Goal: Task Accomplishment & Management: Manage account settings

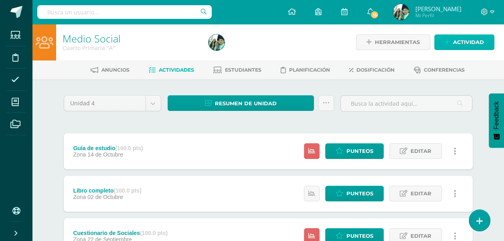
click at [459, 39] on span "Actividad" at bounding box center [468, 42] width 31 height 15
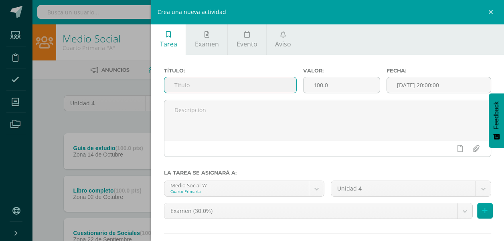
click at [196, 87] on input "text" at bounding box center [230, 85] width 132 height 16
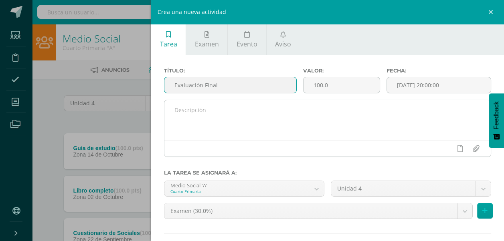
type input "Evaluación Final"
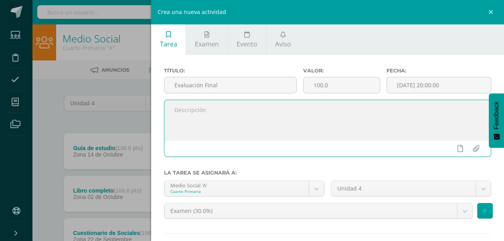
click at [214, 111] on textarea at bounding box center [327, 120] width 326 height 40
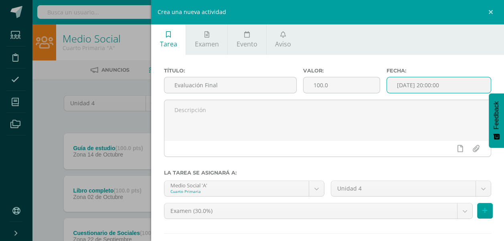
click at [461, 81] on input "[DATE] 20:00:00" at bounding box center [439, 85] width 104 height 16
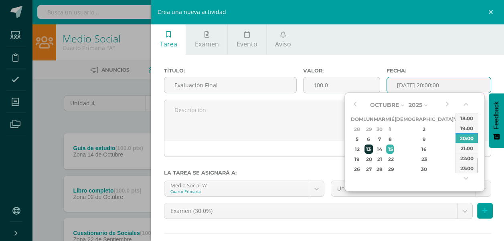
click at [372, 148] on div "13" at bounding box center [368, 149] width 8 height 9
click at [466, 117] on div "07:00" at bounding box center [466, 120] width 22 height 10
type input "2025-10-13 07:00"
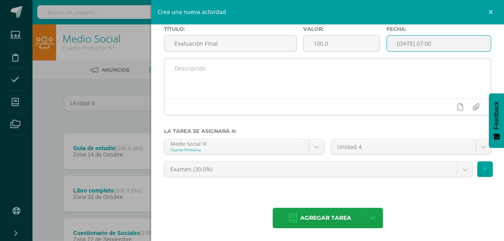
scroll to position [42, 0]
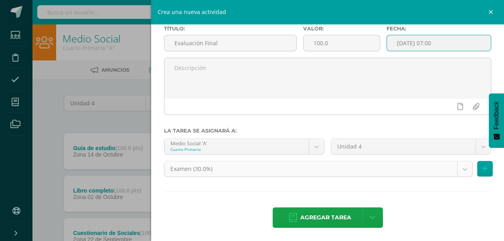
click at [458, 169] on body "Estudiantes Disciplina Asistencia Mis cursos Archivos Soporte Ayuda Reportar un…" at bounding box center [252, 217] width 504 height 435
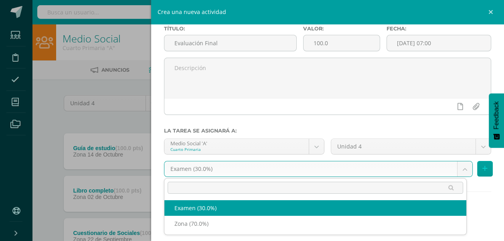
select select "36318"
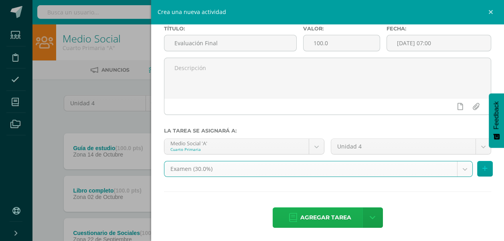
click at [329, 217] on span "Agregar tarea" at bounding box center [325, 218] width 51 height 20
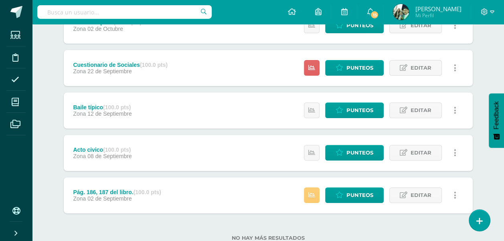
scroll to position [171, 0]
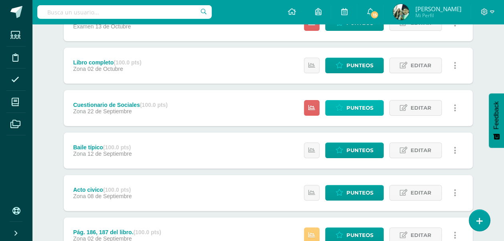
click at [361, 107] on span "Punteos" at bounding box center [359, 108] width 27 height 15
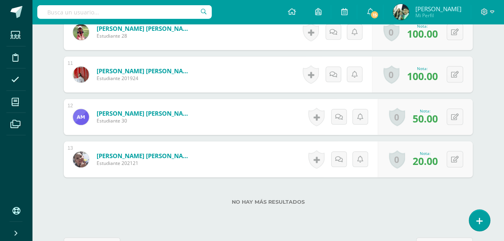
scroll to position [682, 0]
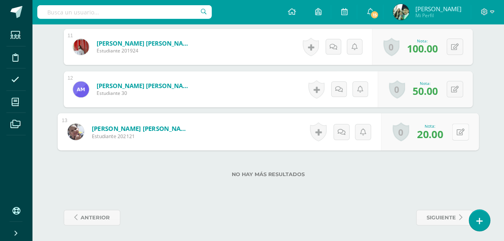
click at [455, 129] on button at bounding box center [459, 131] width 17 height 17
type input "2"
click at [438, 132] on icon at bounding box center [438, 134] width 7 height 7
click at [453, 88] on button at bounding box center [454, 89] width 16 height 16
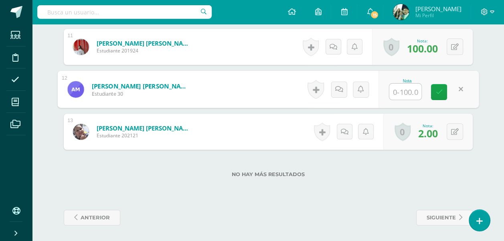
type input "5"
click at [436, 92] on icon at bounding box center [438, 92] width 7 height 7
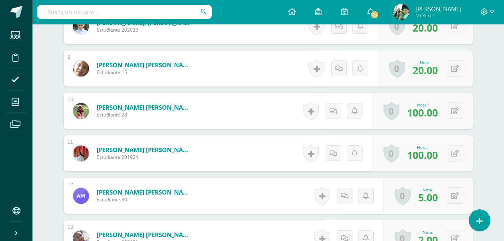
scroll to position [562, 0]
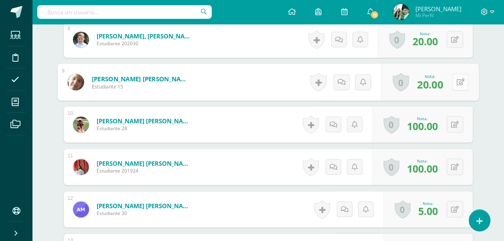
click at [458, 79] on icon at bounding box center [460, 82] width 8 height 7
type input "2"
click at [439, 83] on icon at bounding box center [438, 84] width 7 height 7
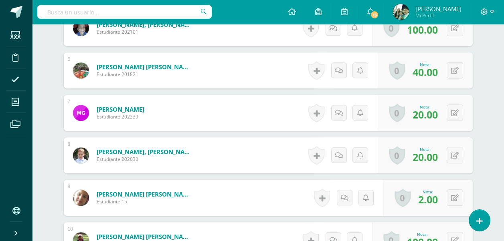
scroll to position [441, 0]
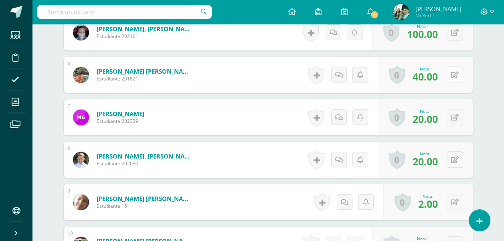
click at [454, 73] on button at bounding box center [454, 75] width 16 height 16
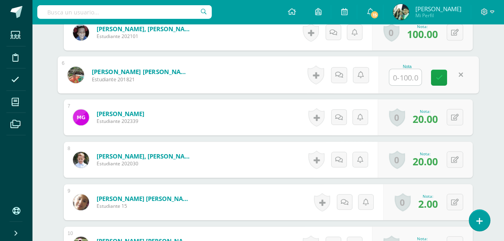
type input "4"
click at [441, 76] on link at bounding box center [439, 78] width 16 height 16
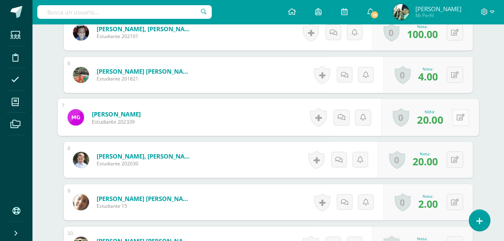
click at [457, 115] on icon at bounding box center [460, 117] width 8 height 7
type input "2"
click at [440, 120] on icon at bounding box center [438, 120] width 7 height 7
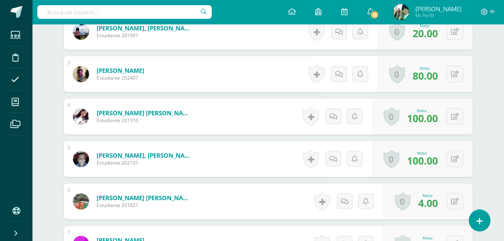
scroll to position [281, 0]
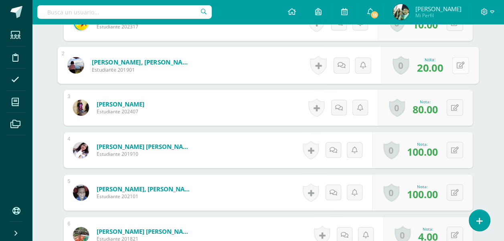
click at [453, 64] on button at bounding box center [459, 65] width 17 height 17
type input "2"
click at [437, 67] on icon at bounding box center [438, 67] width 7 height 7
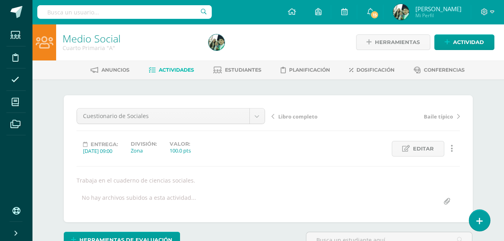
scroll to position [0, 0]
click at [173, 68] on span "Actividades" at bounding box center [176, 70] width 35 height 6
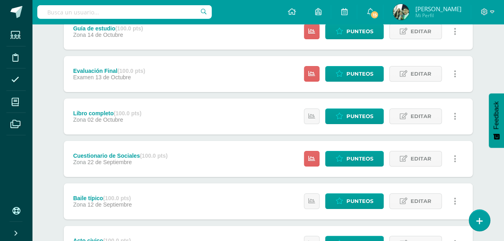
scroll to position [120, 0]
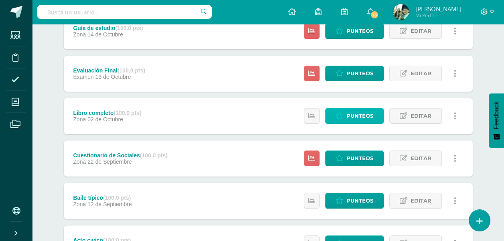
click at [359, 116] on span "Punteos" at bounding box center [359, 116] width 27 height 15
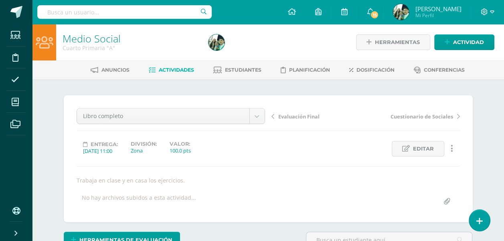
click at [166, 70] on span "Actividades" at bounding box center [176, 70] width 35 height 6
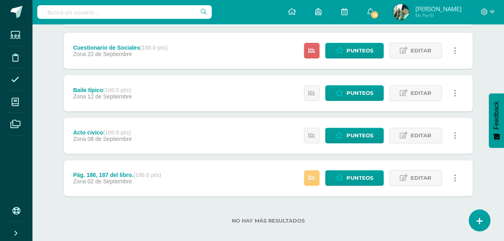
scroll to position [236, 0]
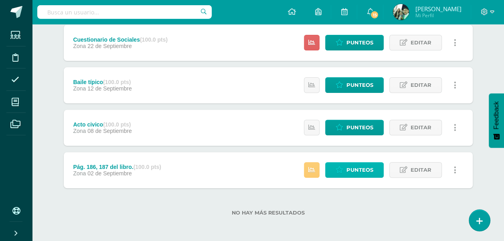
click at [351, 167] on span "Punteos" at bounding box center [359, 170] width 27 height 15
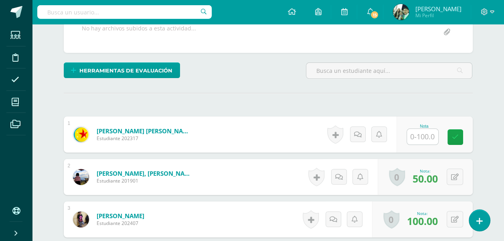
scroll to position [209, 0]
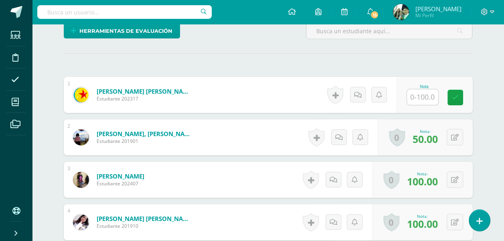
click at [426, 97] on input "text" at bounding box center [422, 97] width 31 height 16
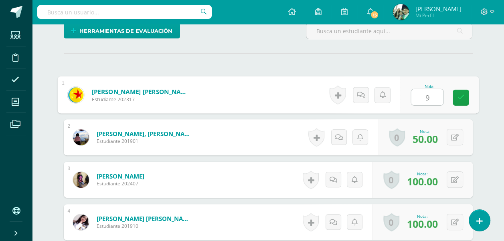
type input "90"
click at [462, 97] on icon at bounding box center [460, 97] width 7 height 7
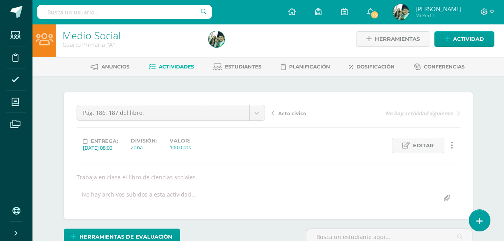
scroll to position [1, 0]
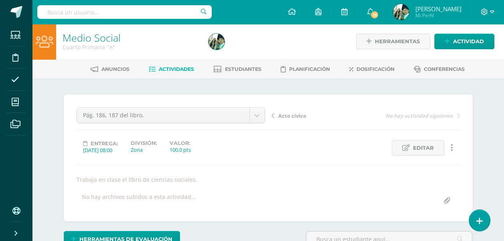
click at [167, 66] on span "Actividades" at bounding box center [176, 69] width 35 height 6
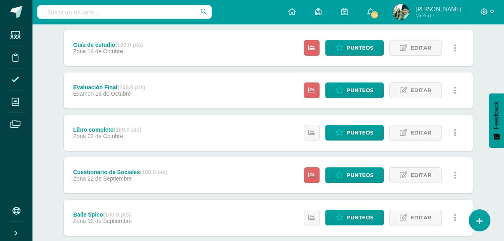
scroll to position [116, 0]
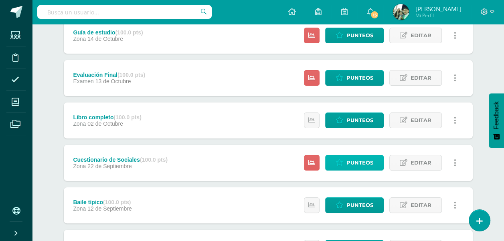
click at [343, 161] on icon at bounding box center [339, 162] width 8 height 7
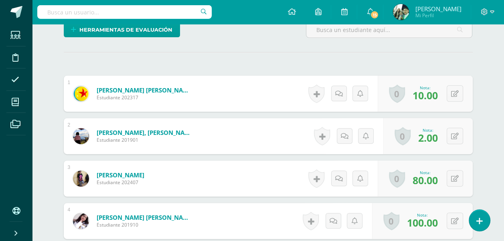
scroll to position [250, 0]
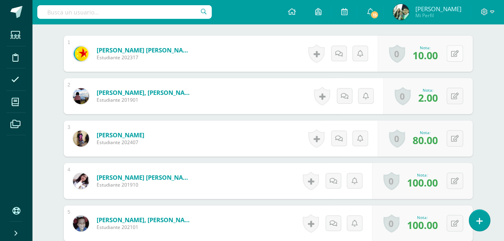
click at [455, 54] on icon at bounding box center [455, 53] width 8 height 7
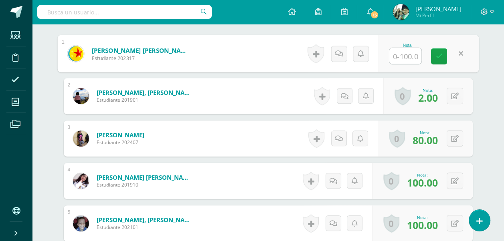
type input "2"
click at [439, 54] on icon at bounding box center [438, 56] width 7 height 7
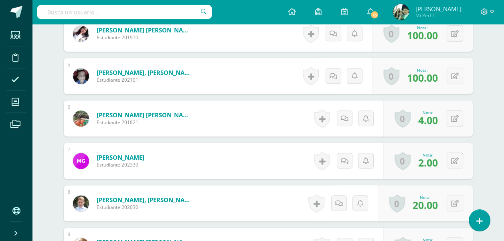
scroll to position [411, 0]
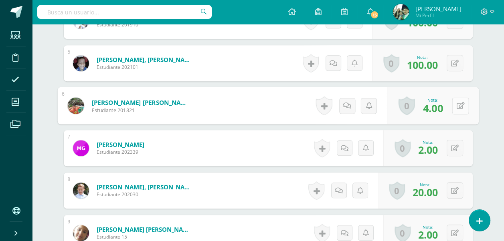
click at [452, 103] on button at bounding box center [459, 105] width 17 height 17
type input "4"
click at [436, 109] on icon at bounding box center [438, 108] width 7 height 7
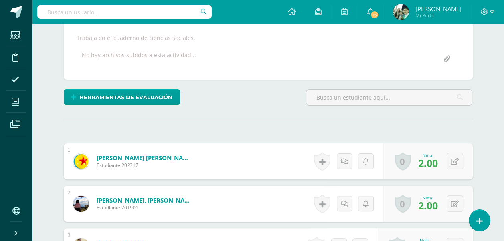
scroll to position [41, 0]
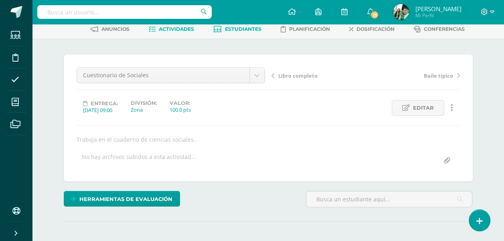
click at [248, 28] on span "Estudiantes" at bounding box center [243, 29] width 36 height 6
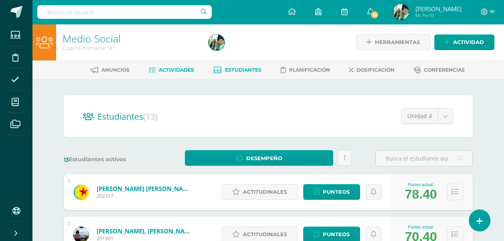
click at [169, 71] on span "Actividades" at bounding box center [176, 70] width 35 height 6
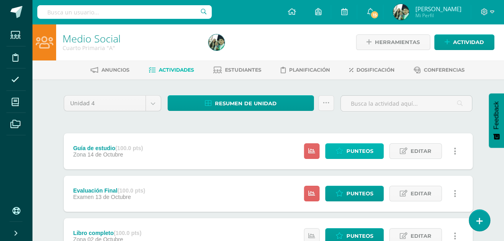
click at [357, 151] on span "Punteos" at bounding box center [359, 151] width 27 height 15
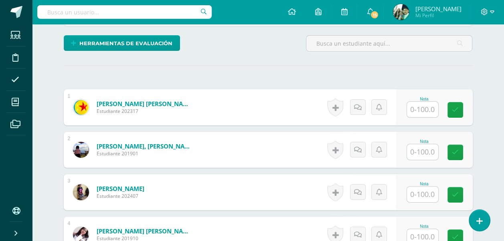
scroll to position [210, 0]
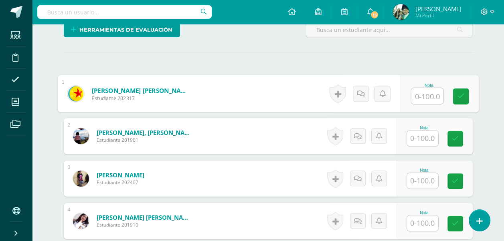
click at [424, 92] on input "text" at bounding box center [427, 96] width 32 height 16
click at [458, 98] on icon at bounding box center [460, 96] width 7 height 7
type input "10.00"
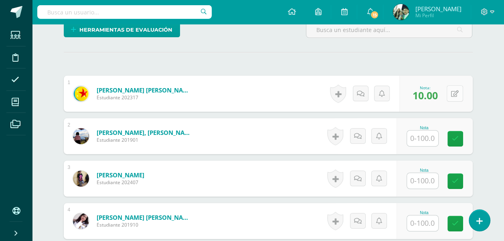
click at [456, 92] on icon at bounding box center [455, 94] width 8 height 7
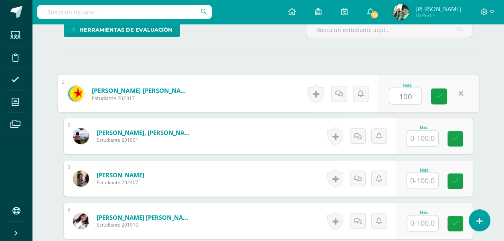
type input "100"
click at [418, 137] on input "text" at bounding box center [422, 139] width 31 height 16
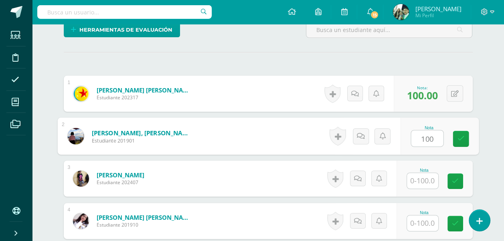
scroll to position [250, 0]
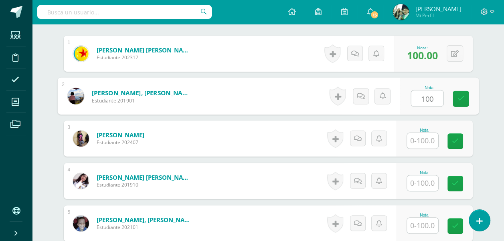
type input "100"
click at [418, 137] on input "text" at bounding box center [422, 141] width 31 height 16
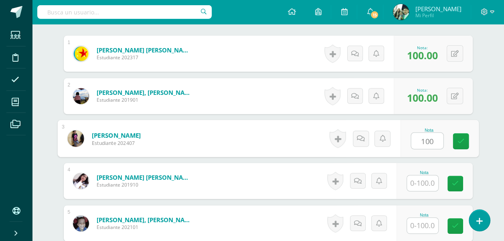
type input "100"
click at [423, 183] on input "text" at bounding box center [422, 183] width 31 height 16
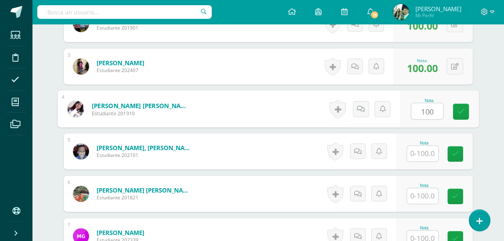
scroll to position [331, 0]
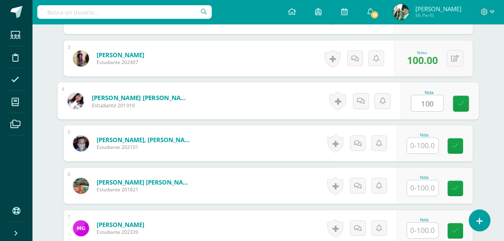
type input "100"
click at [420, 143] on input "text" at bounding box center [422, 146] width 31 height 16
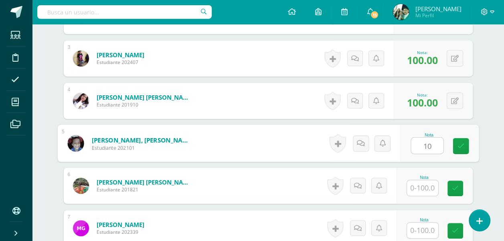
type input "100"
click at [464, 141] on link at bounding box center [460, 146] width 16 height 16
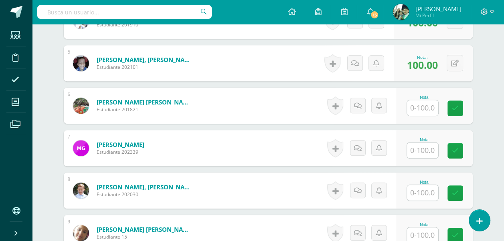
scroll to position [451, 0]
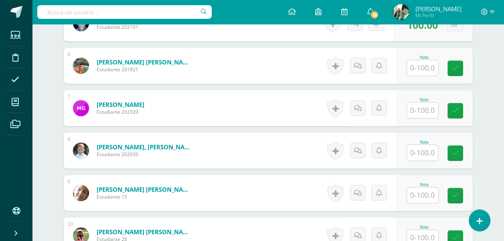
click at [423, 67] on input "text" at bounding box center [422, 68] width 31 height 16
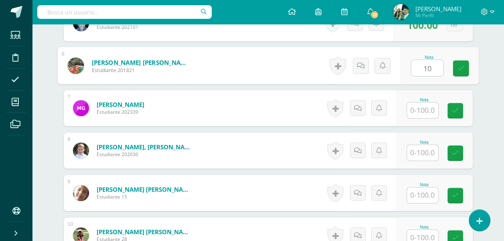
type input "100"
click at [460, 67] on icon at bounding box center [460, 68] width 7 height 7
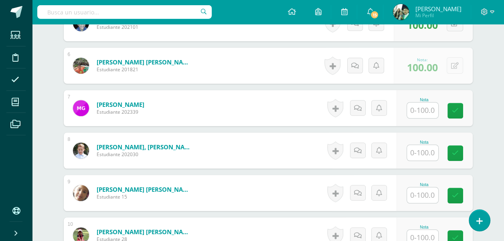
click at [430, 108] on input "text" at bounding box center [422, 111] width 31 height 16
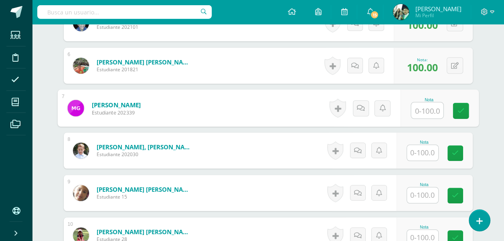
type input "1"
click at [458, 103] on link at bounding box center [460, 111] width 16 height 16
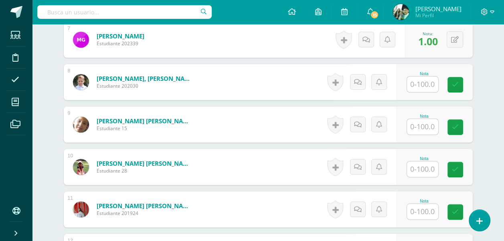
scroll to position [531, 0]
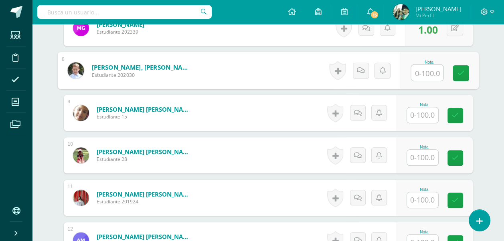
click at [425, 73] on input "text" at bounding box center [427, 73] width 32 height 16
type input "100"
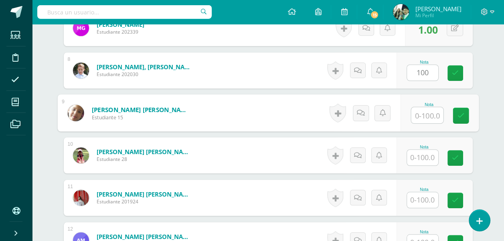
click at [419, 118] on input "text" at bounding box center [427, 115] width 32 height 16
type input "100"
click at [422, 151] on input "text" at bounding box center [422, 158] width 31 height 16
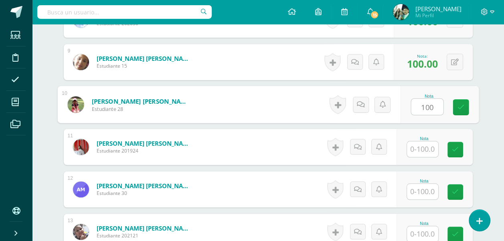
scroll to position [611, 0]
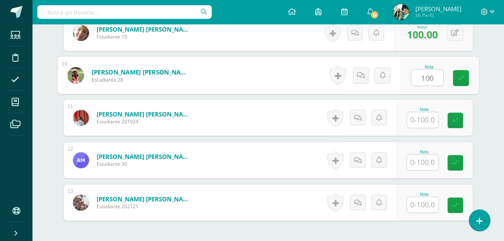
type input "100"
click at [423, 117] on input "text" at bounding box center [422, 120] width 31 height 16
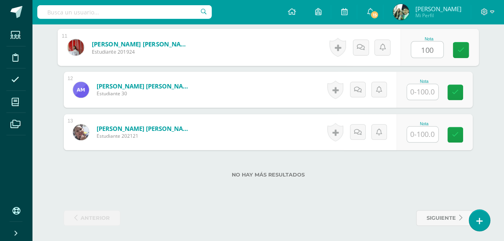
scroll to position [682, 0]
type input "100"
click at [417, 91] on input "text" at bounding box center [422, 92] width 31 height 16
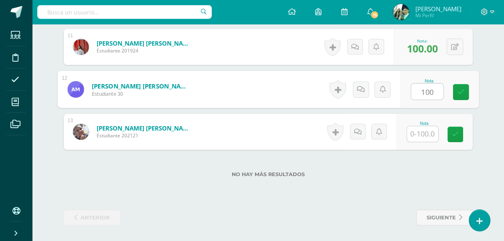
type input "100"
click at [421, 131] on input "text" at bounding box center [422, 134] width 31 height 16
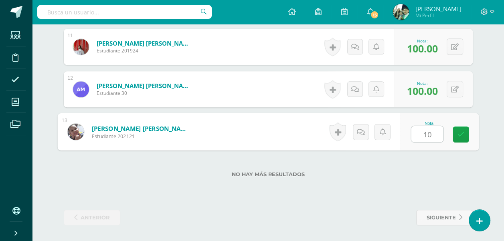
type input "100"
click at [459, 135] on icon at bounding box center [460, 134] width 7 height 7
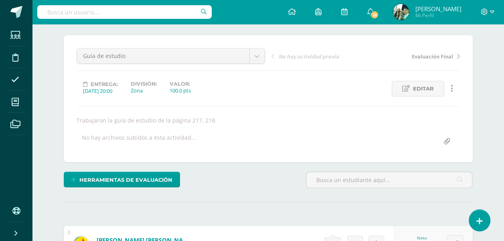
scroll to position [0, 0]
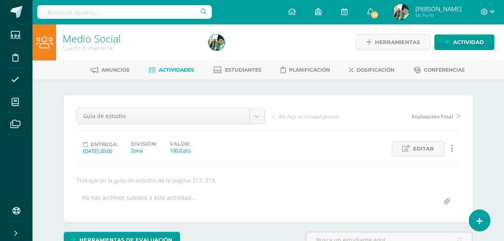
click at [164, 68] on span "Actividades" at bounding box center [176, 70] width 35 height 6
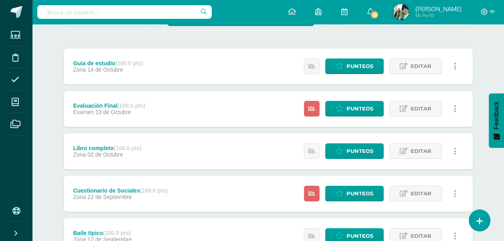
scroll to position [120, 0]
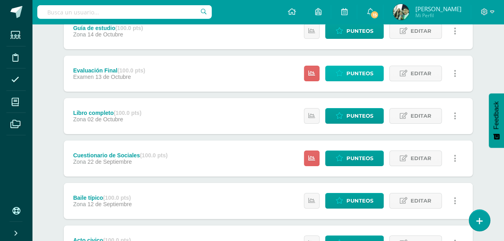
click at [360, 72] on span "Punteos" at bounding box center [359, 73] width 27 height 15
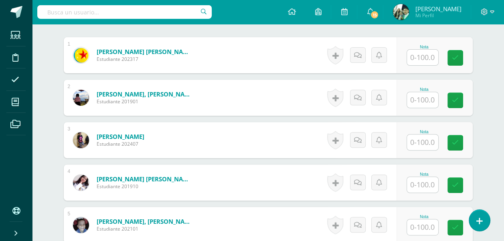
scroll to position [242, 0]
click at [425, 56] on input "text" at bounding box center [422, 57] width 31 height 16
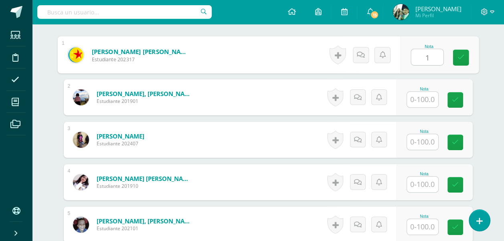
type input "14"
click at [462, 57] on icon at bounding box center [460, 57] width 7 height 7
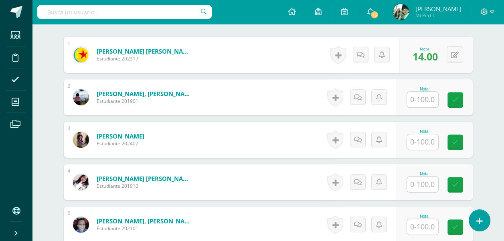
click at [426, 96] on input "text" at bounding box center [422, 100] width 31 height 16
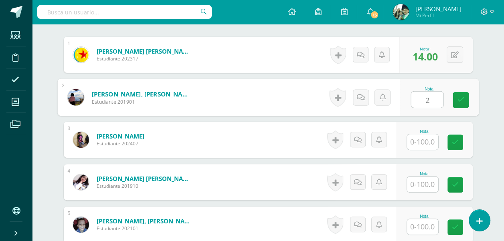
type input "2"
click at [427, 143] on input "text" at bounding box center [422, 142] width 31 height 16
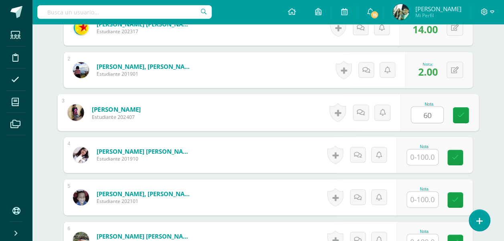
scroll to position [282, 0]
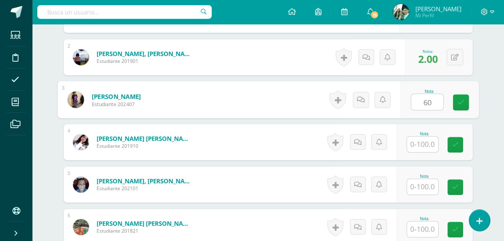
type input "60"
click at [427, 143] on input "text" at bounding box center [422, 145] width 31 height 16
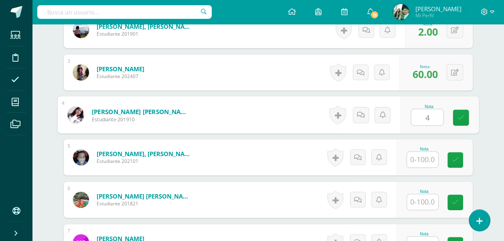
scroll to position [322, 0]
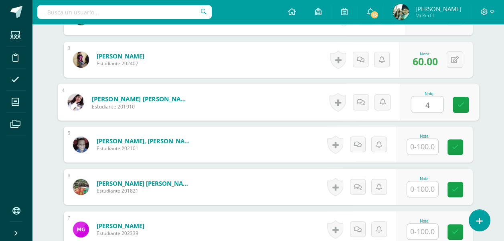
type input "4"
click at [427, 144] on input "text" at bounding box center [422, 147] width 31 height 16
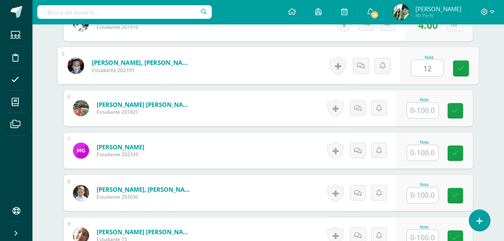
scroll to position [402, 0]
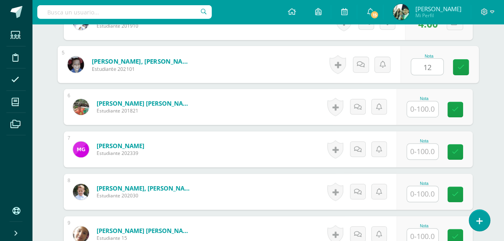
type input "12"
click at [429, 109] on input "text" at bounding box center [422, 109] width 31 height 16
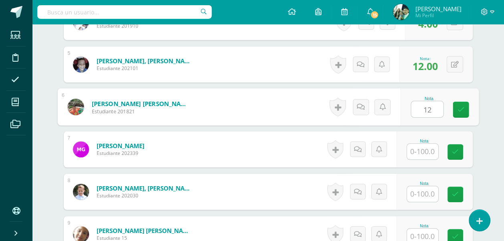
scroll to position [442, 0]
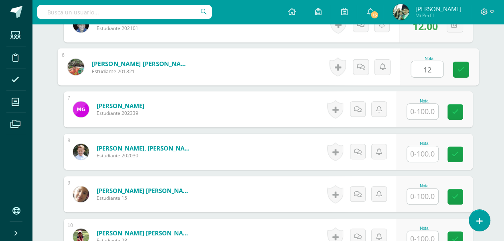
type input "12"
click at [429, 109] on input "text" at bounding box center [422, 112] width 31 height 16
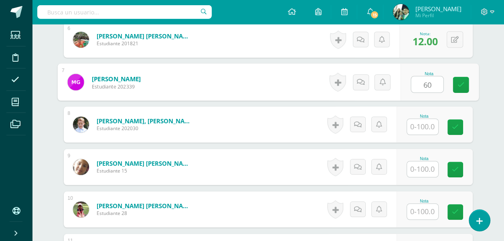
scroll to position [482, 0]
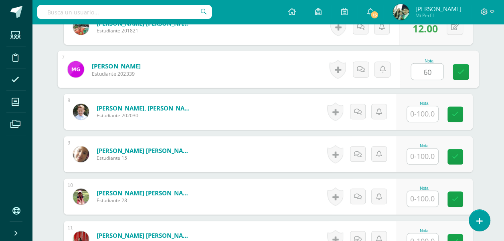
type input "60"
click at [429, 109] on input "text" at bounding box center [422, 114] width 31 height 16
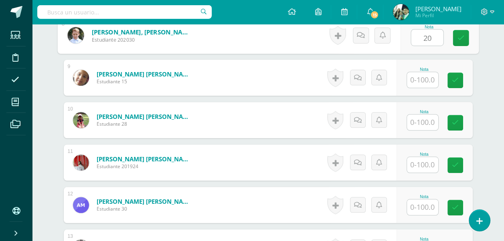
scroll to position [562, 0]
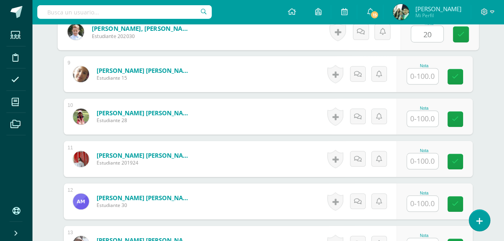
type input "20"
click at [421, 75] on input "text" at bounding box center [422, 77] width 31 height 16
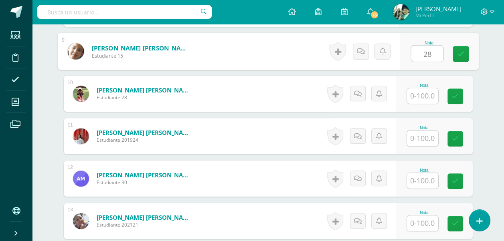
scroll to position [602, 0]
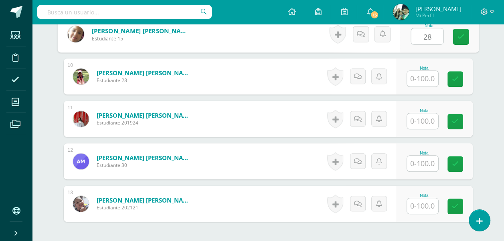
type input "28"
click at [423, 80] on input "text" at bounding box center [422, 79] width 31 height 16
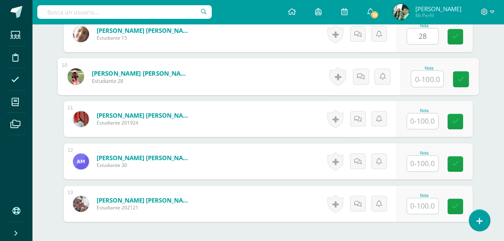
click at [423, 80] on input "text" at bounding box center [427, 79] width 32 height 16
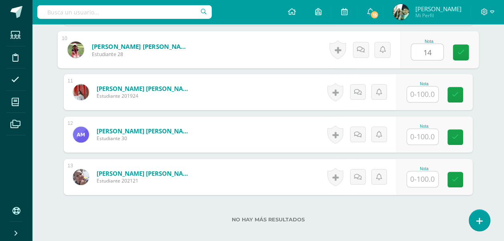
scroll to position [642, 0]
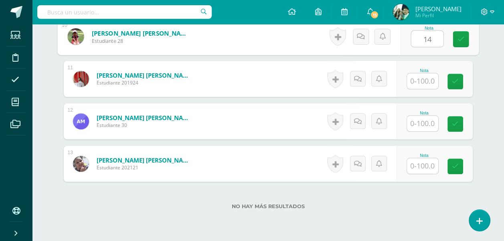
type input "14"
click at [423, 80] on input "text" at bounding box center [422, 81] width 31 height 16
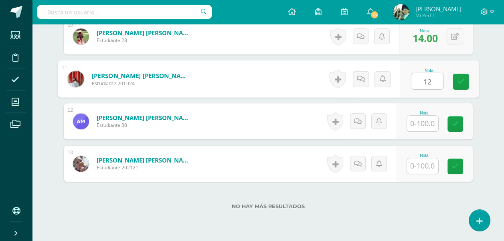
scroll to position [674, 0]
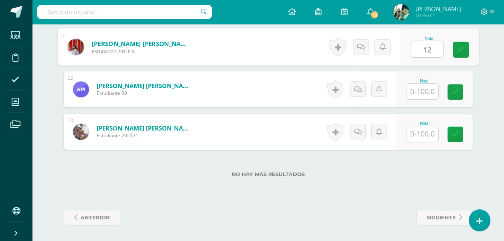
type input "12"
click at [421, 89] on input "text" at bounding box center [422, 92] width 31 height 16
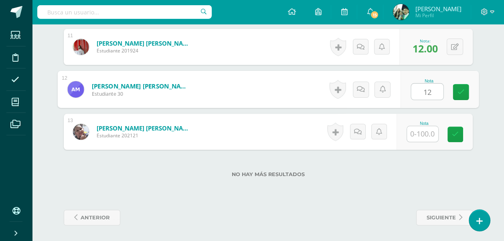
type input "12"
click at [428, 134] on input "text" at bounding box center [422, 134] width 31 height 16
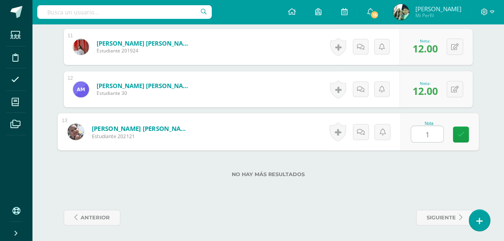
type input "12"
click at [462, 135] on icon at bounding box center [460, 134] width 7 height 7
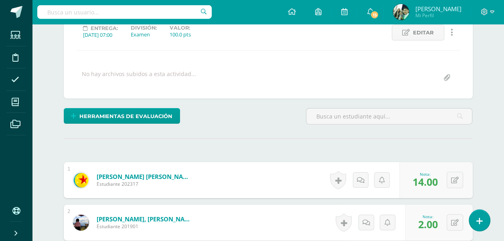
scroll to position [33, 0]
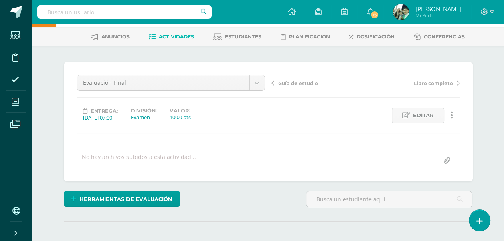
click at [171, 36] on span "Actividades" at bounding box center [176, 37] width 35 height 6
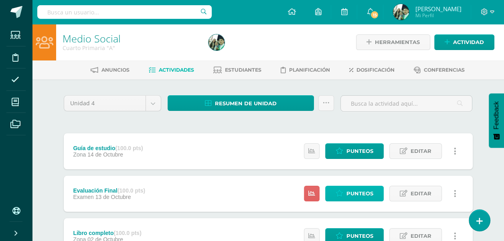
click at [359, 192] on span "Punteos" at bounding box center [359, 193] width 27 height 15
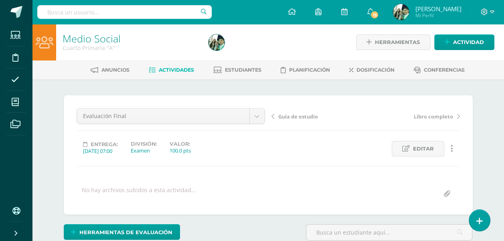
click at [166, 71] on span "Actividades" at bounding box center [176, 70] width 35 height 6
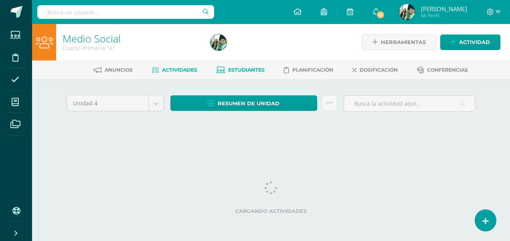
click at [247, 69] on span "Estudiantes" at bounding box center [246, 70] width 36 height 6
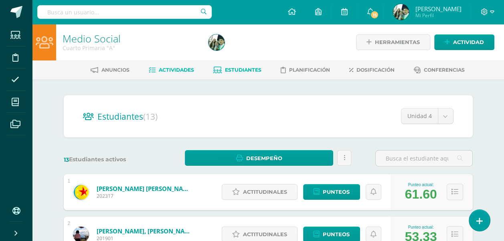
click at [177, 69] on span "Actividades" at bounding box center [176, 70] width 35 height 6
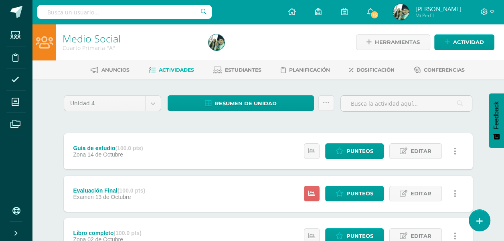
scroll to position [40, 0]
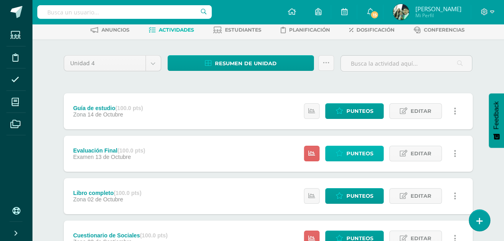
click at [362, 153] on span "Punteos" at bounding box center [359, 153] width 27 height 15
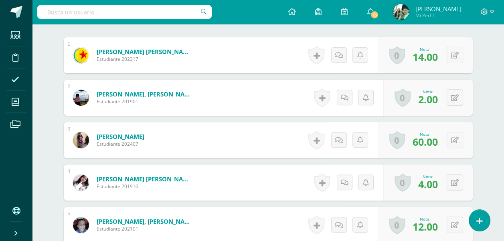
scroll to position [242, 0]
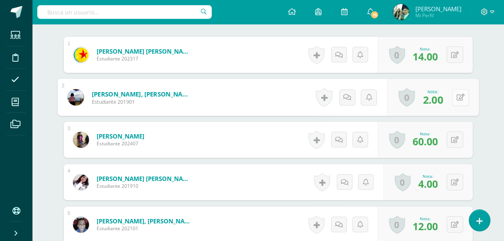
click at [454, 98] on button at bounding box center [459, 97] width 17 height 17
type input "20"
click at [436, 100] on icon at bounding box center [438, 100] width 7 height 7
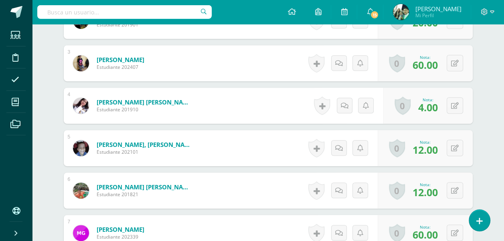
scroll to position [322, 0]
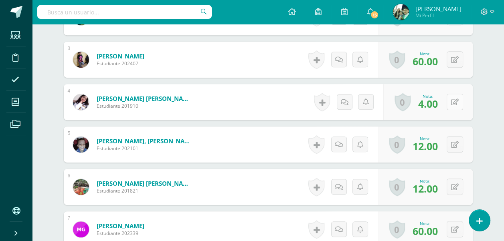
click at [457, 102] on icon at bounding box center [455, 102] width 8 height 7
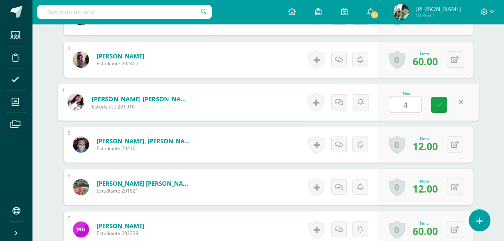
type input "40"
click at [438, 102] on icon at bounding box center [438, 104] width 7 height 7
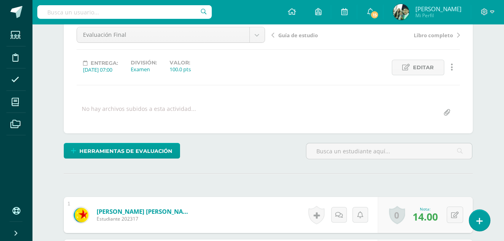
scroll to position [0, 0]
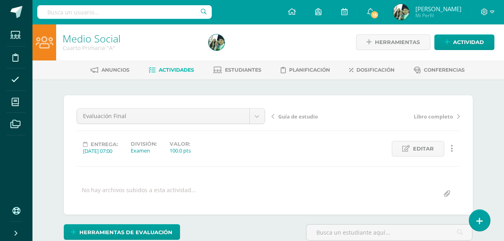
click at [173, 70] on span "Actividades" at bounding box center [176, 70] width 35 height 6
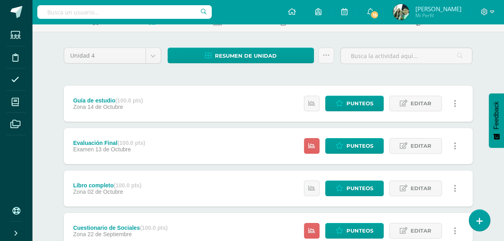
scroll to position [36, 0]
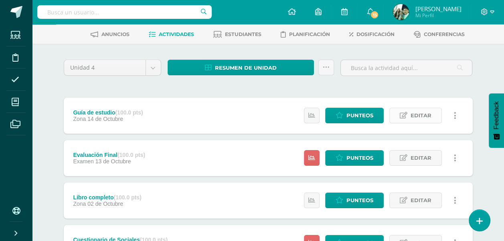
click at [427, 115] on span "Editar" at bounding box center [420, 115] width 21 height 15
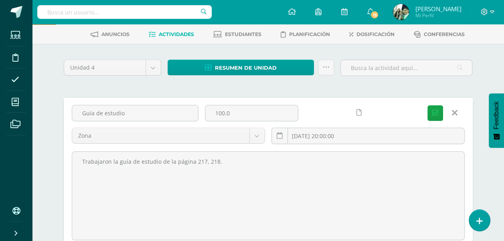
click at [176, 33] on span "Actividades" at bounding box center [176, 34] width 35 height 6
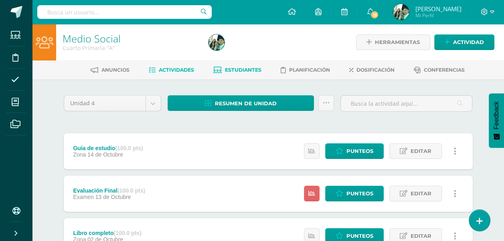
click at [236, 70] on span "Estudiantes" at bounding box center [243, 70] width 36 height 6
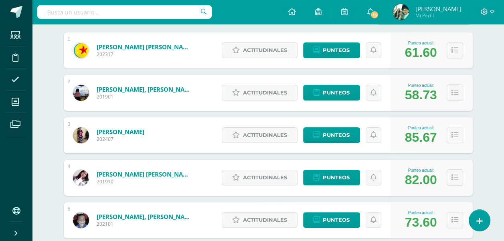
scroll to position [131, 0]
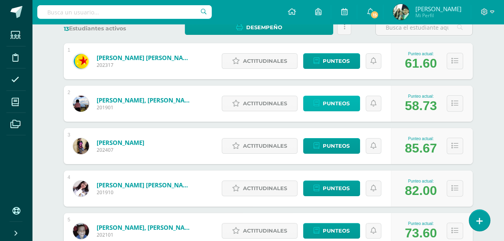
click at [333, 100] on span "Punteos" at bounding box center [335, 103] width 27 height 15
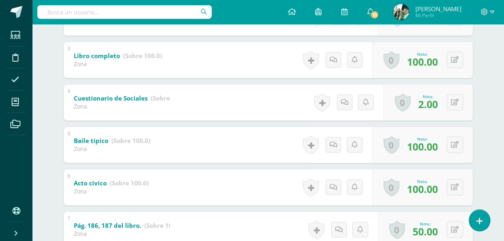
scroll to position [283, 0]
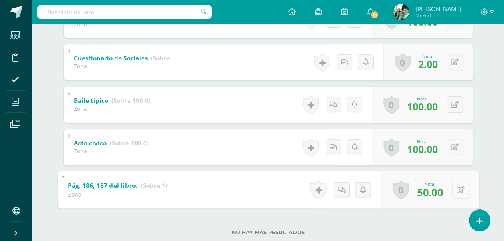
click at [452, 187] on button at bounding box center [459, 189] width 17 height 17
type input "100"
click at [439, 194] on icon at bounding box center [438, 192] width 7 height 7
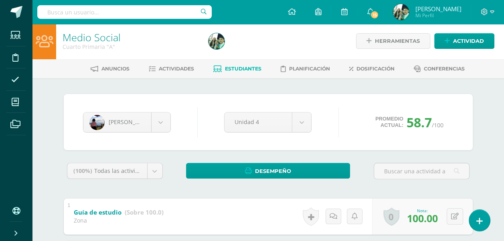
scroll to position [0, 0]
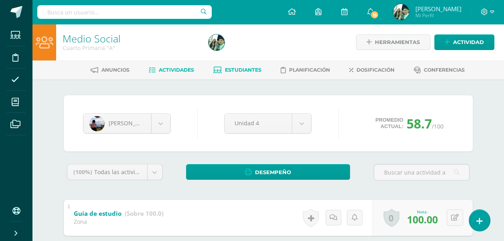
click at [159, 68] on span "Actividades" at bounding box center [176, 70] width 35 height 6
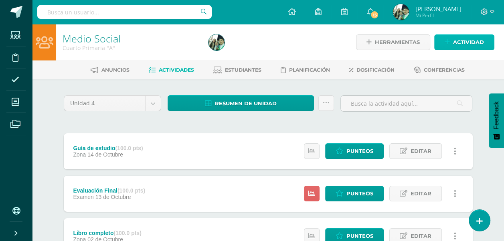
click at [467, 43] on span "Actividad" at bounding box center [468, 42] width 31 height 15
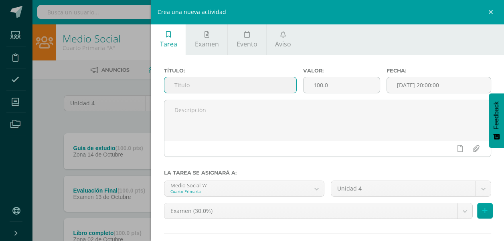
click at [185, 82] on input "text" at bounding box center [230, 85] width 132 height 16
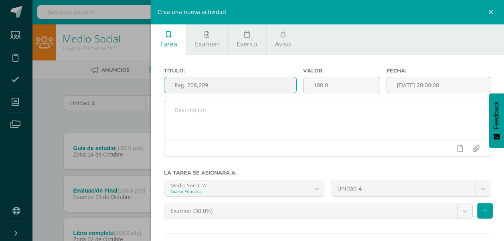
type input "Pag. 208,209"
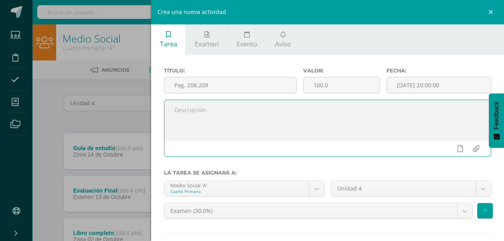
click at [183, 118] on textarea at bounding box center [327, 120] width 326 height 40
click at [465, 82] on input "[DATE] 20:00:00" at bounding box center [439, 85] width 104 height 16
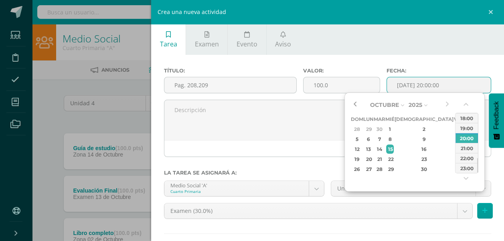
click at [354, 103] on button "button" at bounding box center [355, 105] width 8 height 12
click at [384, 169] on div "30" at bounding box center [379, 169] width 9 height 9
click at [466, 129] on div "08:00" at bounding box center [466, 130] width 22 height 10
type input "2025-09-30 08:00"
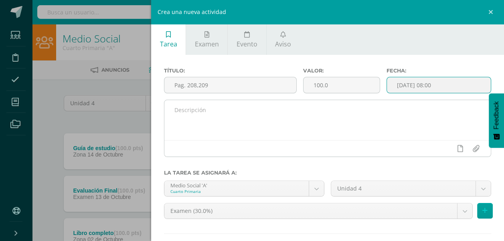
click at [195, 125] on textarea at bounding box center [327, 120] width 326 height 40
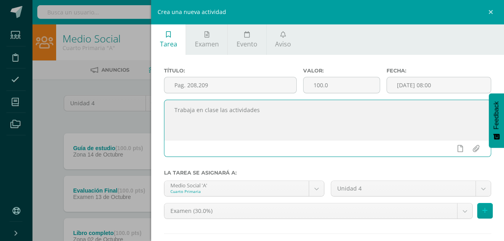
scroll to position [42, 0]
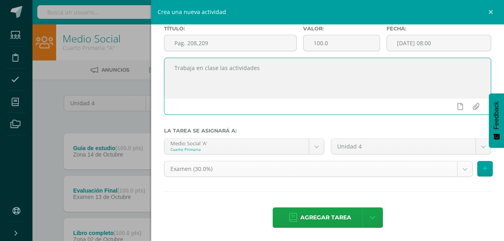
type textarea "Trabaja en clase las actividades"
click at [454, 167] on body "Estudiantes Disciplina Asistencia Mis cursos Archivos Soporte Ayuda Reportar un…" at bounding box center [252, 239] width 504 height 478
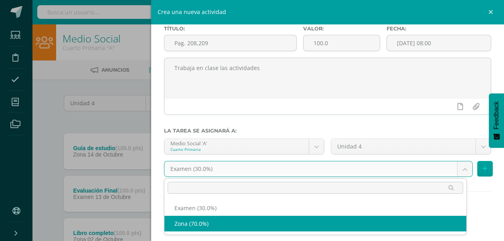
select select "36317"
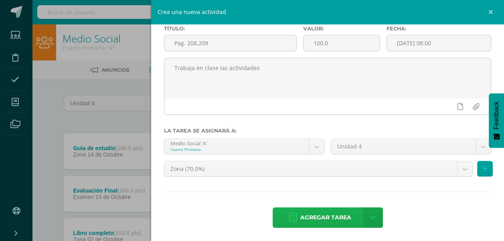
click at [326, 218] on span "Agregar tarea" at bounding box center [325, 218] width 51 height 20
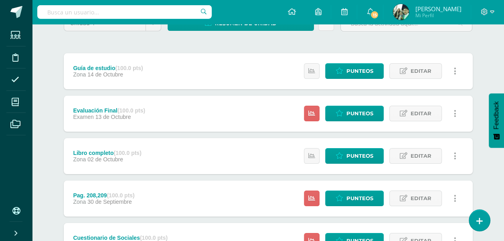
scroll to position [120, 0]
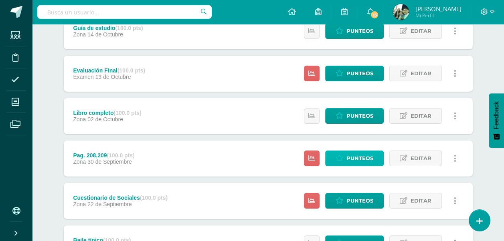
click at [357, 159] on span "Punteos" at bounding box center [359, 158] width 27 height 15
click at [357, 157] on span "Punteos" at bounding box center [359, 158] width 27 height 15
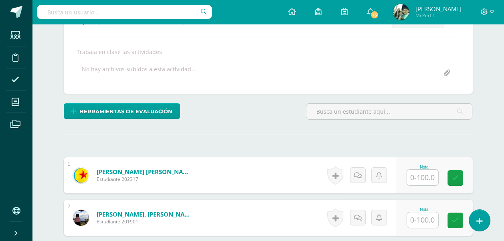
scroll to position [209, 0]
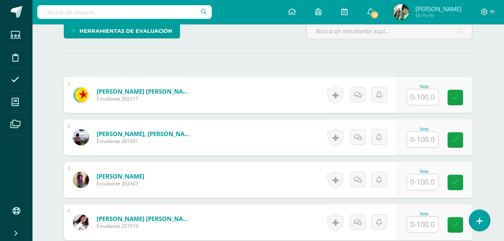
click at [416, 92] on input "text" at bounding box center [422, 97] width 31 height 16
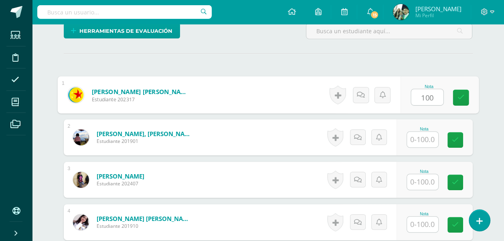
type input "100"
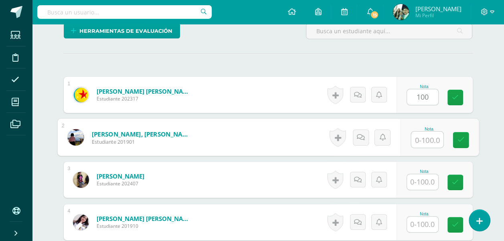
click at [417, 142] on input "text" at bounding box center [427, 140] width 32 height 16
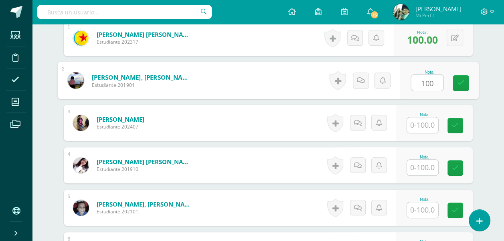
scroll to position [289, 0]
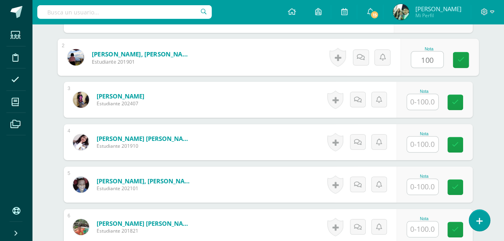
type input "100"
click at [421, 96] on input "text" at bounding box center [422, 102] width 31 height 16
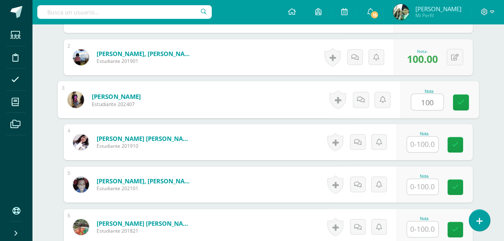
type input "100"
click at [421, 145] on input "text" at bounding box center [422, 145] width 31 height 16
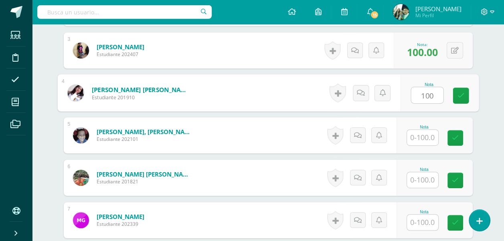
scroll to position [369, 0]
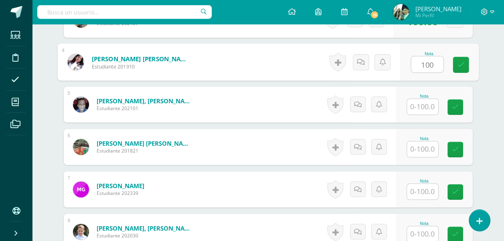
type input "100"
click at [424, 104] on input "text" at bounding box center [422, 107] width 31 height 16
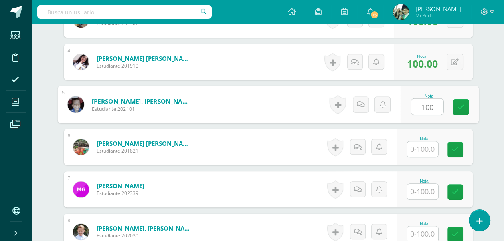
scroll to position [409, 0]
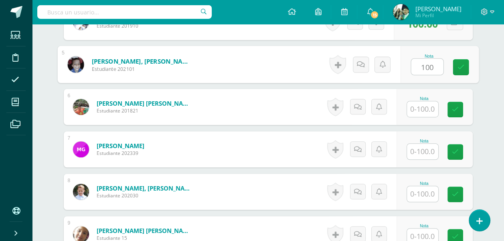
type input "100"
click at [424, 111] on input "text" at bounding box center [422, 109] width 31 height 16
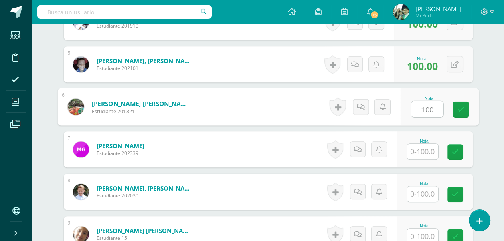
type input "100"
click at [419, 151] on input "text" at bounding box center [422, 152] width 31 height 16
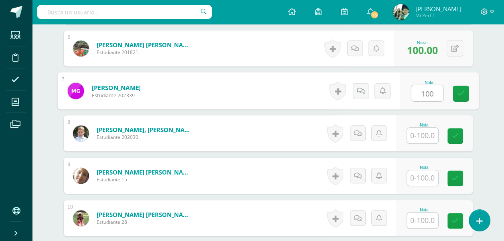
scroll to position [490, 0]
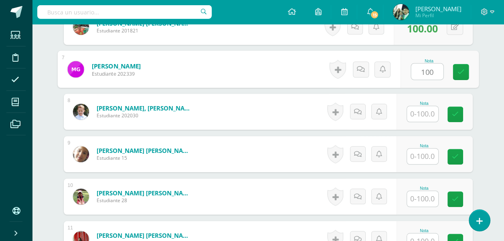
type input "100"
click at [418, 115] on input "text" at bounding box center [422, 114] width 31 height 16
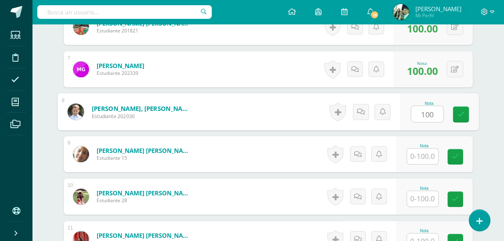
type input "100"
click at [418, 156] on input "text" at bounding box center [422, 157] width 31 height 16
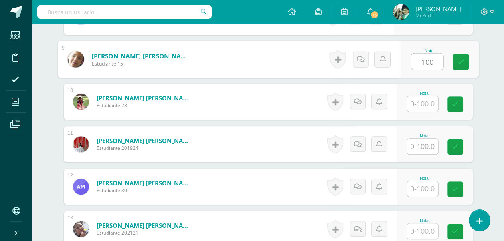
scroll to position [610, 0]
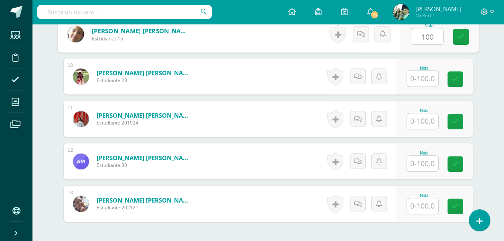
type input "100"
click at [427, 79] on input "text" at bounding box center [422, 79] width 31 height 16
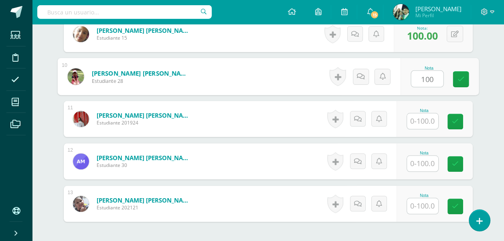
type input "100"
click at [425, 122] on input "text" at bounding box center [422, 121] width 31 height 16
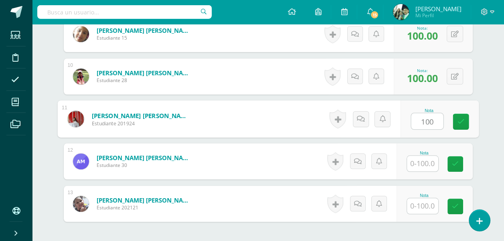
type input "100"
click at [417, 156] on input "text" at bounding box center [422, 164] width 31 height 16
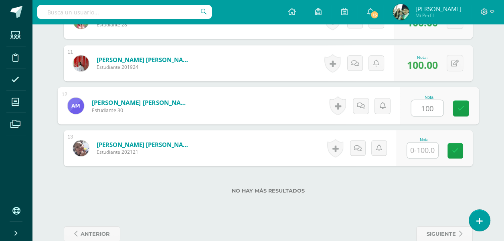
scroll to position [682, 0]
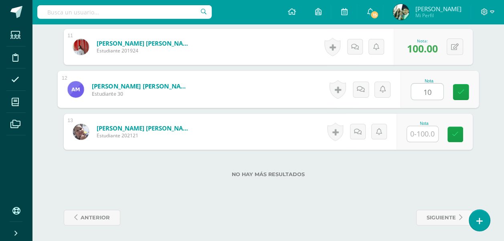
type input "1"
type input "50"
click at [419, 133] on input "text" at bounding box center [422, 134] width 31 height 16
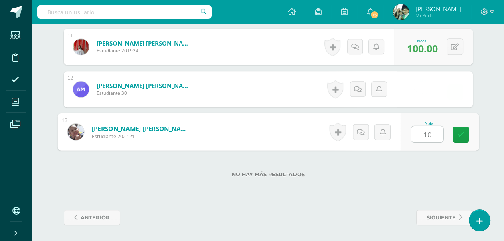
type input "100"
click at [458, 132] on icon at bounding box center [460, 134] width 7 height 7
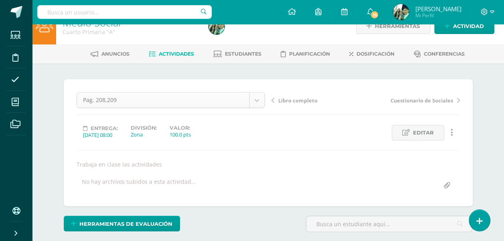
scroll to position [1, 0]
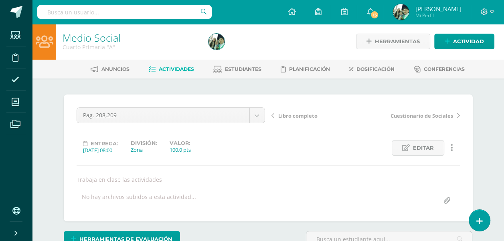
click at [172, 68] on span "Actividades" at bounding box center [176, 69] width 35 height 6
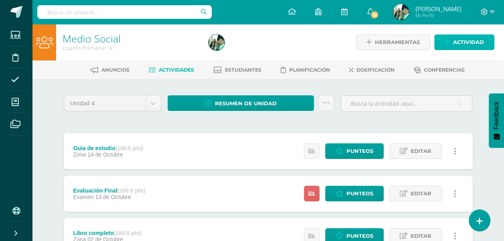
click at [465, 40] on span "Actividad" at bounding box center [468, 42] width 31 height 15
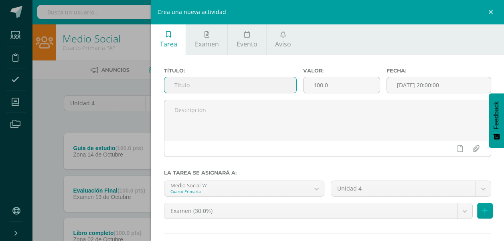
click at [185, 83] on input "text" at bounding box center [230, 85] width 132 height 16
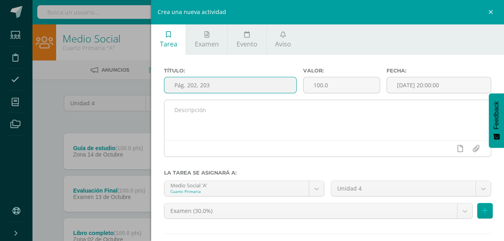
type input "Pág. 202, 203"
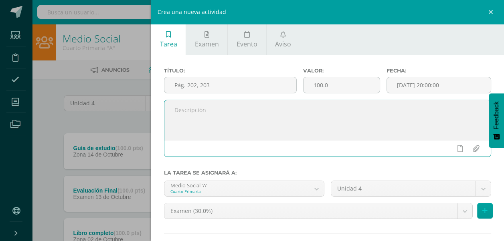
click at [183, 116] on textarea at bounding box center [327, 120] width 326 height 40
type textarea "Trabaja en clase las siguientes páginas."
click at [447, 84] on input "[DATE] 20:00:00" at bounding box center [439, 85] width 104 height 16
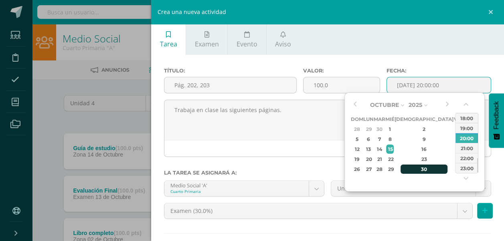
click at [414, 167] on div "30" at bounding box center [423, 169] width 47 height 9
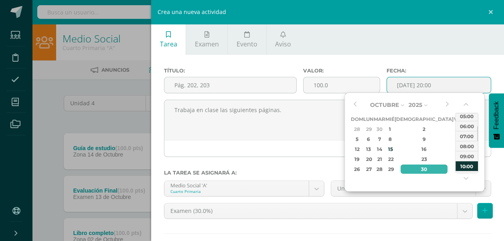
click at [468, 165] on div "10:00" at bounding box center [466, 166] width 22 height 10
type input "2025-10-30 10:00"
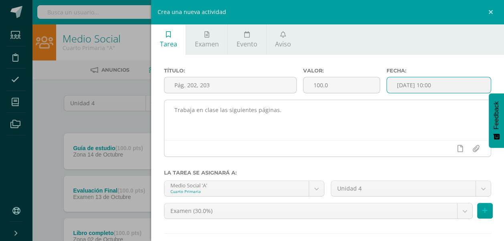
scroll to position [42, 0]
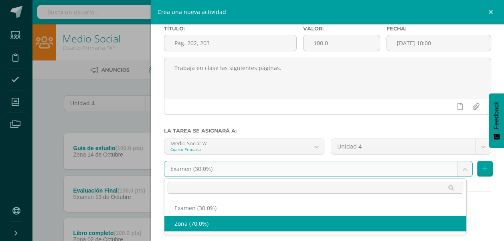
select select "36317"
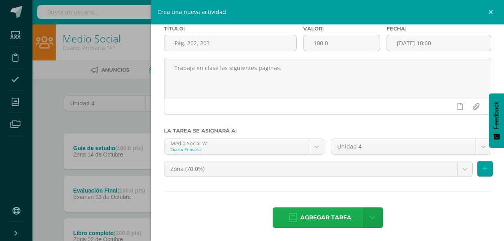
click at [310, 217] on span "Agregar tarea" at bounding box center [325, 218] width 51 height 20
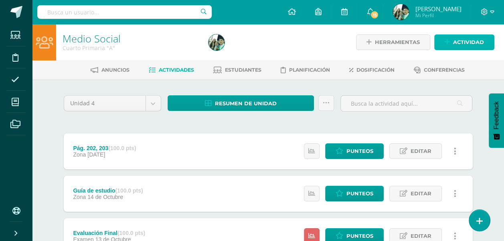
click at [465, 41] on span "Actividad" at bounding box center [468, 42] width 31 height 15
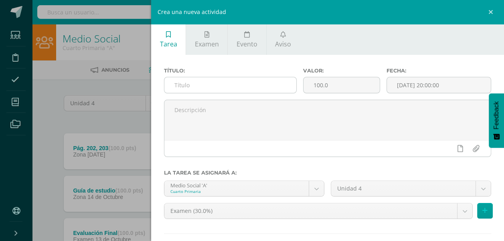
click at [197, 81] on input "text" at bounding box center [230, 85] width 132 height 16
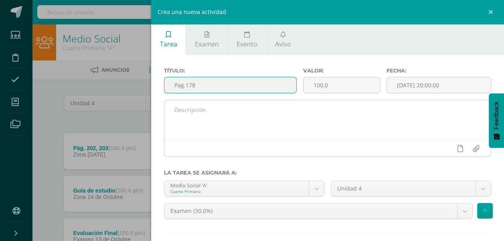
type input "Pag.178"
click at [221, 120] on textarea at bounding box center [327, 120] width 326 height 40
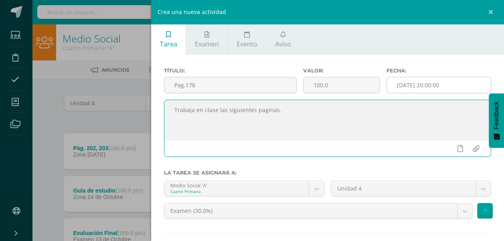
type textarea "Trabaja en clase las siguientes paginas."
click at [457, 81] on input "[DATE] 20:00:00" at bounding box center [439, 85] width 104 height 16
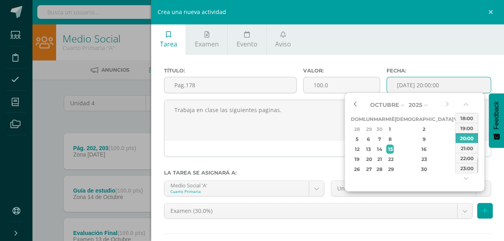
click at [354, 104] on button "button" at bounding box center [355, 105] width 8 height 12
click at [393, 128] on div "3" at bounding box center [389, 129] width 7 height 9
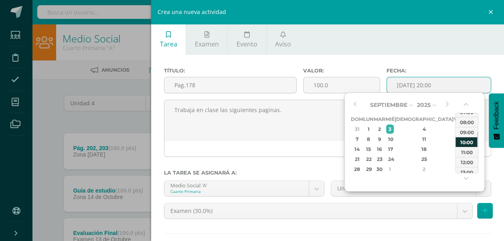
click at [461, 142] on div "10:00" at bounding box center [466, 142] width 22 height 10
type input "[DATE] 10:00"
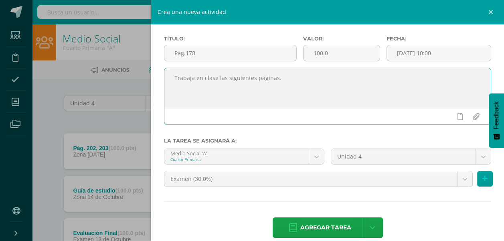
scroll to position [42, 0]
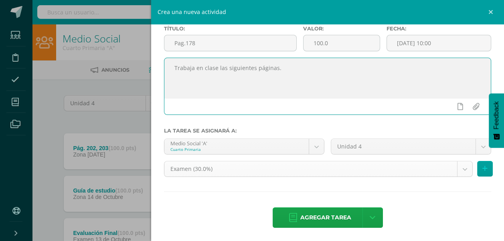
type textarea "Trabaja en clase las siguientes páginas."
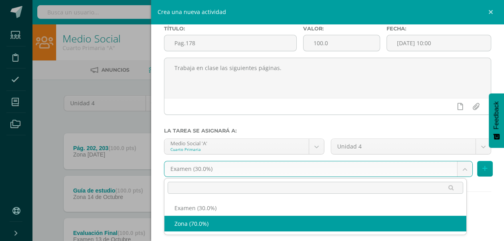
select select "36317"
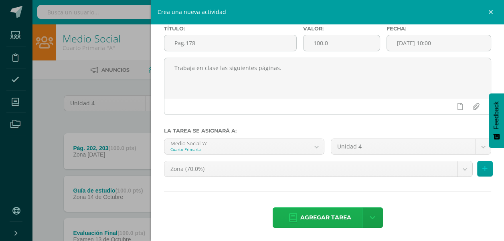
click at [328, 217] on span "Agregar tarea" at bounding box center [325, 218] width 51 height 20
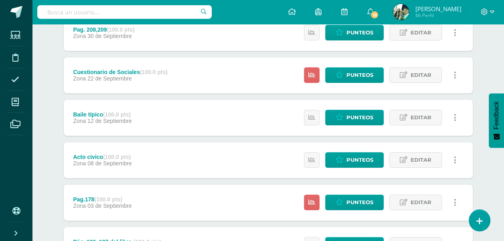
scroll to position [320, 0]
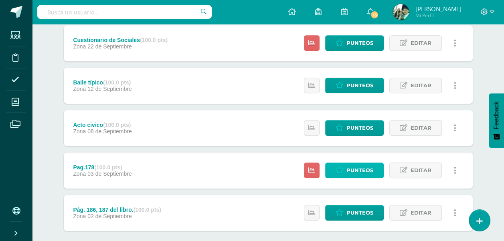
click at [360, 169] on span "Punteos" at bounding box center [359, 170] width 27 height 15
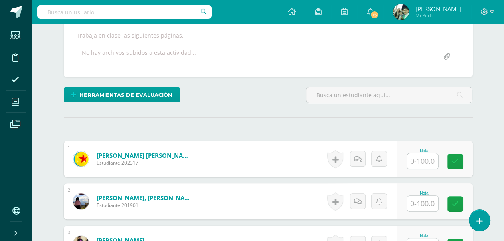
scroll to position [225, 0]
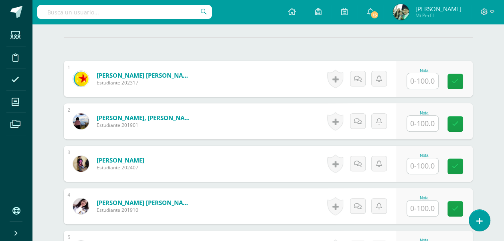
click at [424, 83] on input "text" at bounding box center [422, 81] width 31 height 16
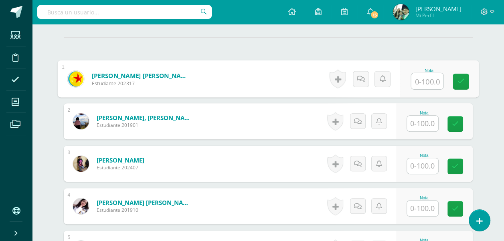
scroll to position [226, 0]
type input "100"
click at [425, 128] on input "text" at bounding box center [422, 123] width 31 height 16
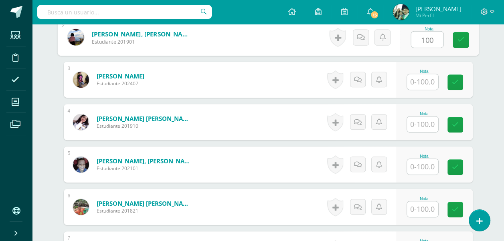
scroll to position [346, 0]
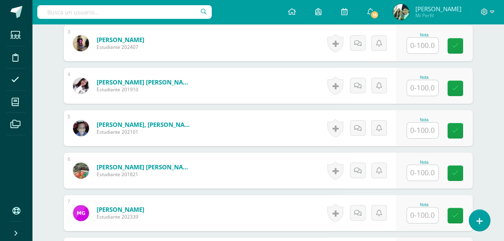
type input "100"
click at [429, 44] on input "text" at bounding box center [422, 46] width 31 height 16
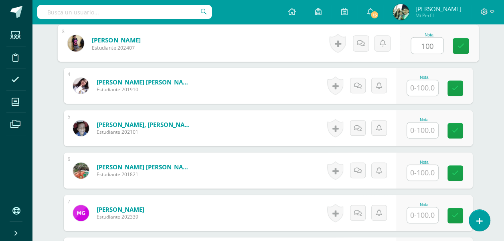
type input "100"
click at [424, 89] on input "text" at bounding box center [422, 88] width 31 height 16
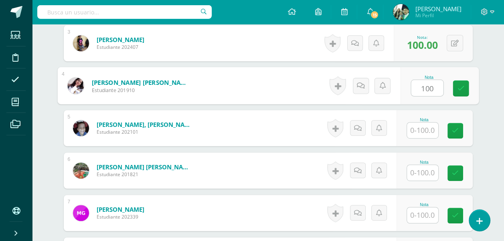
type input "100"
click at [423, 129] on input "text" at bounding box center [422, 131] width 31 height 16
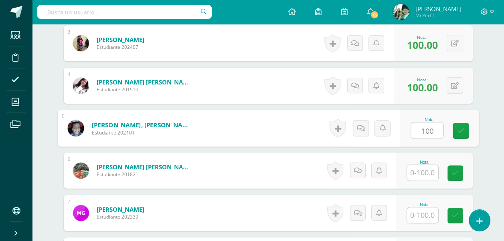
type input "100"
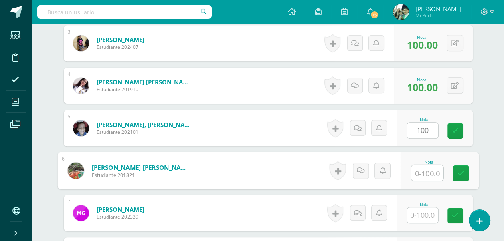
click at [421, 171] on input "text" at bounding box center [427, 173] width 32 height 16
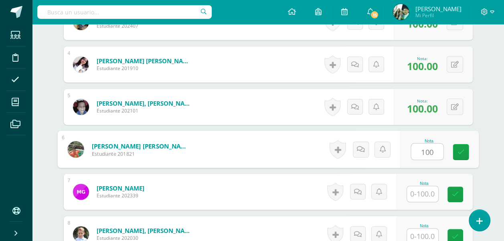
scroll to position [386, 0]
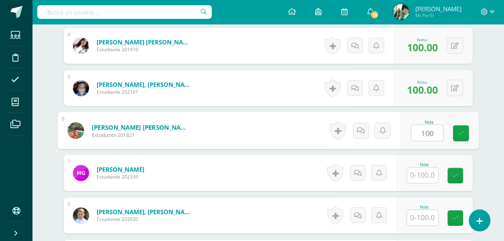
type input "100"
click at [420, 175] on input "text" at bounding box center [422, 175] width 31 height 16
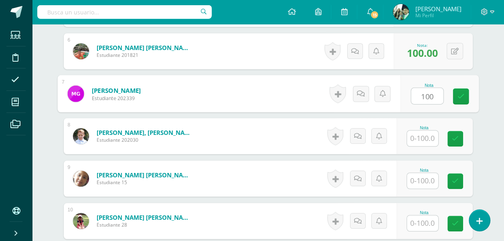
scroll to position [466, 0]
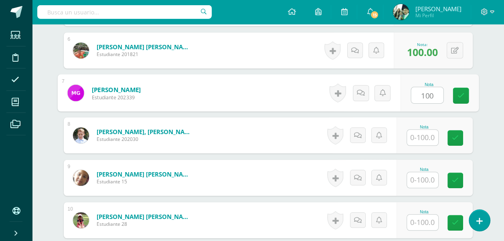
type input "100"
click at [417, 133] on input "text" at bounding box center [422, 138] width 31 height 16
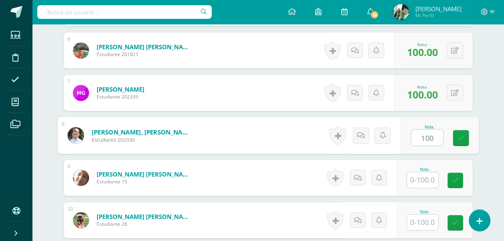
type input "100"
click at [424, 179] on input "text" at bounding box center [422, 180] width 31 height 16
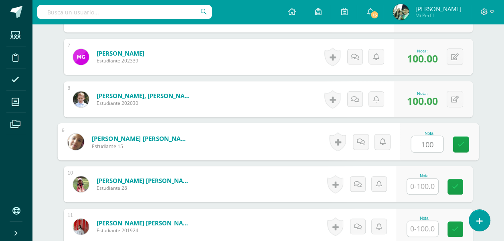
scroll to position [546, 0]
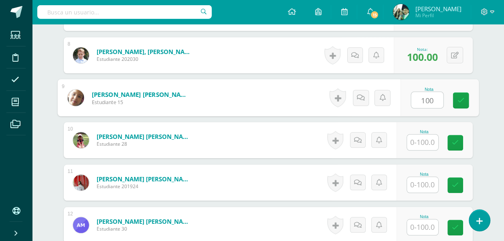
type input "100"
click at [415, 141] on input "text" at bounding box center [422, 143] width 31 height 16
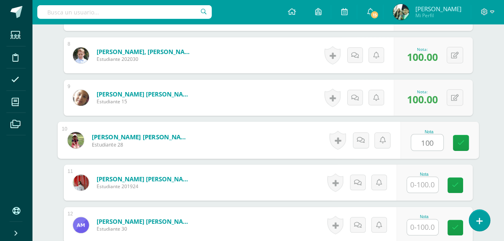
type input "100"
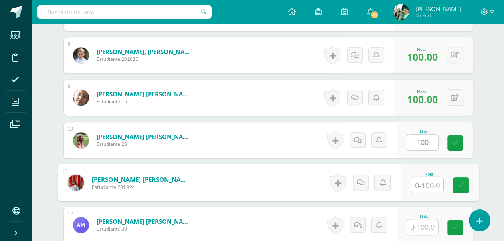
click at [419, 187] on input "text" at bounding box center [427, 185] width 32 height 16
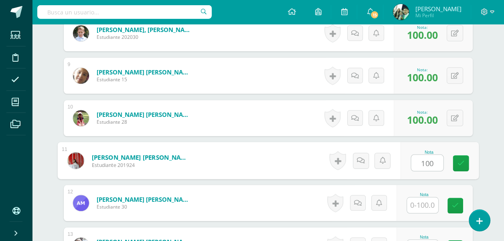
scroll to position [586, 0]
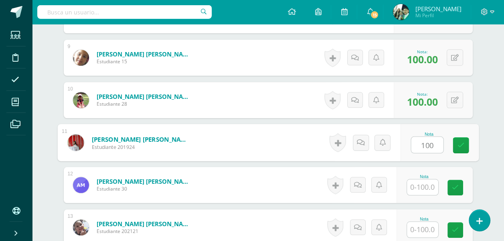
type input "100"
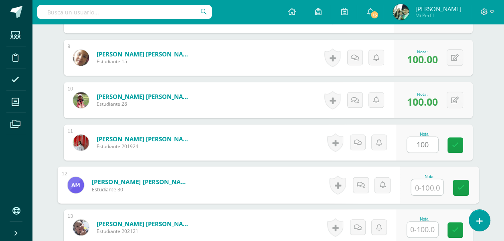
click at [419, 188] on input "text" at bounding box center [427, 187] width 32 height 16
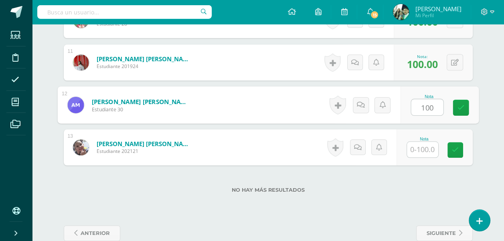
type input "100"
click at [427, 150] on input "text" at bounding box center [422, 150] width 31 height 16
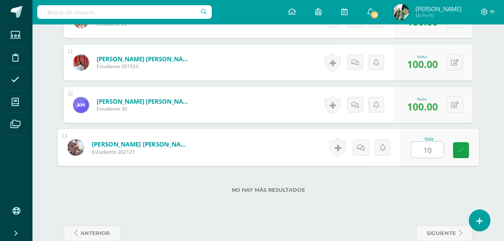
type input "100"
click at [462, 150] on icon at bounding box center [460, 150] width 7 height 7
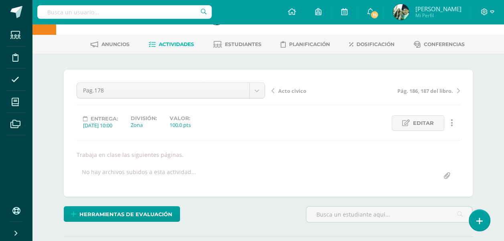
scroll to position [25, 0]
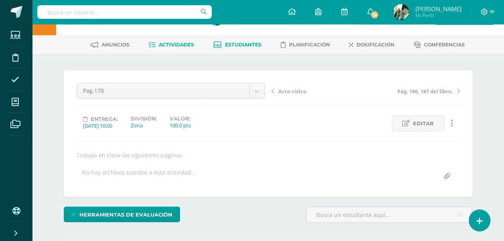
click at [248, 44] on span "Estudiantes" at bounding box center [243, 45] width 36 height 6
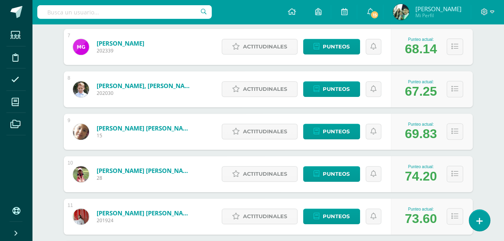
scroll to position [411, 0]
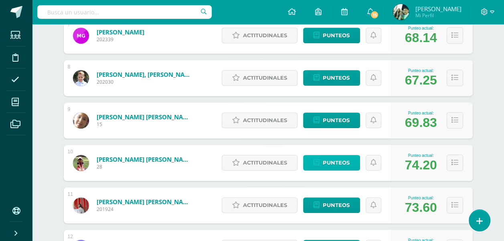
click at [339, 164] on span "Punteos" at bounding box center [335, 162] width 27 height 15
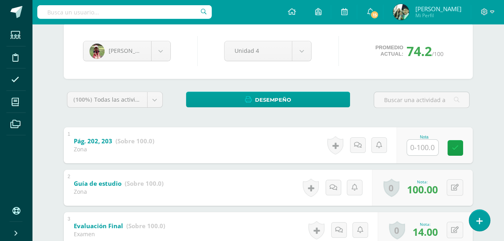
scroll to position [83, 0]
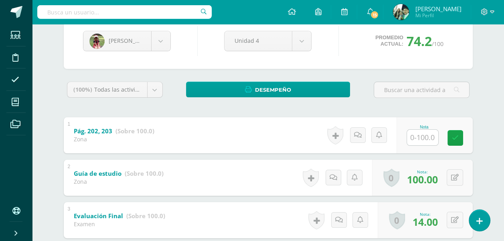
click at [419, 136] on input "text" at bounding box center [422, 138] width 31 height 16
type input "100"
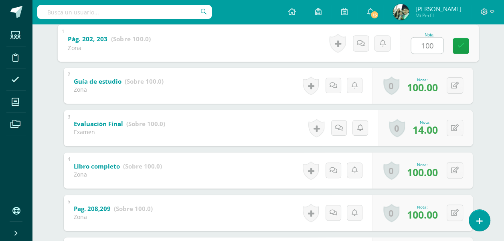
scroll to position [104, 0]
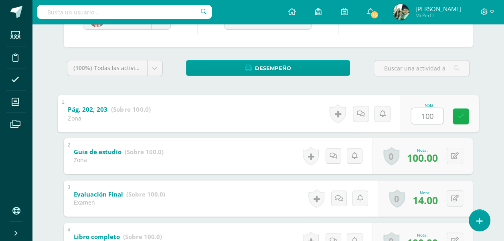
click at [462, 113] on icon at bounding box center [460, 116] width 7 height 7
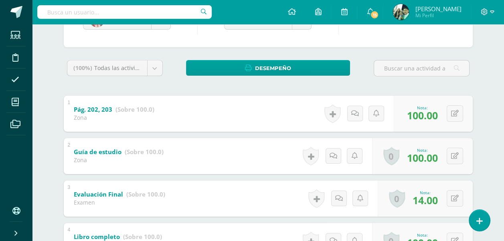
scroll to position [0, 0]
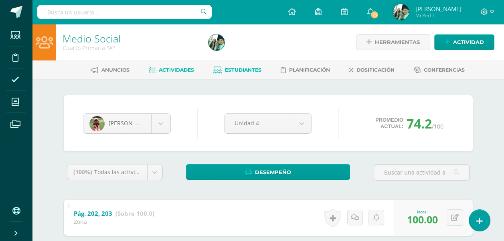
click at [159, 70] on span "Actividades" at bounding box center [176, 70] width 35 height 6
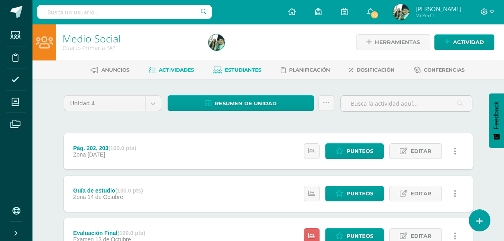
click at [245, 71] on span "Estudiantes" at bounding box center [243, 70] width 36 height 6
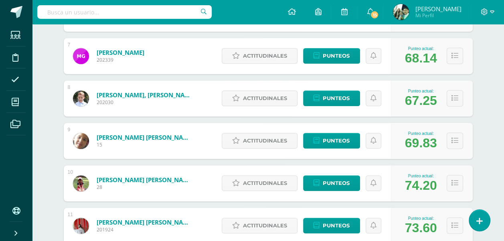
scroll to position [401, 0]
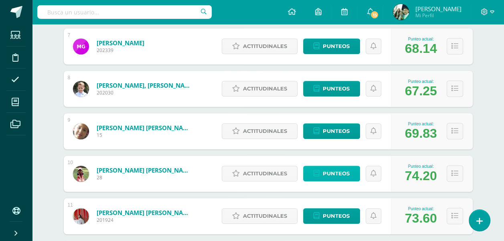
click at [332, 172] on span "Punteos" at bounding box center [335, 173] width 27 height 15
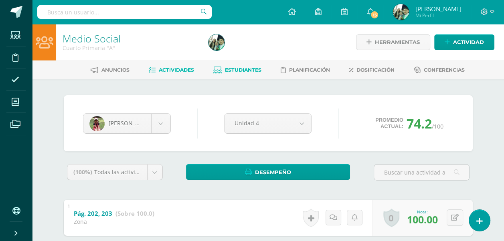
click at [165, 68] on span "Actividades" at bounding box center [176, 70] width 35 height 6
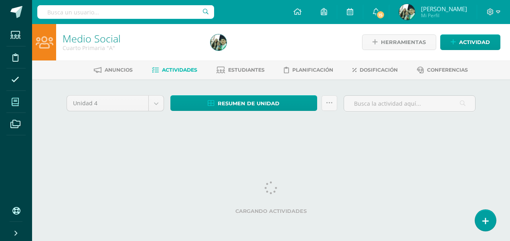
click at [18, 104] on icon at bounding box center [15, 102] width 7 height 8
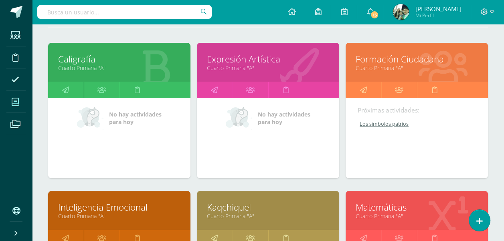
scroll to position [120, 0]
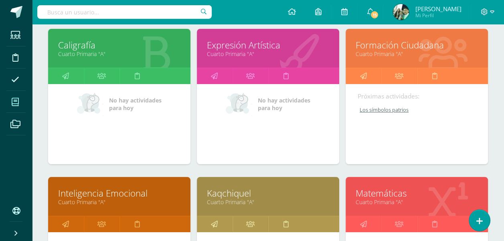
click at [397, 45] on link "Formación Ciudadana" at bounding box center [416, 45] width 122 height 12
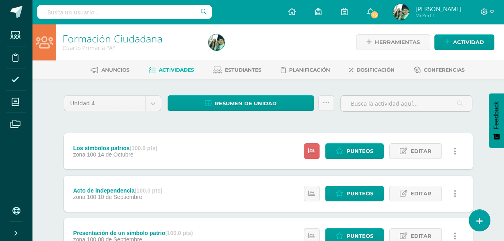
click at [120, 154] on span "14 de Octubre" at bounding box center [116, 154] width 36 height 6
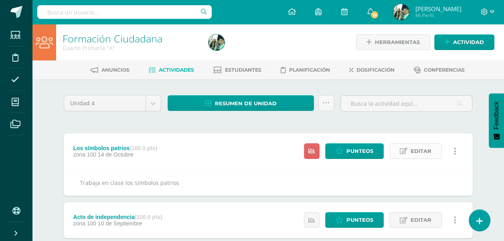
click at [417, 152] on span "Editar" at bounding box center [420, 151] width 21 height 15
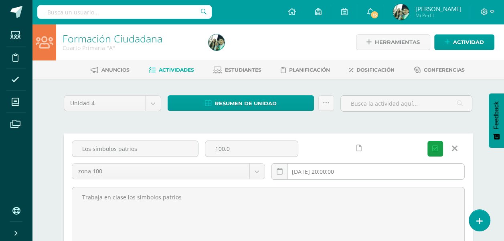
click at [364, 170] on input "2025-10-14 20:00:00" at bounding box center [368, 172] width 192 height 16
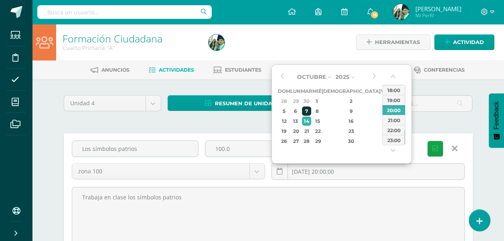
click at [311, 109] on div "7" at bounding box center [306, 111] width 9 height 9
click at [394, 113] on div "10:00" at bounding box center [393, 114] width 22 height 10
type input "2025-10-07 10:00"
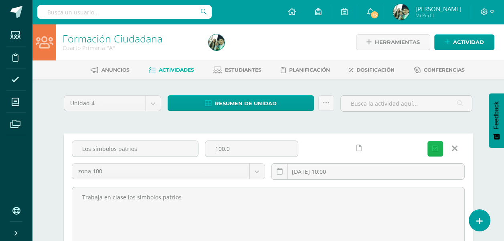
click at [435, 147] on icon "submit" at bounding box center [435, 148] width 6 height 7
click at [434, 149] on icon "submit" at bounding box center [435, 148] width 6 height 7
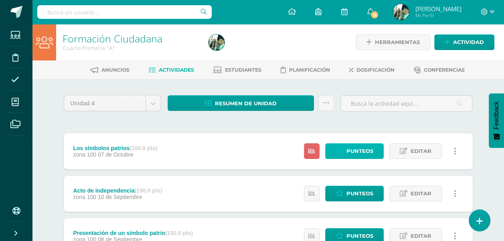
click at [353, 151] on span "Punteos" at bounding box center [359, 151] width 27 height 15
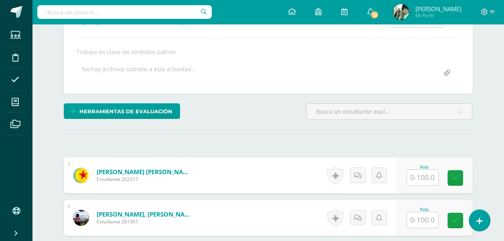
scroll to position [129, 0]
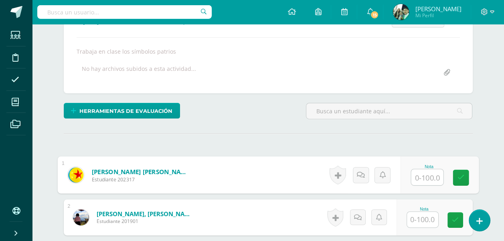
click at [422, 171] on input "text" at bounding box center [427, 177] width 32 height 16
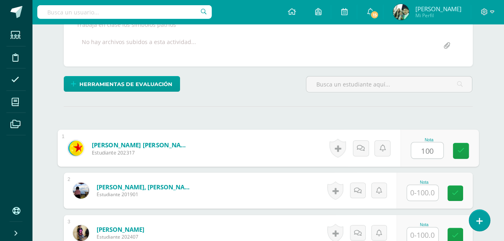
scroll to position [209, 0]
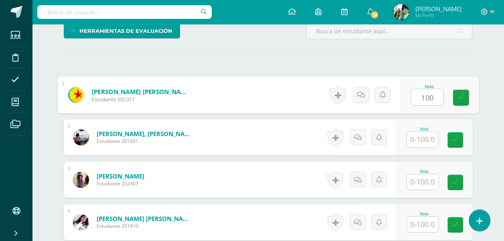
type input "100"
click at [416, 135] on input "text" at bounding box center [422, 140] width 31 height 16
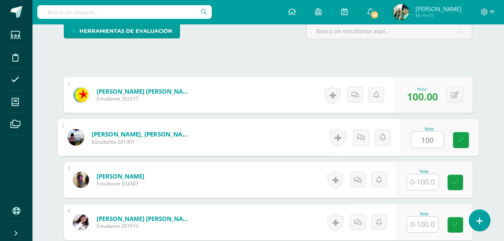
type input "100"
click at [425, 177] on input "text" at bounding box center [422, 182] width 31 height 16
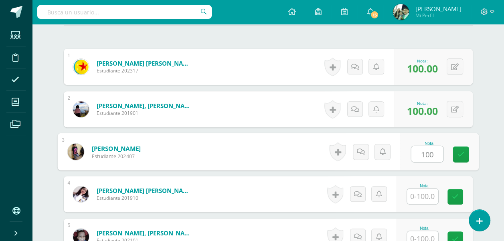
scroll to position [289, 0]
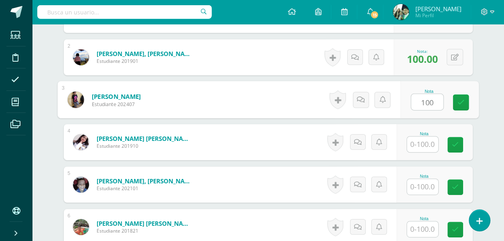
type input "100"
click at [425, 143] on input "text" at bounding box center [422, 145] width 31 height 16
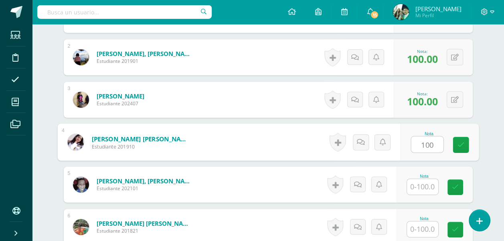
type input "100"
click at [417, 184] on input "text" at bounding box center [422, 187] width 31 height 16
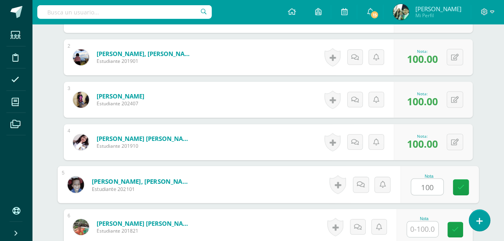
type input "100"
click at [427, 228] on input "text" at bounding box center [422, 230] width 31 height 16
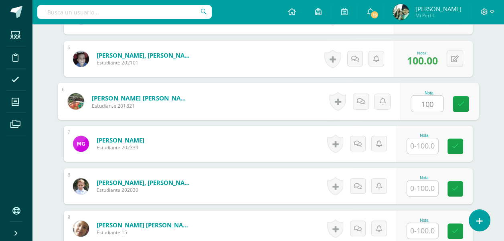
scroll to position [449, 0]
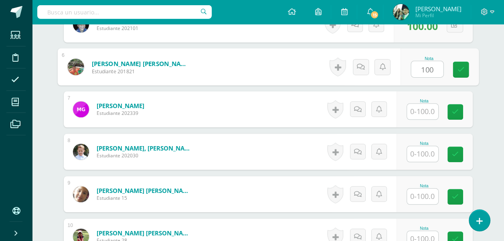
type input "100"
click at [424, 109] on input "text" at bounding box center [422, 112] width 31 height 16
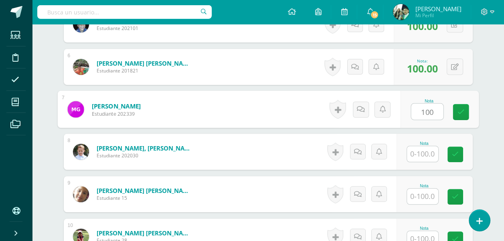
type input "100"
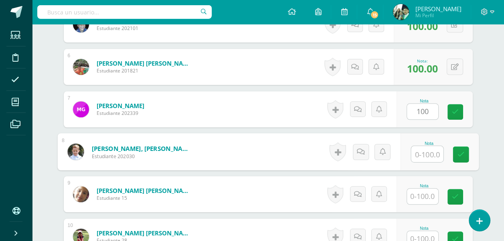
click at [426, 154] on input "text" at bounding box center [427, 154] width 32 height 16
type input "100"
click at [426, 191] on input "text" at bounding box center [422, 197] width 31 height 16
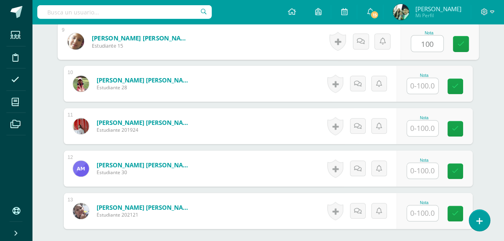
scroll to position [610, 0]
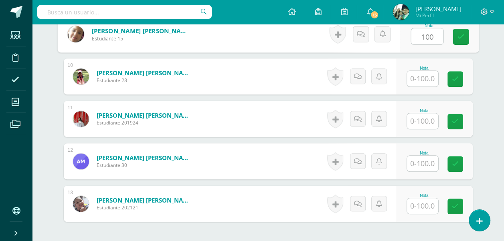
type input "100"
click at [425, 71] on div at bounding box center [422, 79] width 32 height 16
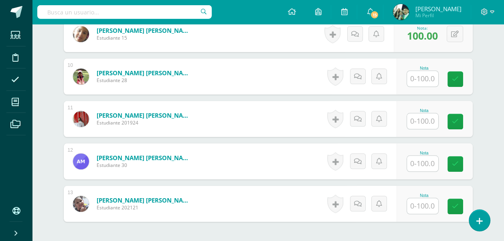
click at [423, 83] on input "text" at bounding box center [422, 79] width 31 height 16
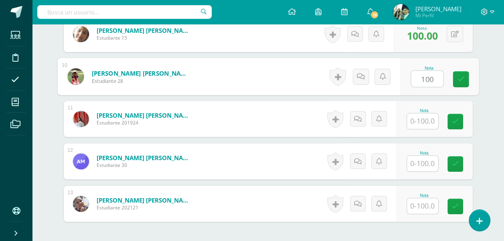
type input "100"
click at [419, 123] on input "text" at bounding box center [422, 121] width 31 height 16
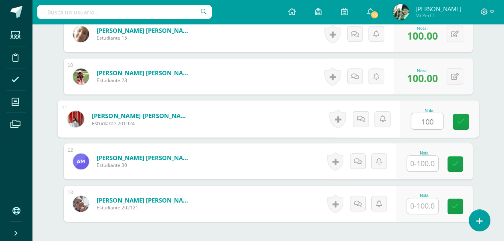
type input "100"
click at [425, 159] on input "text" at bounding box center [422, 164] width 31 height 16
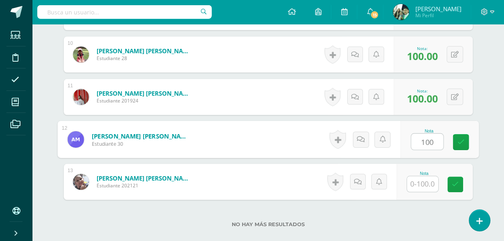
scroll to position [650, 0]
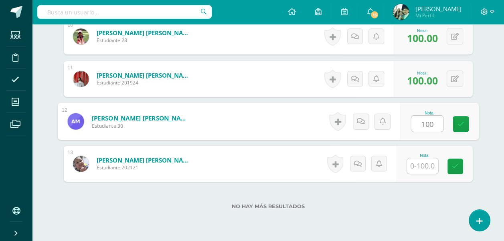
type input "100"
click at [425, 161] on input "text" at bounding box center [422, 166] width 31 height 16
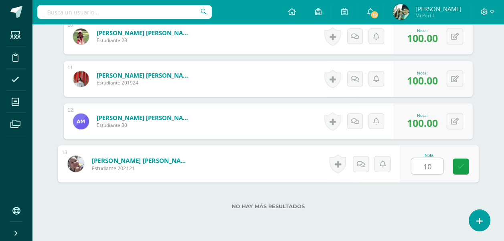
type input "100"
click at [463, 165] on icon at bounding box center [460, 166] width 7 height 7
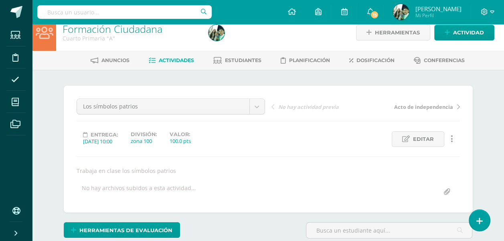
scroll to position [9, 0]
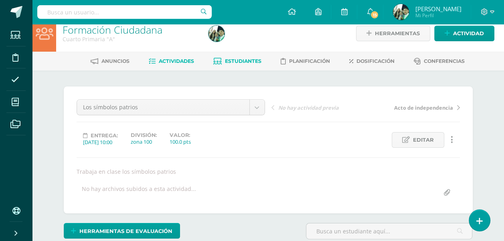
click at [236, 60] on span "Estudiantes" at bounding box center [243, 61] width 36 height 6
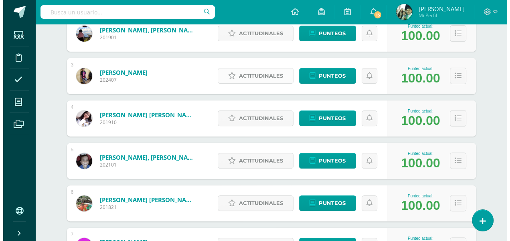
scroll to position [160, 0]
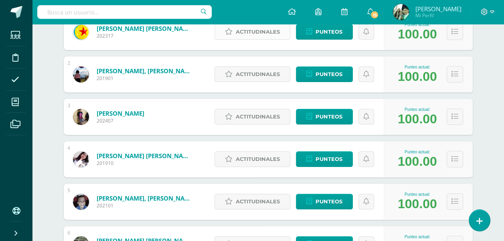
click at [259, 32] on span "Actitudinales" at bounding box center [258, 31] width 44 height 15
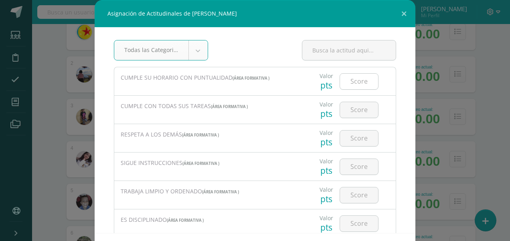
click at [347, 81] on input "number" at bounding box center [359, 82] width 38 height 16
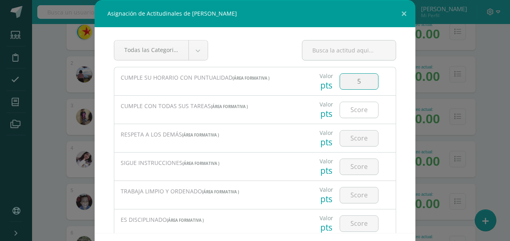
type input "5"
click at [352, 110] on input "number" at bounding box center [359, 110] width 38 height 16
type input "4"
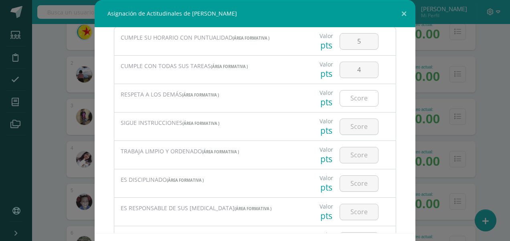
click at [352, 100] on input "number" at bounding box center [359, 99] width 38 height 16
type input "4"
click at [353, 123] on input "number" at bounding box center [359, 127] width 38 height 16
type input "4"
click at [353, 155] on input "number" at bounding box center [359, 155] width 38 height 16
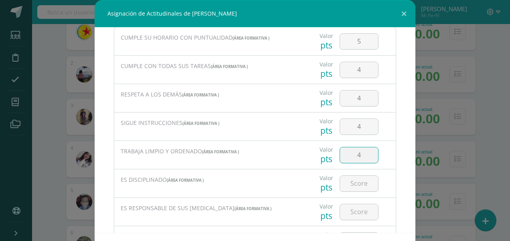
type input "4"
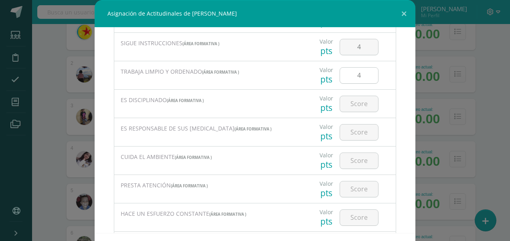
scroll to position [120, 0]
click at [346, 103] on input "number" at bounding box center [359, 104] width 38 height 16
type input "4"
click at [346, 133] on input "number" at bounding box center [359, 132] width 38 height 16
type input "5"
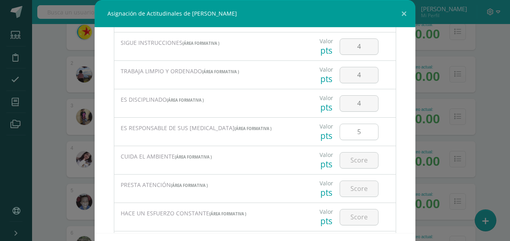
scroll to position [160, 0]
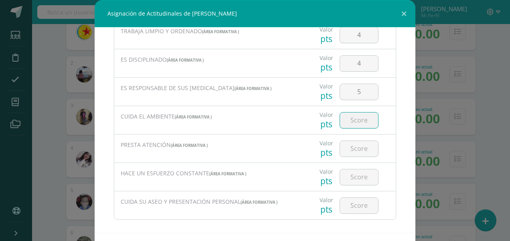
click at [348, 119] on input "number" at bounding box center [359, 121] width 38 height 16
type input "5"
click at [351, 145] on input "number" at bounding box center [359, 149] width 38 height 16
type input "4"
click at [355, 175] on input "number" at bounding box center [359, 177] width 38 height 16
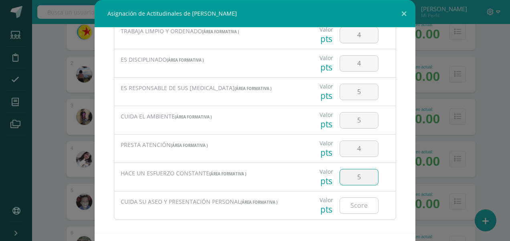
type input "5"
click at [352, 204] on input "number" at bounding box center [359, 206] width 38 height 16
type input "5"
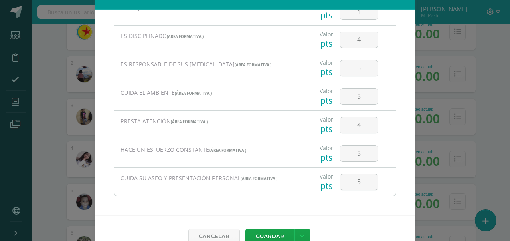
scroll to position [33, 0]
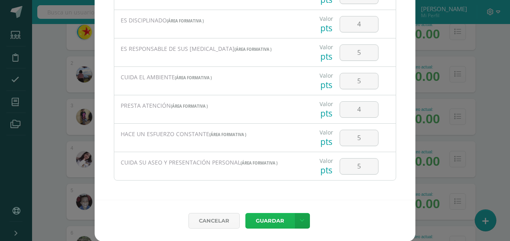
click at [256, 217] on button "Guardar" at bounding box center [269, 221] width 49 height 16
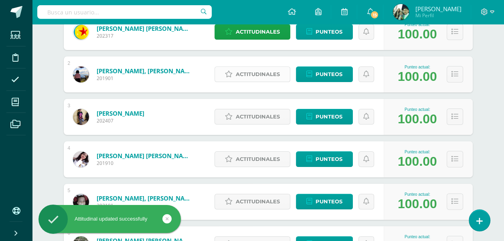
click at [258, 75] on span "Actitudinales" at bounding box center [258, 74] width 44 height 15
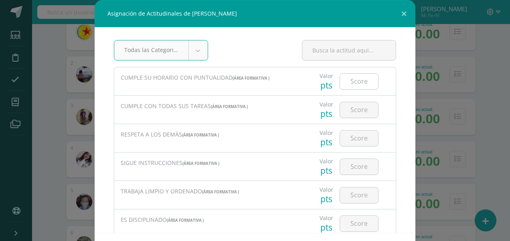
click at [357, 79] on input "number" at bounding box center [359, 82] width 38 height 16
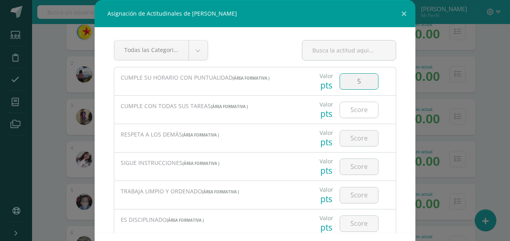
type input "5"
click at [357, 111] on input "number" at bounding box center [359, 110] width 38 height 16
type input "4"
click at [346, 143] on input "number" at bounding box center [359, 139] width 38 height 16
type input "4"
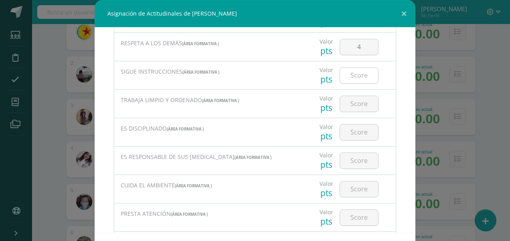
scroll to position [80, 0]
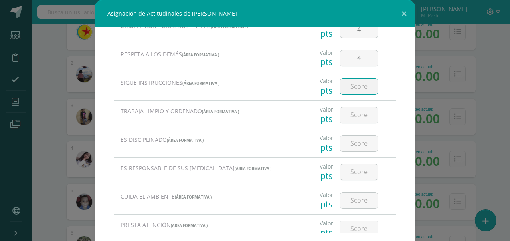
click at [347, 90] on input "number" at bounding box center [359, 87] width 38 height 16
type input "4"
click at [344, 115] on input "number" at bounding box center [359, 115] width 38 height 16
type input "5"
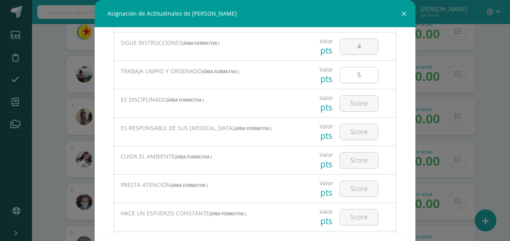
click at [353, 77] on input "5" at bounding box center [359, 75] width 38 height 16
type input "4"
click at [353, 105] on input "number" at bounding box center [359, 104] width 38 height 16
type input "4"
click at [348, 134] on input "number" at bounding box center [359, 132] width 38 height 16
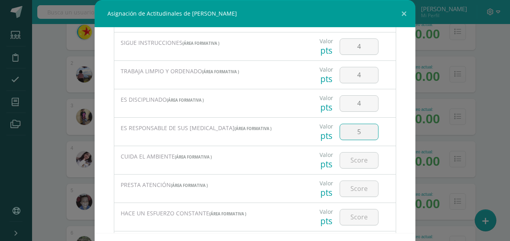
type input "5"
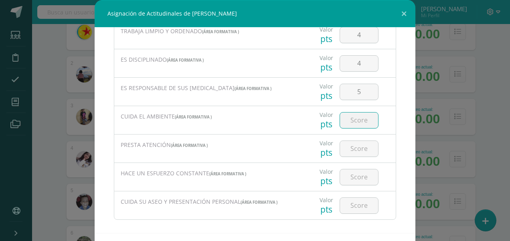
click at [348, 123] on input "number" at bounding box center [359, 121] width 38 height 16
type input "5"
click at [351, 150] on input "number" at bounding box center [359, 149] width 38 height 16
type input "5"
click at [353, 178] on input "number" at bounding box center [359, 177] width 38 height 16
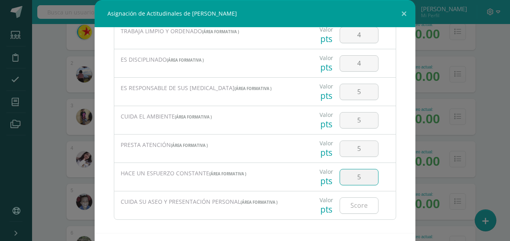
type input "5"
click at [353, 204] on input "number" at bounding box center [359, 206] width 38 height 16
type input "5"
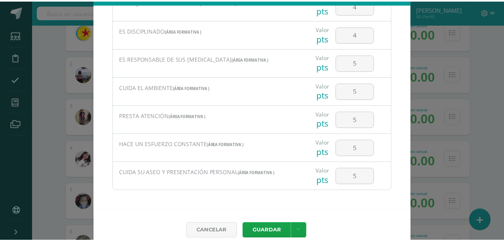
scroll to position [33, 0]
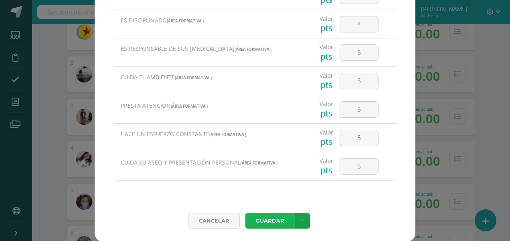
click at [268, 222] on button "Guardar" at bounding box center [269, 221] width 49 height 16
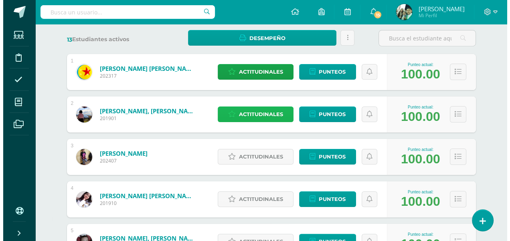
scroll to position [160, 0]
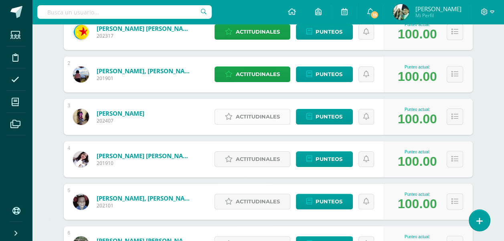
click at [255, 119] on span "Actitudinales" at bounding box center [258, 116] width 44 height 15
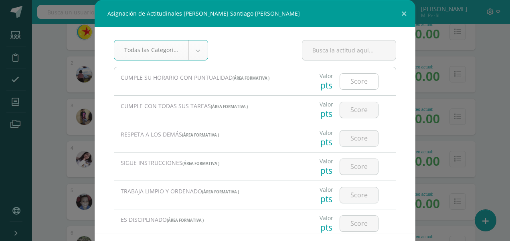
click at [349, 79] on input "number" at bounding box center [359, 82] width 38 height 16
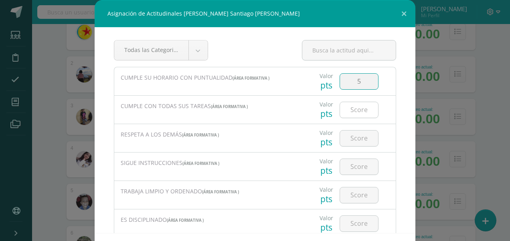
type input "5"
click at [353, 109] on input "number" at bounding box center [359, 110] width 38 height 16
type input "5"
click at [346, 138] on input "number" at bounding box center [359, 139] width 38 height 16
type input "5"
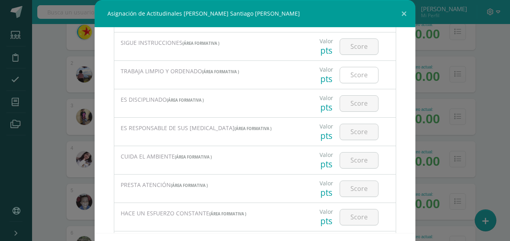
scroll to position [80, 0]
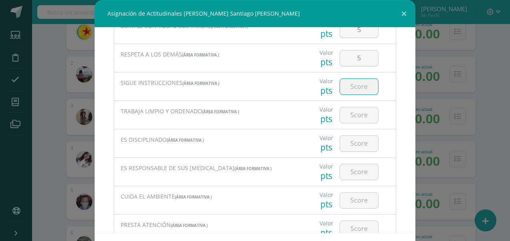
click at [345, 86] on input "number" at bounding box center [359, 87] width 38 height 16
type input "4"
type input "5"
click at [346, 116] on input "number" at bounding box center [359, 115] width 38 height 16
type input "4"
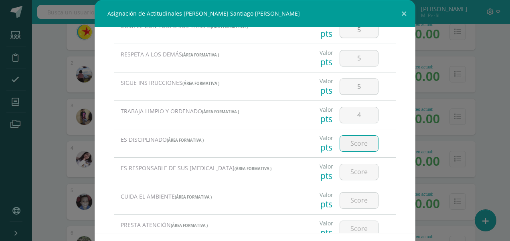
click at [354, 144] on input "number" at bounding box center [359, 144] width 38 height 16
type input "4"
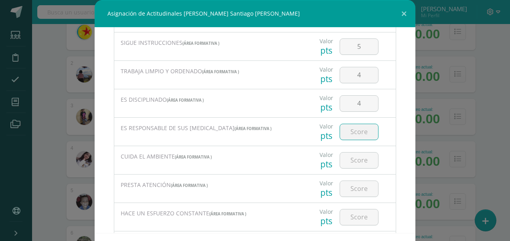
click at [354, 131] on input "number" at bounding box center [359, 132] width 38 height 16
type input "5"
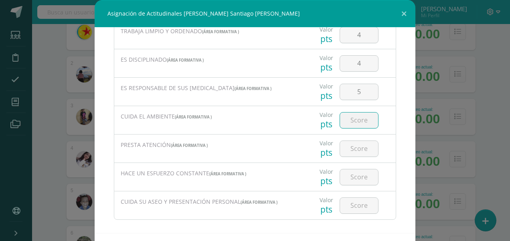
click at [353, 119] on input "number" at bounding box center [359, 121] width 38 height 16
type input "5"
click at [350, 147] on input "number" at bounding box center [359, 149] width 38 height 16
type input "4"
click at [352, 177] on input "number" at bounding box center [359, 177] width 38 height 16
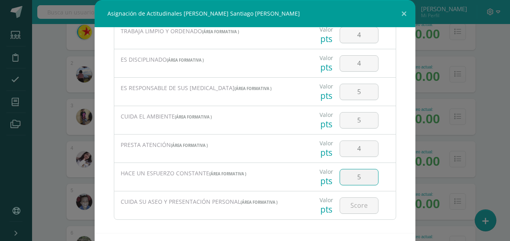
type input "5"
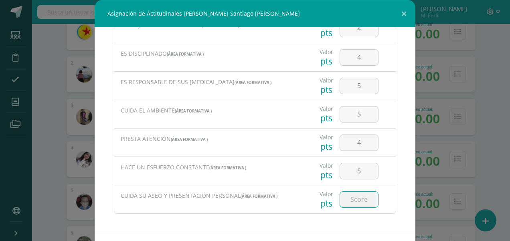
click at [351, 199] on input "number" at bounding box center [359, 200] width 38 height 16
type input "5"
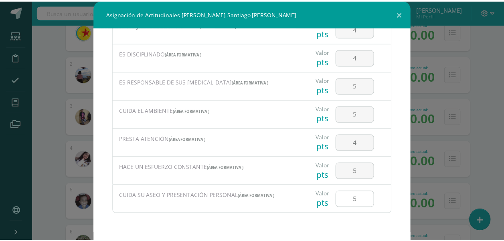
scroll to position [33, 0]
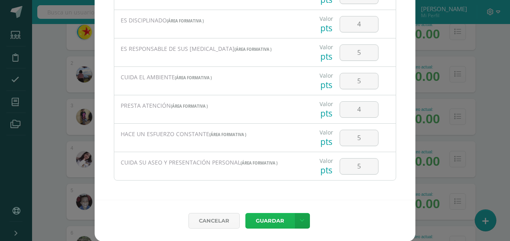
click at [266, 220] on button "Guardar" at bounding box center [269, 221] width 49 height 16
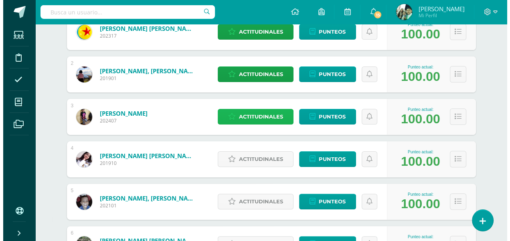
scroll to position [200, 0]
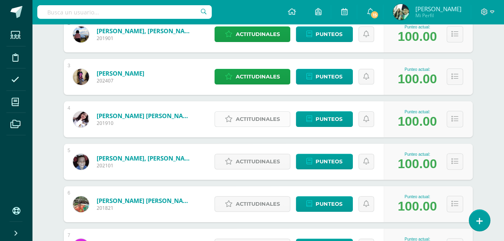
click at [258, 116] on span "Actitudinales" at bounding box center [258, 119] width 44 height 15
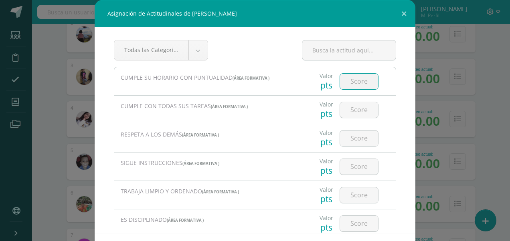
click at [350, 80] on input "number" at bounding box center [359, 82] width 38 height 16
type input "5"
click at [346, 111] on input "number" at bounding box center [359, 110] width 38 height 16
type input "5"
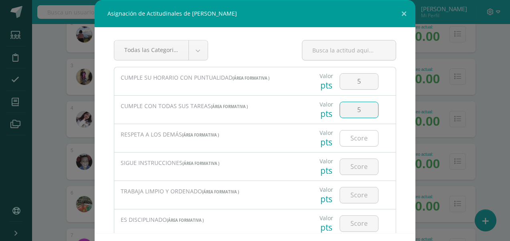
click at [347, 136] on input "number" at bounding box center [359, 139] width 38 height 16
type input "5"
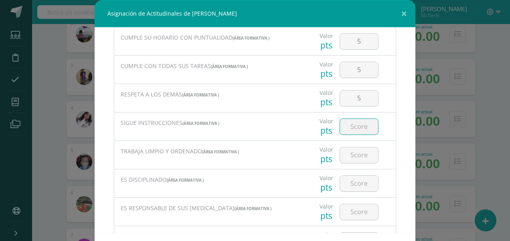
click at [351, 127] on input "number" at bounding box center [359, 127] width 38 height 16
type input "4"
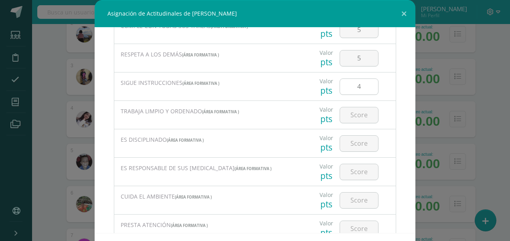
click at [356, 87] on input "4" at bounding box center [359, 87] width 38 height 16
type input "5"
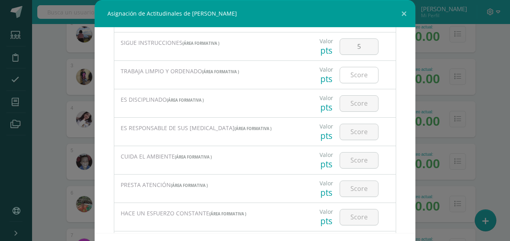
click at [351, 67] on input "number" at bounding box center [359, 75] width 38 height 16
type input "5"
click at [354, 97] on input "number" at bounding box center [359, 104] width 38 height 16
type input "5"
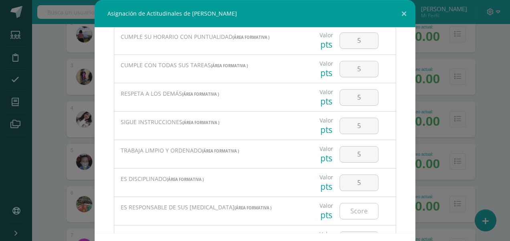
scroll to position [40, 0]
click at [354, 71] on input "5" at bounding box center [359, 70] width 38 height 16
type input "3"
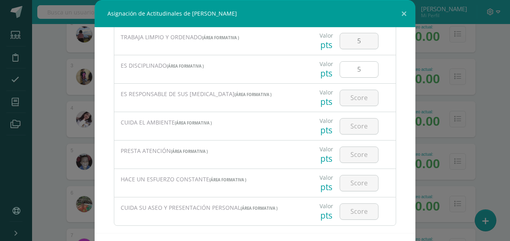
scroll to position [166, 0]
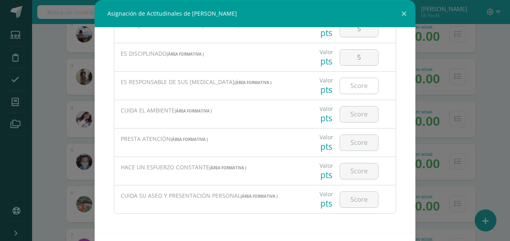
click at [353, 84] on input "number" at bounding box center [359, 86] width 38 height 16
type input "5"
click at [349, 111] on input "number" at bounding box center [359, 115] width 38 height 16
type input "5"
click at [345, 145] on input "number" at bounding box center [359, 143] width 38 height 16
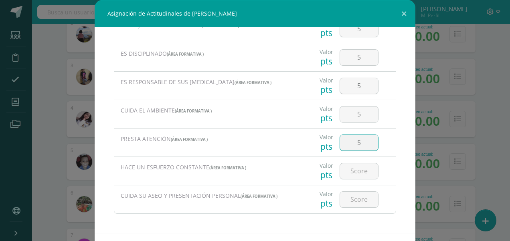
type input "5"
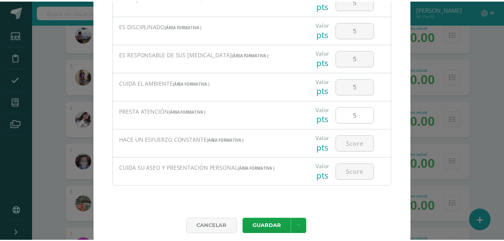
scroll to position [33, 0]
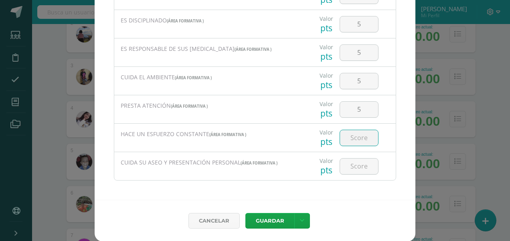
click at [356, 140] on input "number" at bounding box center [359, 138] width 38 height 16
type input "5"
click at [351, 165] on input "number" at bounding box center [359, 167] width 38 height 16
type input "5"
click at [270, 219] on button "Guardar" at bounding box center [269, 221] width 49 height 16
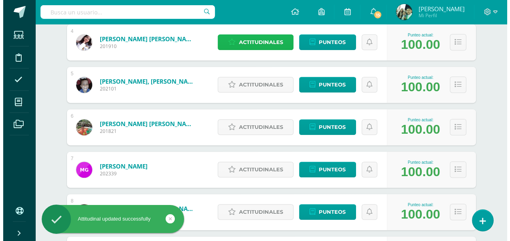
scroll to position [280, 0]
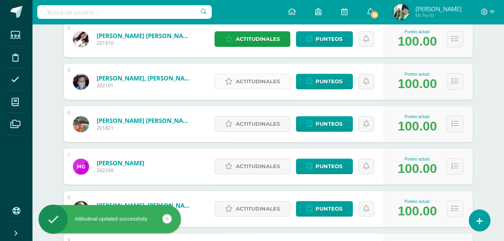
click at [252, 82] on span "Actitudinales" at bounding box center [258, 81] width 44 height 15
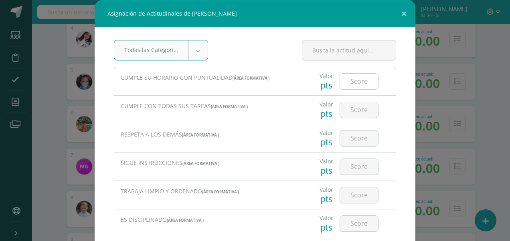
click at [347, 83] on input "number" at bounding box center [359, 82] width 38 height 16
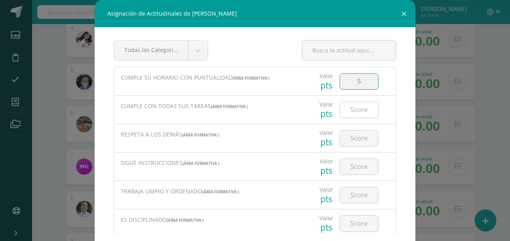
type input "5"
click at [345, 113] on input "number" at bounding box center [359, 110] width 38 height 16
type input "5"
click at [351, 139] on input "number" at bounding box center [359, 139] width 38 height 16
type input "5"
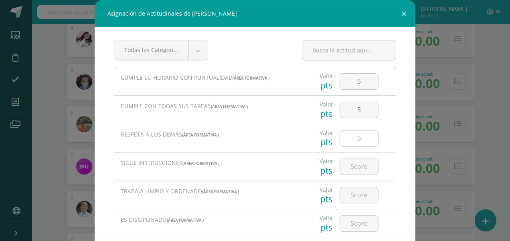
scroll to position [40, 0]
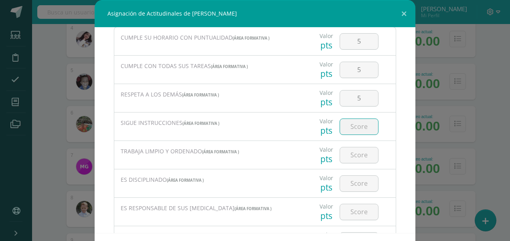
click at [347, 126] on input "number" at bounding box center [359, 127] width 38 height 16
type input "5"
click at [340, 151] on input "number" at bounding box center [359, 155] width 38 height 16
type input "5"
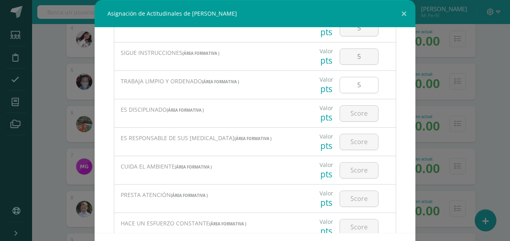
scroll to position [120, 0]
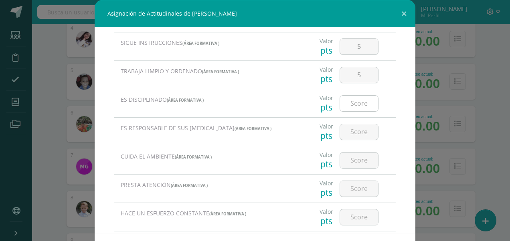
click at [353, 101] on input "number" at bounding box center [359, 104] width 38 height 16
type input "5"
click at [350, 137] on input "number" at bounding box center [359, 132] width 38 height 16
type input "5"
click at [348, 158] on input "number" at bounding box center [359, 161] width 38 height 16
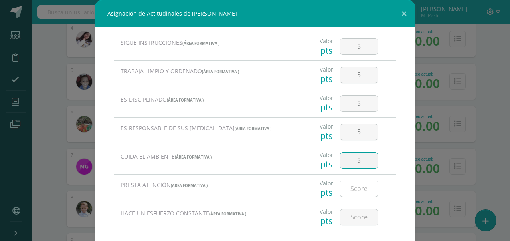
type input "5"
click at [349, 189] on input "number" at bounding box center [359, 189] width 38 height 16
type input "5"
click at [351, 222] on input "number" at bounding box center [359, 218] width 38 height 16
type input "5"
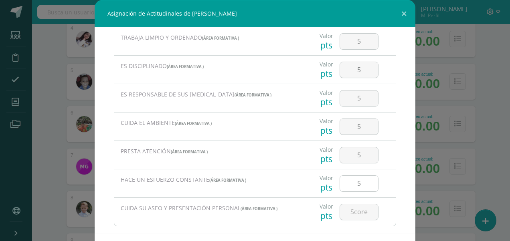
scroll to position [166, 0]
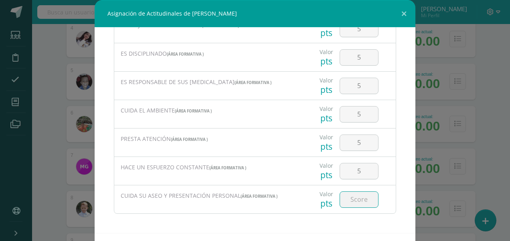
click at [352, 200] on input "number" at bounding box center [359, 200] width 38 height 16
type input "5"
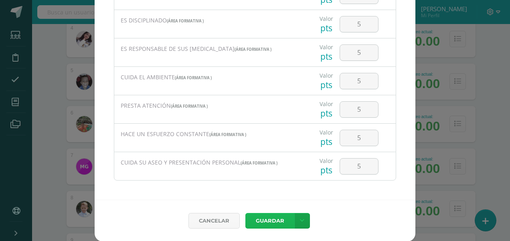
click at [261, 219] on button "Guardar" at bounding box center [269, 221] width 49 height 16
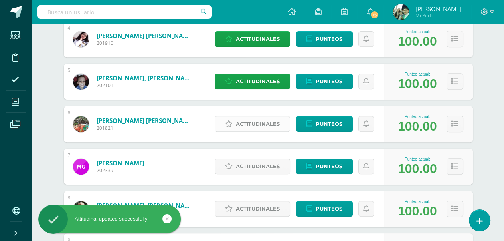
click at [263, 123] on span "Actitudinales" at bounding box center [258, 124] width 44 height 15
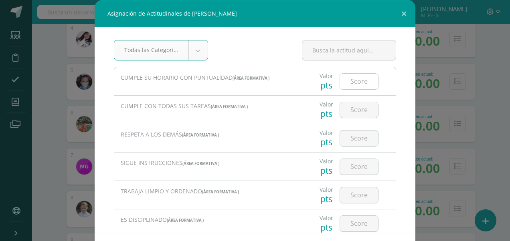
click at [351, 81] on input "number" at bounding box center [359, 82] width 38 height 16
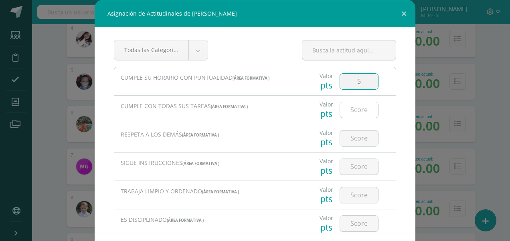
type input "5"
click at [351, 110] on input "number" at bounding box center [359, 110] width 38 height 16
type input "4"
type input "3"
click at [353, 139] on input "number" at bounding box center [359, 139] width 38 height 16
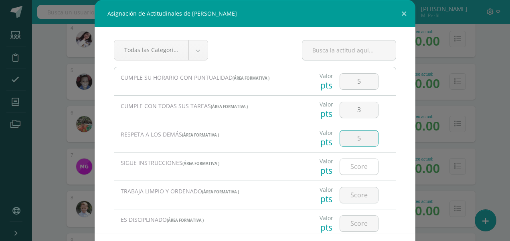
type input "5"
click at [351, 169] on input "number" at bounding box center [359, 167] width 38 height 16
type input "5"
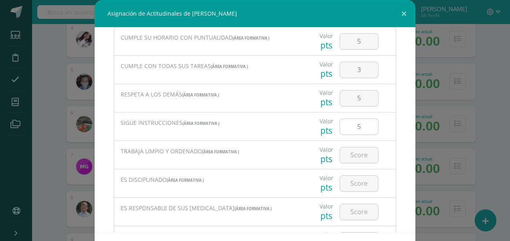
scroll to position [80, 0]
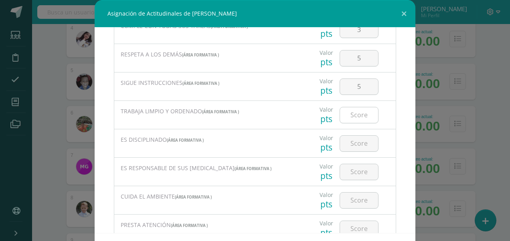
click at [349, 116] on input "number" at bounding box center [359, 115] width 38 height 16
type input "4"
drag, startPoint x: 349, startPoint y: 137, endPoint x: 350, endPoint y: 142, distance: 5.2
click at [350, 140] on input "number" at bounding box center [359, 144] width 38 height 16
type input "4"
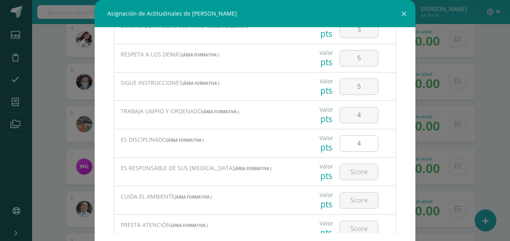
scroll to position [160, 0]
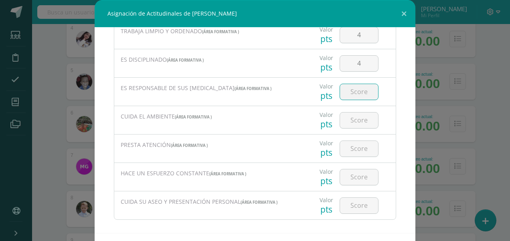
click at [349, 93] on input "number" at bounding box center [359, 92] width 38 height 16
type input "5"
click at [353, 121] on input "number" at bounding box center [359, 121] width 38 height 16
type input "5"
click at [354, 146] on input "number" at bounding box center [359, 149] width 38 height 16
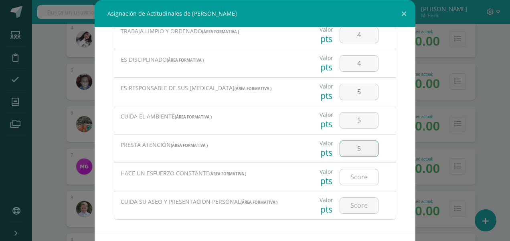
type input "5"
click at [351, 176] on input "number" at bounding box center [359, 177] width 38 height 16
type input "5"
click at [351, 204] on input "number" at bounding box center [359, 206] width 38 height 16
type input "5"
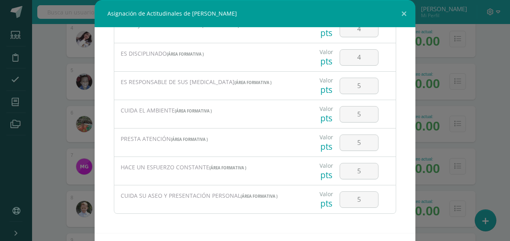
scroll to position [33, 0]
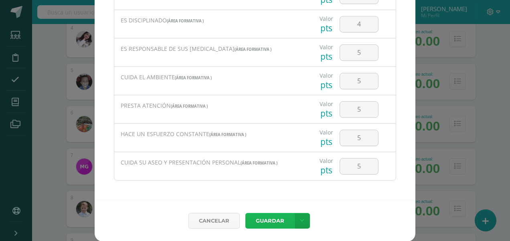
click at [273, 219] on button "Guardar" at bounding box center [269, 221] width 49 height 16
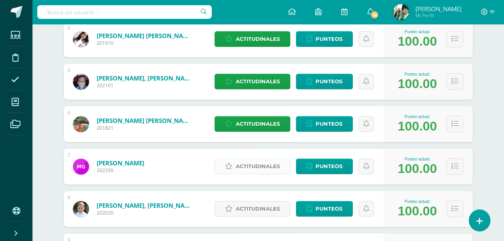
click at [258, 166] on span "Actitudinales" at bounding box center [258, 166] width 44 height 15
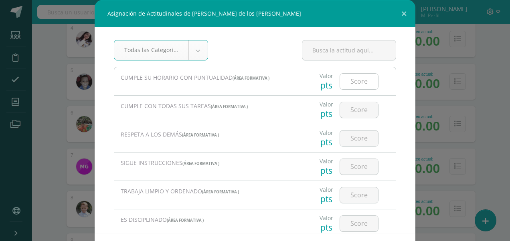
click at [346, 79] on input "number" at bounding box center [359, 82] width 38 height 16
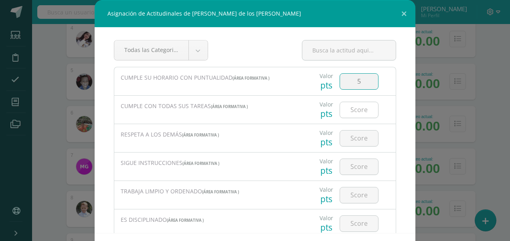
type input "5"
click at [353, 110] on input "number" at bounding box center [359, 110] width 38 height 16
type input "3"
click at [347, 138] on input "number" at bounding box center [359, 139] width 38 height 16
type input "4"
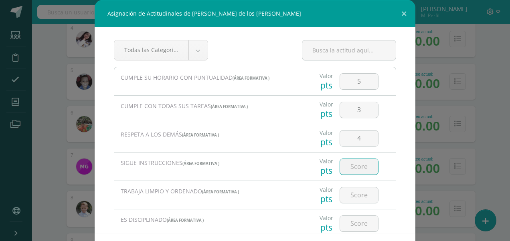
click at [348, 167] on input "number" at bounding box center [359, 167] width 38 height 16
type input "4"
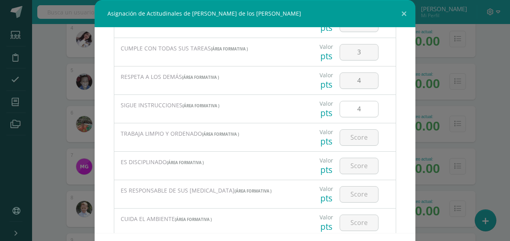
scroll to position [120, 0]
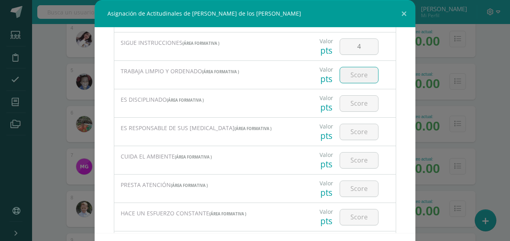
click at [354, 75] on input "number" at bounding box center [359, 75] width 38 height 16
type input "5"
click at [350, 103] on input "number" at bounding box center [359, 104] width 38 height 16
type input "4"
click at [346, 129] on input "number" at bounding box center [359, 132] width 38 height 16
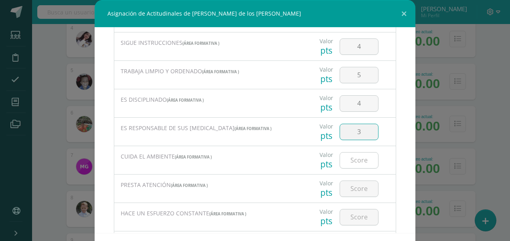
type input "3"
click at [349, 157] on input "number" at bounding box center [359, 161] width 38 height 16
type input "4"
type input "5"
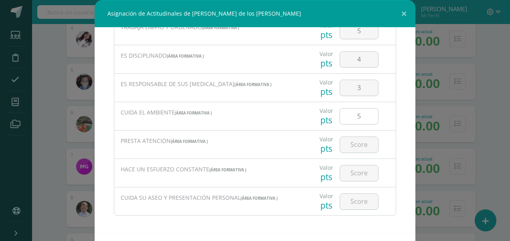
scroll to position [166, 0]
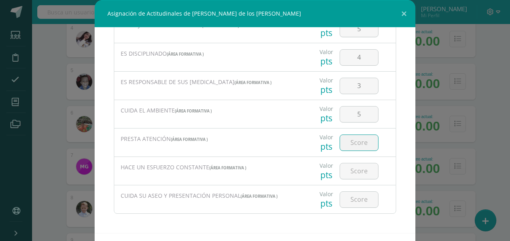
click at [350, 138] on input "number" at bounding box center [359, 143] width 38 height 16
type input "5"
click at [353, 171] on input "number" at bounding box center [359, 171] width 38 height 16
click at [356, 141] on input "5" at bounding box center [359, 143] width 38 height 16
type input "4"
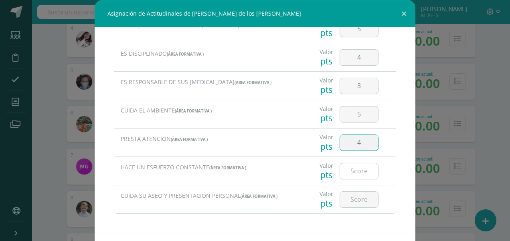
click at [355, 172] on input "number" at bounding box center [359, 171] width 38 height 16
type input "4"
click at [354, 201] on input "number" at bounding box center [359, 200] width 38 height 16
type input "4"
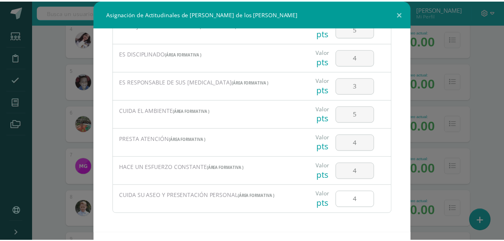
scroll to position [33, 0]
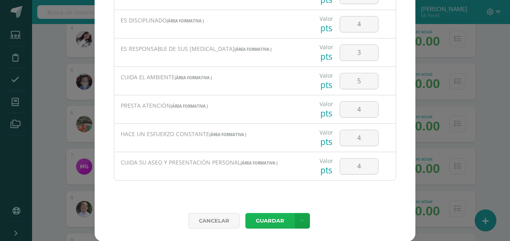
click at [269, 217] on button "Guardar" at bounding box center [269, 221] width 49 height 16
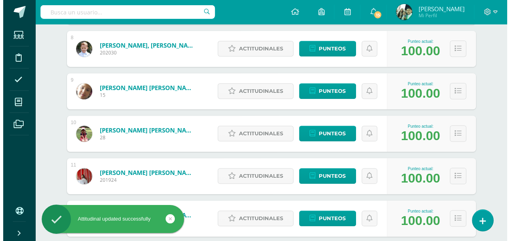
scroll to position [401, 0]
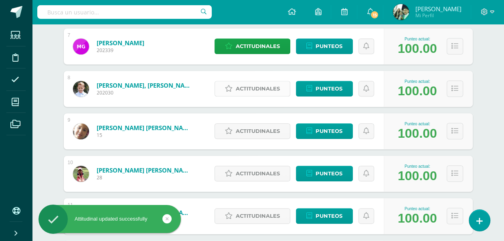
click at [249, 88] on span "Actitudinales" at bounding box center [258, 88] width 44 height 15
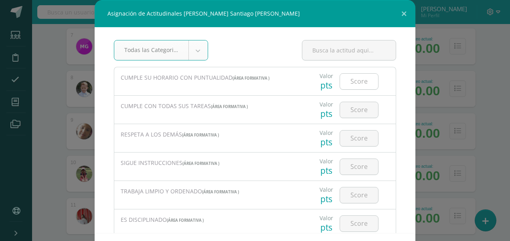
click at [348, 81] on input "number" at bounding box center [359, 82] width 38 height 16
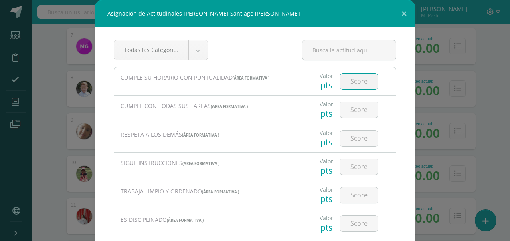
click at [348, 81] on input "number" at bounding box center [359, 82] width 38 height 16
click at [361, 81] on input "number" at bounding box center [359, 82] width 38 height 16
click at [355, 80] on input "number" at bounding box center [359, 82] width 38 height 16
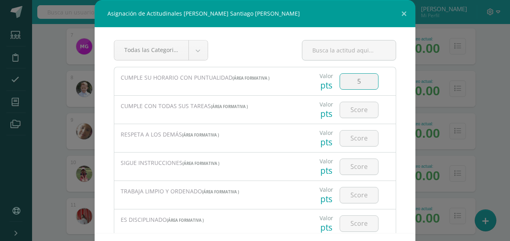
type input "5"
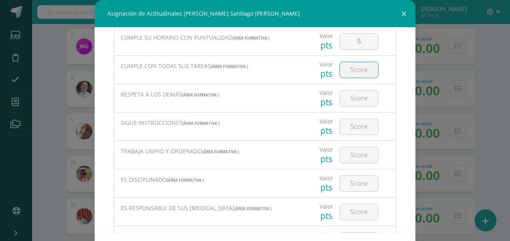
click at [354, 66] on input "number" at bounding box center [359, 70] width 38 height 16
type input "4"
click at [347, 99] on input "number" at bounding box center [359, 99] width 38 height 16
type input "5"
click at [351, 126] on input "number" at bounding box center [359, 127] width 38 height 16
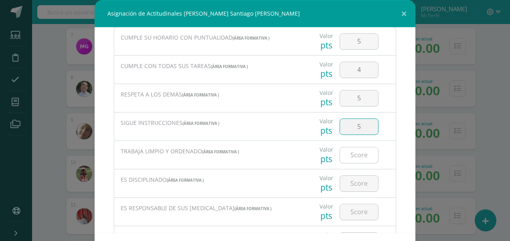
type input "5"
click at [348, 152] on input "number" at bounding box center [359, 155] width 38 height 16
type input "5"
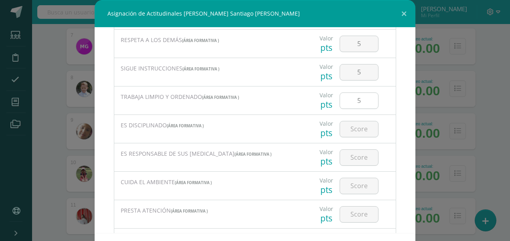
scroll to position [120, 0]
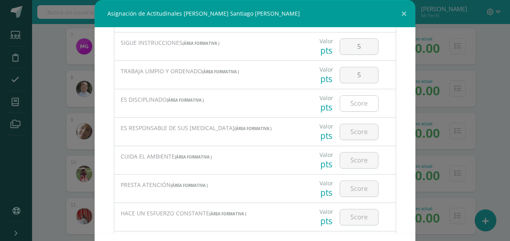
click at [351, 107] on input "number" at bounding box center [359, 104] width 38 height 16
type input "4"
click at [351, 128] on input "number" at bounding box center [359, 132] width 38 height 16
type input "5"
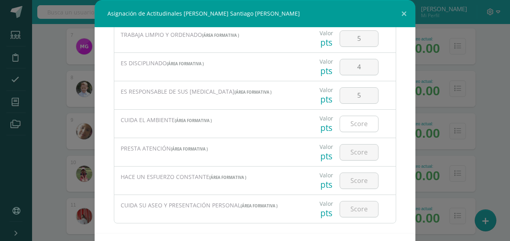
scroll to position [160, 0]
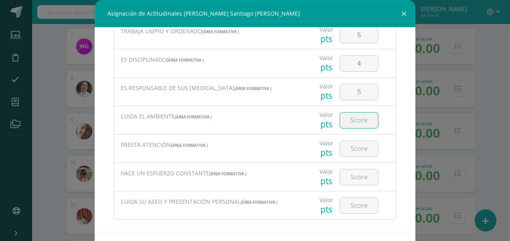
click at [348, 121] on input "number" at bounding box center [359, 121] width 38 height 16
type input "5"
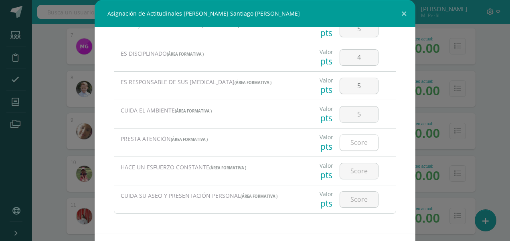
click at [345, 139] on input "number" at bounding box center [359, 143] width 38 height 16
type input "5"
click at [350, 166] on input "number" at bounding box center [359, 171] width 38 height 16
type input "5"
click at [349, 199] on input "number" at bounding box center [359, 200] width 38 height 16
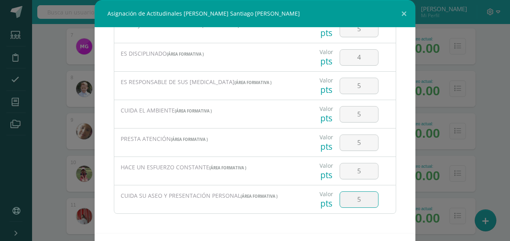
type input "5"
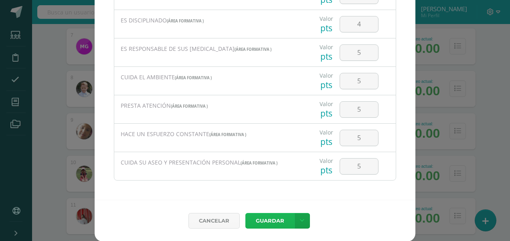
click at [261, 221] on button "Guardar" at bounding box center [269, 221] width 49 height 16
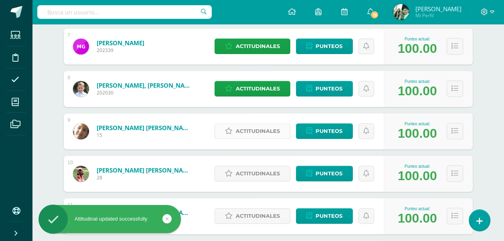
click at [258, 129] on span "Actitudinales" at bounding box center [258, 131] width 44 height 15
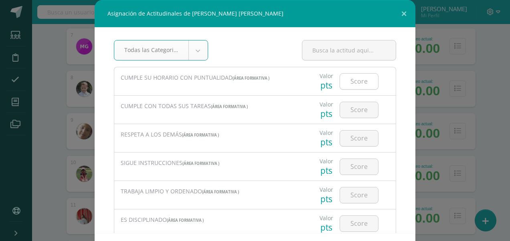
click at [346, 81] on input "number" at bounding box center [359, 82] width 38 height 16
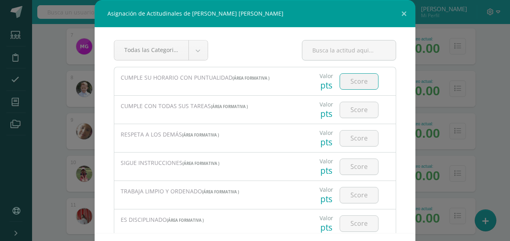
click at [346, 81] on input "number" at bounding box center [359, 82] width 38 height 16
type input "5"
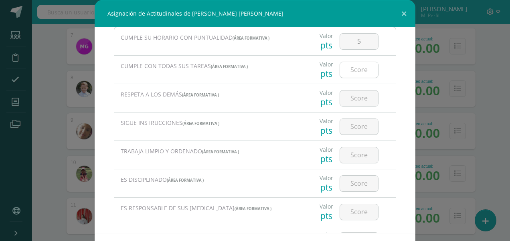
click at [351, 71] on input "number" at bounding box center [359, 70] width 38 height 16
type input "5"
click at [347, 100] on input "number" at bounding box center [359, 99] width 38 height 16
type input "5"
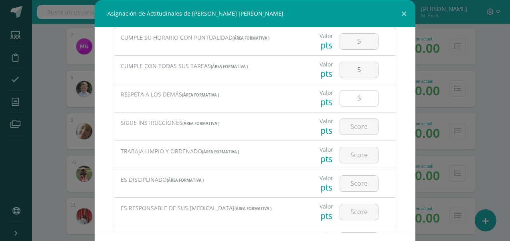
scroll to position [80, 0]
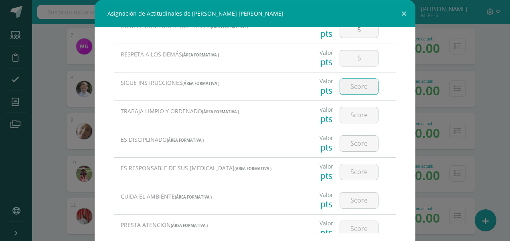
click at [349, 89] on input "number" at bounding box center [359, 87] width 38 height 16
type input "5"
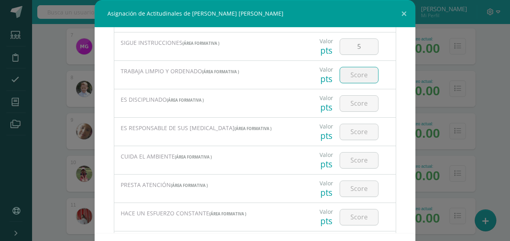
click at [355, 75] on input "number" at bounding box center [359, 75] width 38 height 16
type input "5"
click at [350, 104] on input "number" at bounding box center [359, 104] width 38 height 16
type input "5"
click at [352, 128] on input "number" at bounding box center [359, 132] width 38 height 16
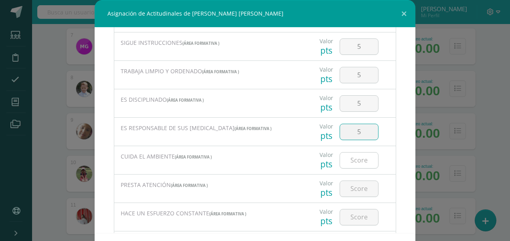
type input "5"
click at [350, 157] on input "number" at bounding box center [359, 161] width 38 height 16
type input "5"
click at [349, 190] on input "number" at bounding box center [359, 189] width 38 height 16
type input "5"
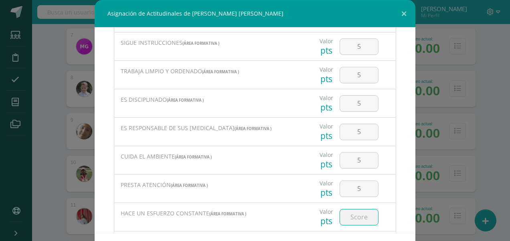
click at [353, 216] on input "number" at bounding box center [359, 218] width 38 height 16
type input "5"
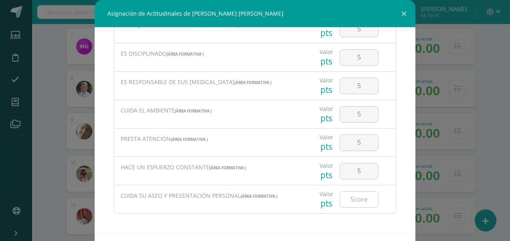
click at [353, 199] on input "number" at bounding box center [359, 200] width 38 height 16
type input "5"
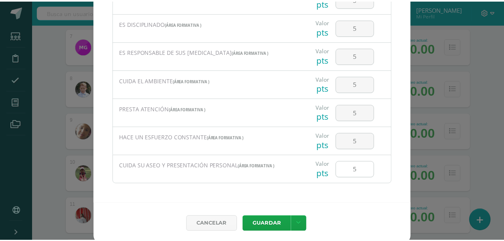
scroll to position [33, 0]
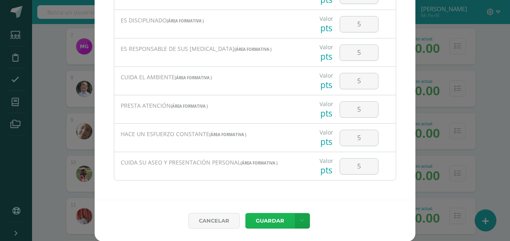
click at [272, 221] on button "Guardar" at bounding box center [269, 221] width 49 height 16
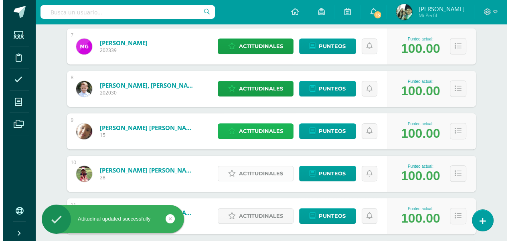
scroll to position [481, 0]
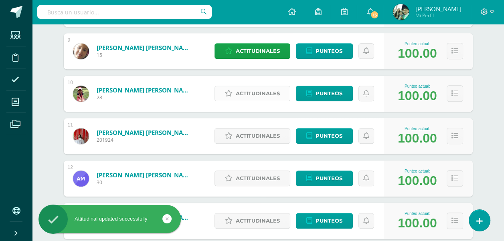
click at [250, 93] on span "Actitudinales" at bounding box center [258, 93] width 44 height 15
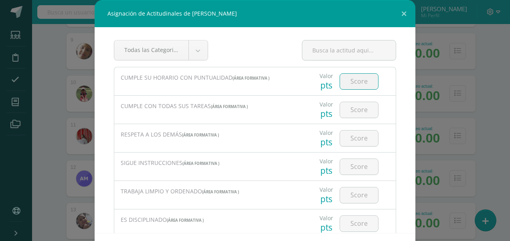
click at [351, 80] on input "number" at bounding box center [359, 82] width 38 height 16
type input "5"
click at [349, 110] on input "number" at bounding box center [359, 110] width 38 height 16
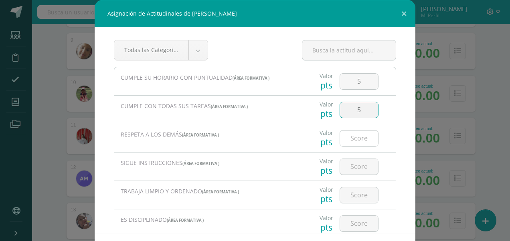
type input "5"
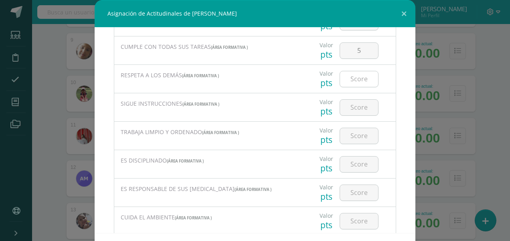
scroll to position [80, 0]
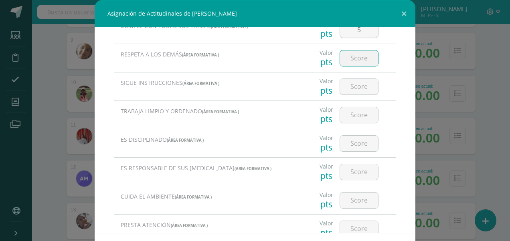
click at [351, 60] on input "number" at bounding box center [359, 58] width 38 height 16
type input "5"
click at [345, 87] on input "number" at bounding box center [359, 87] width 38 height 16
type input "5"
click at [350, 113] on input "number" at bounding box center [359, 115] width 38 height 16
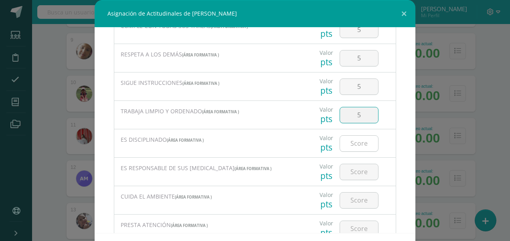
type input "5"
click at [350, 146] on input "number" at bounding box center [359, 144] width 38 height 16
type input "5"
click at [354, 171] on input "number" at bounding box center [359, 172] width 38 height 16
type input "5"
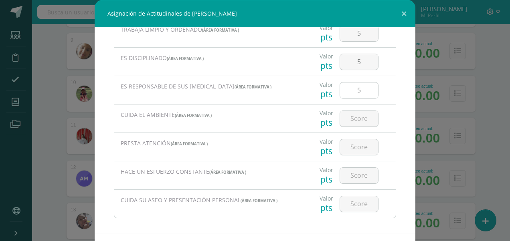
scroll to position [166, 0]
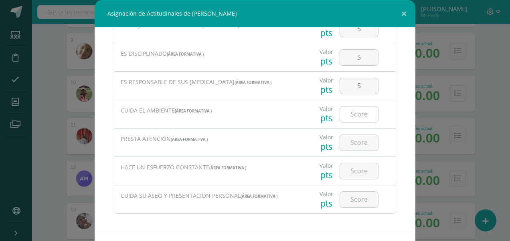
click at [351, 114] on input "number" at bounding box center [359, 115] width 38 height 16
type input "5"
click at [349, 142] on input "number" at bounding box center [359, 143] width 38 height 16
type input "5"
click at [354, 167] on input "number" at bounding box center [359, 171] width 38 height 16
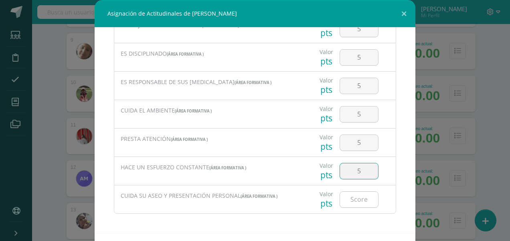
type input "5"
click at [357, 201] on input "number" at bounding box center [359, 200] width 38 height 16
type input "5"
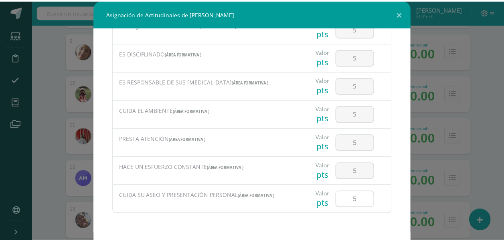
scroll to position [33, 0]
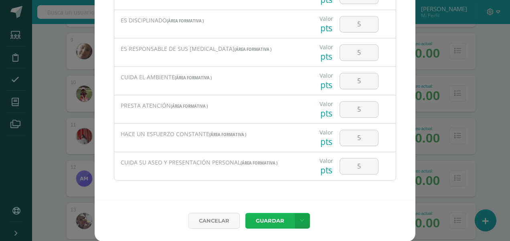
click at [262, 221] on button "Guardar" at bounding box center [269, 221] width 49 height 16
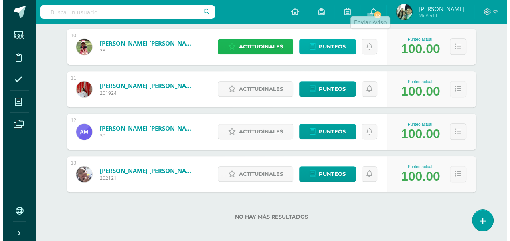
scroll to position [532, 0]
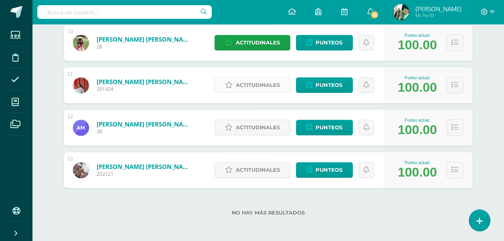
click at [252, 87] on span "Actitudinales" at bounding box center [258, 85] width 44 height 15
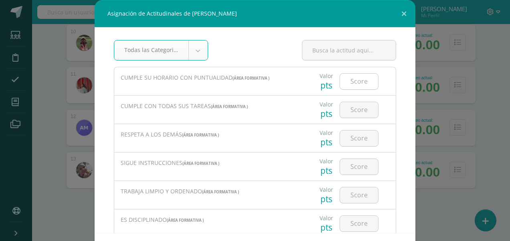
click at [351, 79] on input "number" at bounding box center [359, 82] width 38 height 16
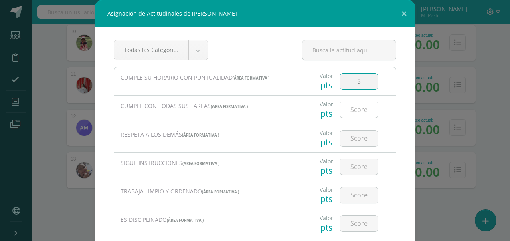
type input "5"
click at [353, 107] on input "number" at bounding box center [359, 110] width 38 height 16
click at [353, 109] on input "number" at bounding box center [359, 110] width 38 height 16
type input "5"
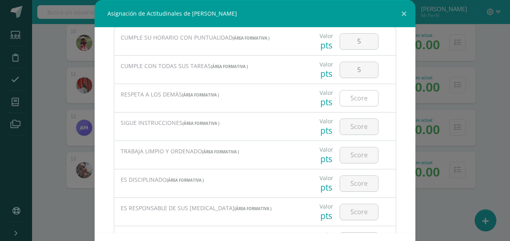
click at [352, 99] on input "number" at bounding box center [359, 99] width 38 height 16
type input "6"
type input "5"
click at [352, 129] on input "number" at bounding box center [359, 127] width 38 height 16
type input "5"
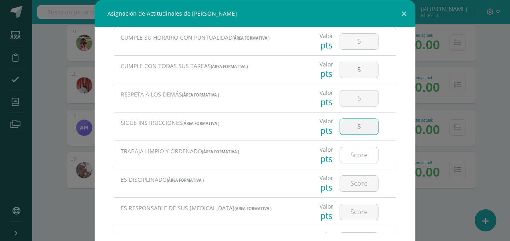
click at [357, 158] on input "number" at bounding box center [359, 155] width 38 height 16
type input "5"
click at [351, 182] on input "number" at bounding box center [359, 184] width 38 height 16
type input "5"
click at [349, 216] on input "number" at bounding box center [359, 212] width 38 height 16
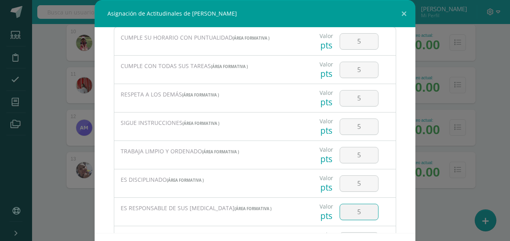
type input "5"
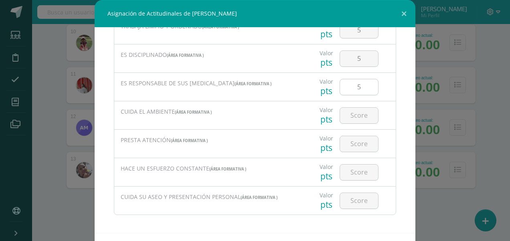
scroll to position [166, 0]
click at [351, 110] on input "number" at bounding box center [359, 115] width 38 height 16
type input "5"
click at [345, 142] on input "number" at bounding box center [359, 143] width 38 height 16
type input "5"
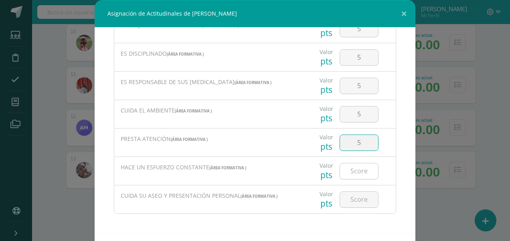
click at [350, 170] on input "number" at bounding box center [359, 171] width 38 height 16
type input "5"
click at [349, 199] on input "number" at bounding box center [359, 200] width 38 height 16
type input "5"
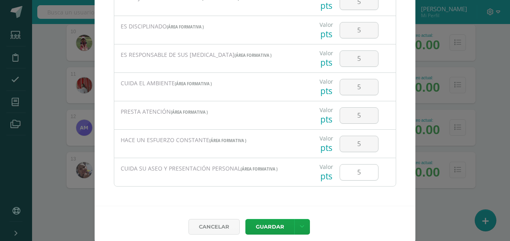
scroll to position [33, 0]
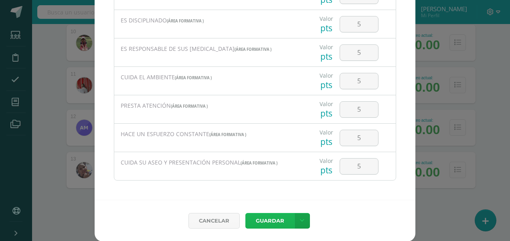
click at [264, 214] on button "Guardar" at bounding box center [269, 221] width 49 height 16
click at [264, 221] on div "Cancelar Guardar Guardar y poblar en todos mis cursos" at bounding box center [255, 221] width 320 height 42
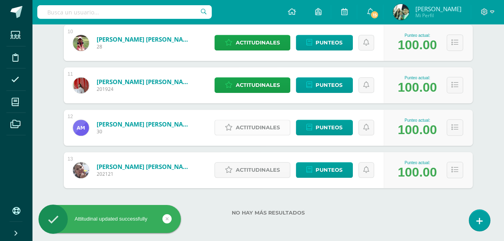
click at [254, 127] on span "Actitudinales" at bounding box center [258, 127] width 44 height 15
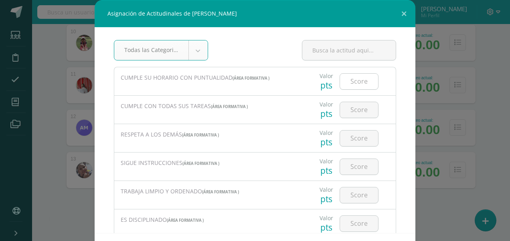
click at [353, 80] on input "number" at bounding box center [359, 82] width 38 height 16
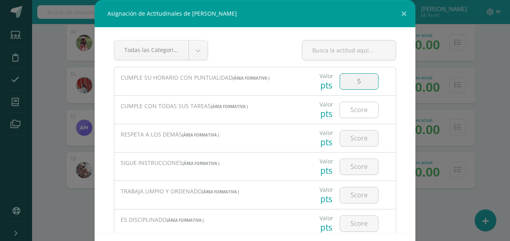
type input "5"
click at [353, 111] on input "number" at bounding box center [359, 110] width 38 height 16
type input "5"
type input "4"
click at [352, 140] on input "number" at bounding box center [359, 139] width 38 height 16
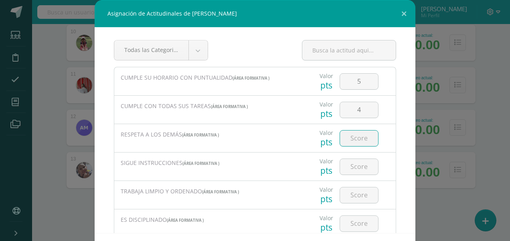
type input "5"
type input "4"
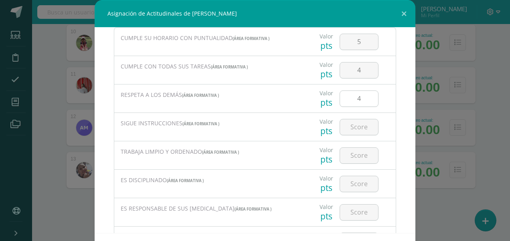
scroll to position [40, 0]
click at [345, 127] on input "number" at bounding box center [359, 127] width 38 height 16
type input "5"
click at [349, 151] on input "number" at bounding box center [359, 155] width 38 height 16
type input "5"
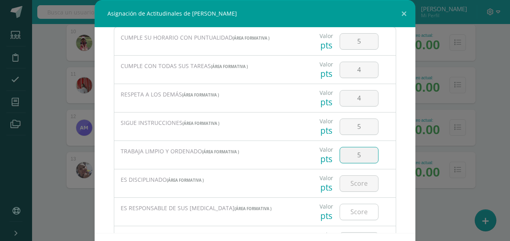
click at [356, 182] on input "number" at bounding box center [359, 184] width 38 height 16
type input "5"
click at [352, 212] on input "number" at bounding box center [359, 212] width 38 height 16
type input "5"
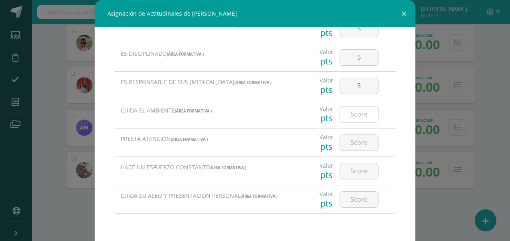
click at [349, 113] on input "number" at bounding box center [359, 115] width 38 height 16
type input "5"
click at [354, 142] on input "number" at bounding box center [359, 143] width 38 height 16
type input "5"
click at [354, 169] on input "number" at bounding box center [359, 171] width 38 height 16
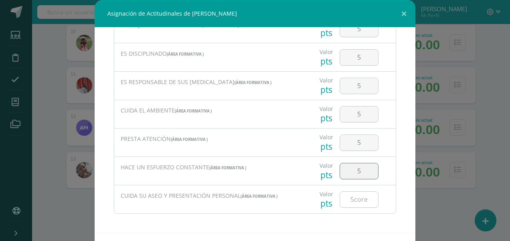
type input "5"
click at [348, 198] on input "number" at bounding box center [359, 200] width 38 height 16
type input "5"
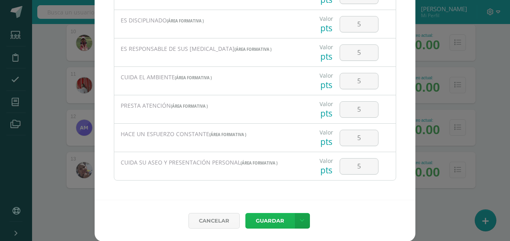
click at [274, 220] on button "Guardar" at bounding box center [269, 221] width 49 height 16
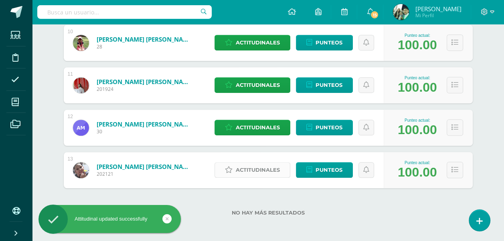
click at [256, 169] on span "Actitudinales" at bounding box center [258, 170] width 44 height 15
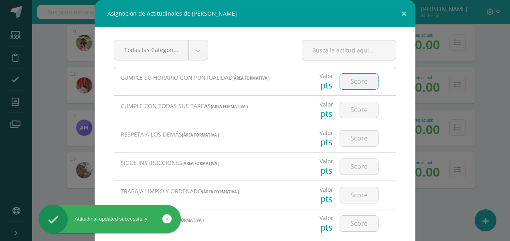
click at [347, 79] on input "number" at bounding box center [359, 82] width 38 height 16
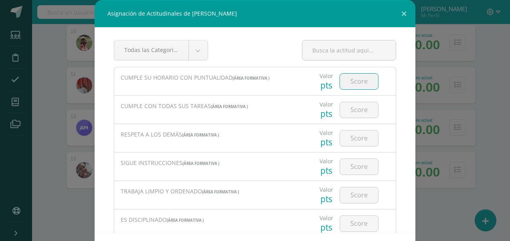
type input "4"
type input "5"
click at [355, 113] on input "number" at bounding box center [359, 110] width 38 height 16
type input "3"
click at [351, 138] on input "number" at bounding box center [359, 139] width 38 height 16
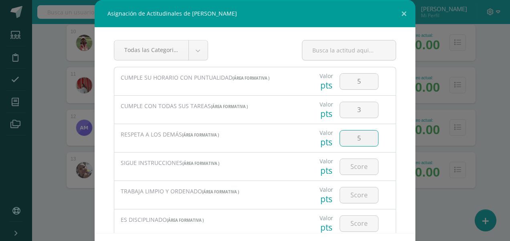
type input "5"
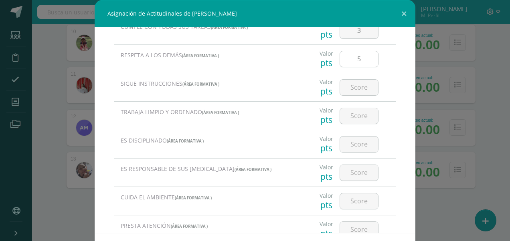
scroll to position [80, 0]
click at [351, 84] on input "number" at bounding box center [359, 87] width 38 height 16
type input "4"
click at [352, 115] on input "number" at bounding box center [359, 115] width 38 height 16
type input "4"
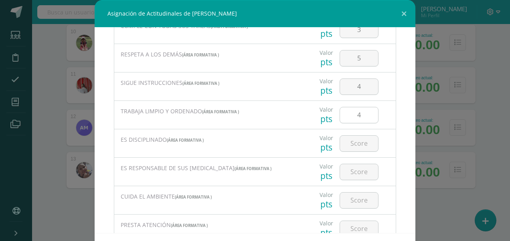
scroll to position [120, 0]
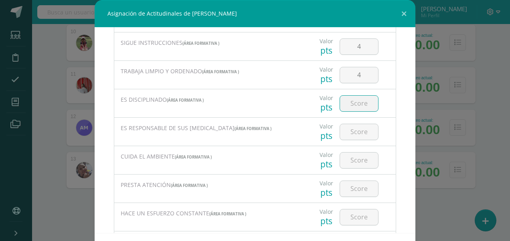
click at [352, 107] on input "number" at bounding box center [359, 104] width 38 height 16
type input "3"
click at [352, 132] on input "number" at bounding box center [359, 132] width 38 height 16
type input "5"
click at [353, 161] on input "number" at bounding box center [359, 161] width 38 height 16
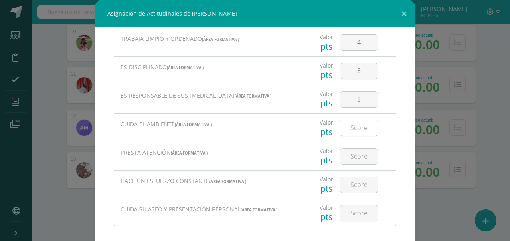
scroll to position [160, 0]
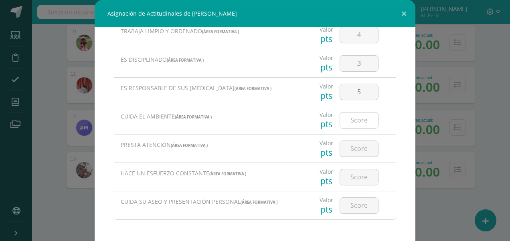
click at [351, 118] on input "number" at bounding box center [359, 121] width 38 height 16
type input "5"
click at [354, 147] on input "number" at bounding box center [359, 149] width 38 height 16
type input "4"
click at [353, 175] on input "number" at bounding box center [359, 177] width 38 height 16
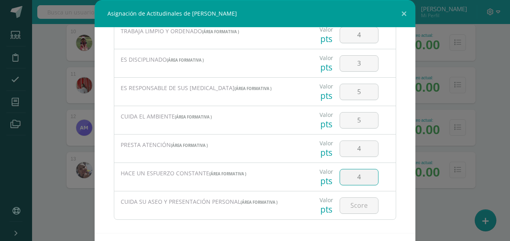
type input "4"
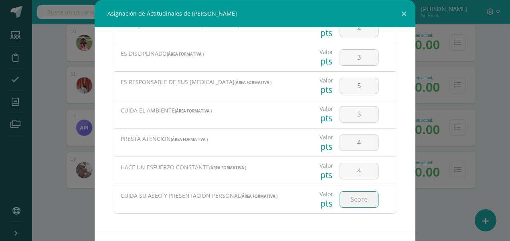
click at [350, 196] on input "number" at bounding box center [359, 200] width 38 height 16
type input "4"
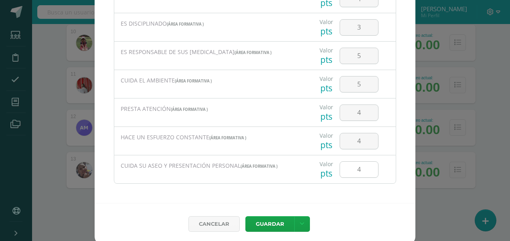
scroll to position [33, 0]
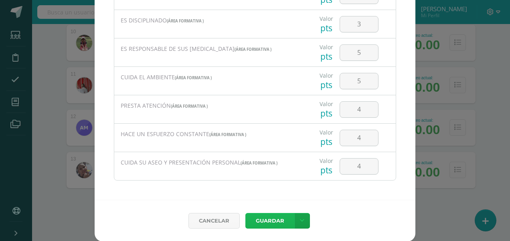
click at [271, 221] on button "Guardar" at bounding box center [269, 221] width 49 height 16
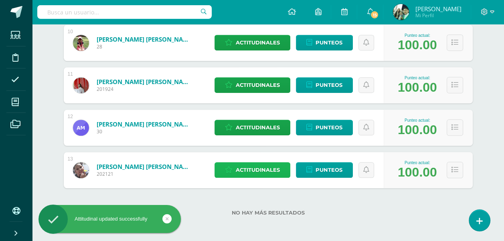
click at [264, 169] on span "Actitudinales" at bounding box center [258, 170] width 44 height 15
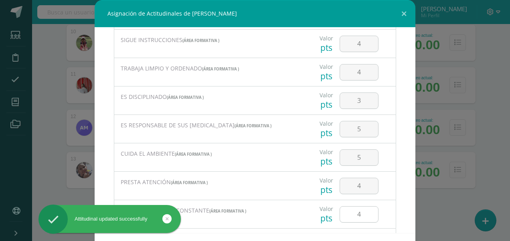
scroll to position [166, 0]
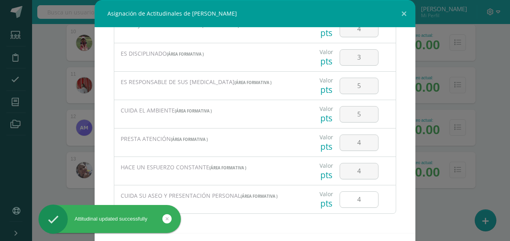
click at [356, 201] on input "4" at bounding box center [359, 200] width 38 height 16
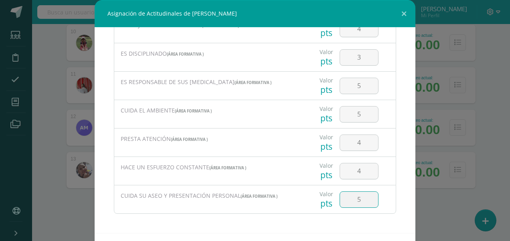
type input "5"
click at [273, 219] on div "Todas las Categorias Todas las Categorias ÁREA FORMATIVA Sin Categoría (ÁREA FO…" at bounding box center [255, 130] width 320 height 206
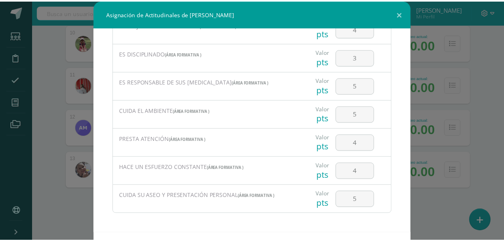
scroll to position [33, 0]
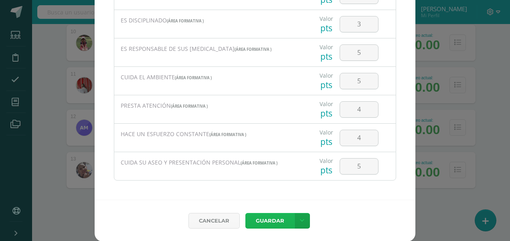
click at [263, 220] on button "Guardar" at bounding box center [269, 221] width 49 height 16
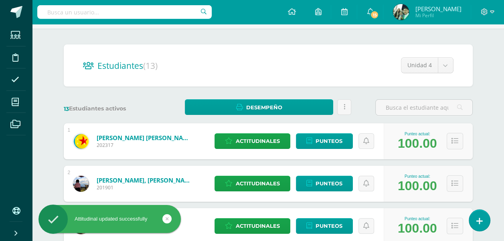
scroll to position [0, 0]
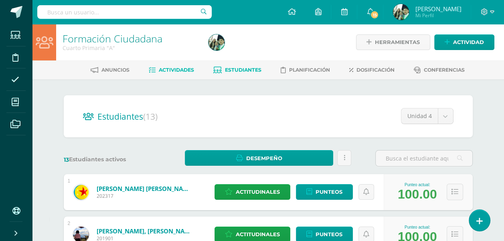
click at [168, 68] on span "Actividades" at bounding box center [176, 70] width 35 height 6
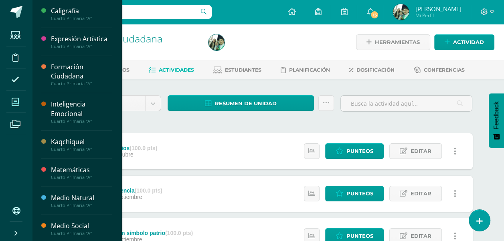
click at [14, 101] on icon at bounding box center [15, 102] width 7 height 8
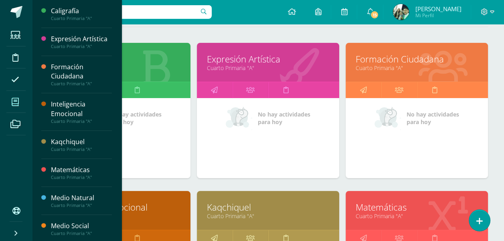
scroll to position [120, 0]
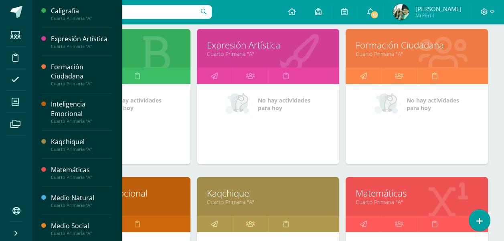
click at [16, 150] on ul "Estudiantes Disciplina Asistencia Mis cursos Archivos" at bounding box center [16, 112] width 32 height 177
click at [138, 133] on div "No hay actividades para [DATE]" at bounding box center [119, 124] width 142 height 80
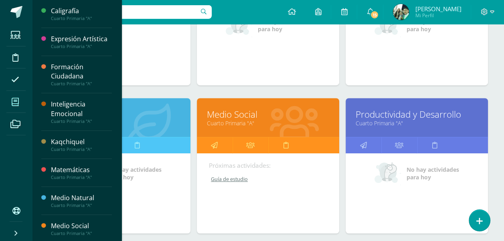
scroll to position [361, 0]
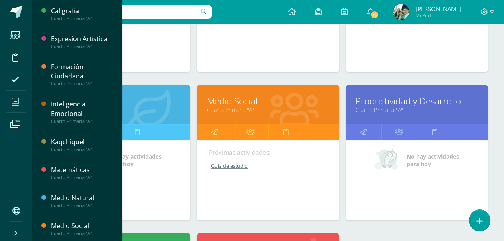
click at [202, 79] on div "Kaqchiquel Cuarto Primaria "A" No hay actividades para hoy" at bounding box center [267, 11] width 149 height 148
click at [148, 104] on link "Medio Natural" at bounding box center [119, 101] width 122 height 12
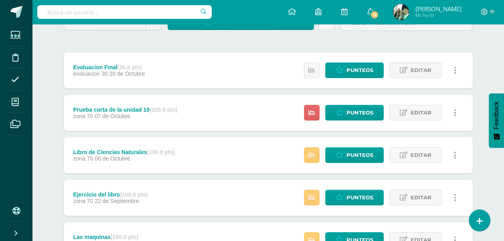
scroll to position [80, 0]
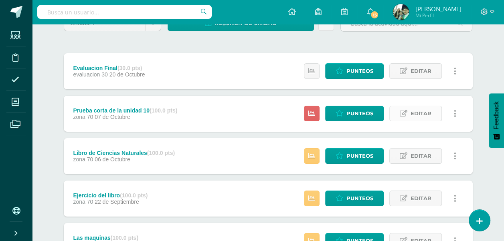
click at [419, 113] on span "Editar" at bounding box center [420, 113] width 21 height 15
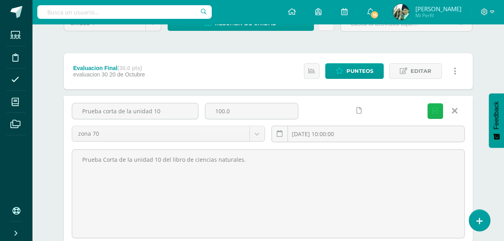
click at [435, 109] on icon "submit" at bounding box center [435, 111] width 6 height 7
click at [456, 109] on icon at bounding box center [454, 111] width 6 height 9
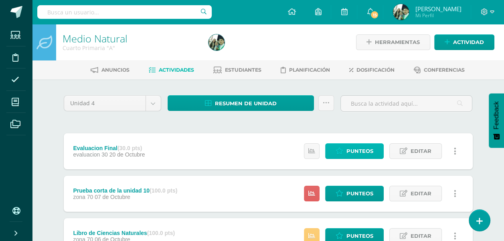
click at [362, 149] on span "Punteos" at bounding box center [359, 151] width 27 height 15
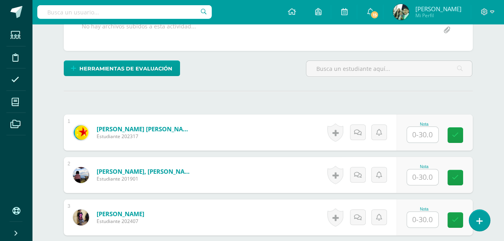
scroll to position [210, 0]
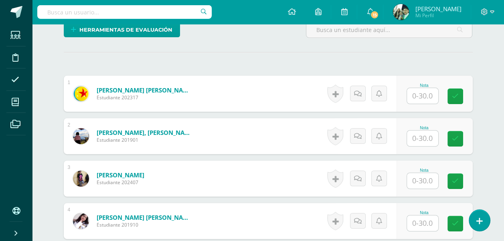
click at [430, 95] on input "text" at bounding box center [422, 96] width 31 height 16
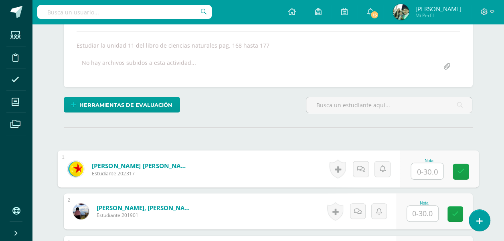
scroll to position [160, 0]
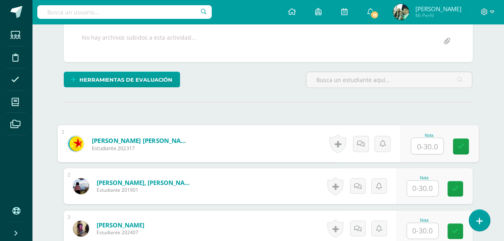
click at [427, 144] on input "text" at bounding box center [427, 146] width 32 height 16
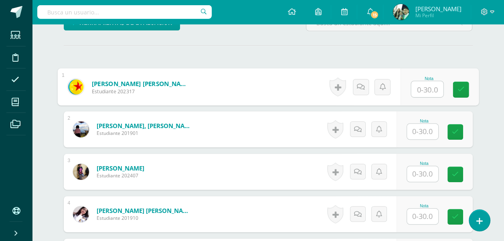
scroll to position [240, 0]
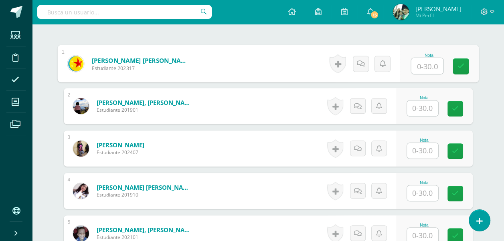
click at [429, 66] on input "text" at bounding box center [427, 66] width 32 height 16
type input "16"
click at [427, 110] on input "text" at bounding box center [422, 109] width 31 height 16
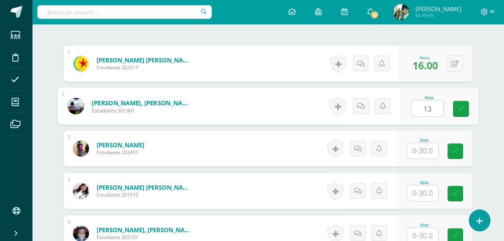
type input "13"
click at [425, 151] on input "text" at bounding box center [422, 151] width 31 height 16
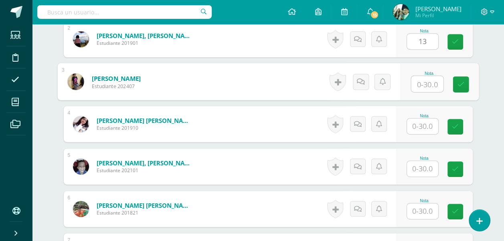
scroll to position [320, 0]
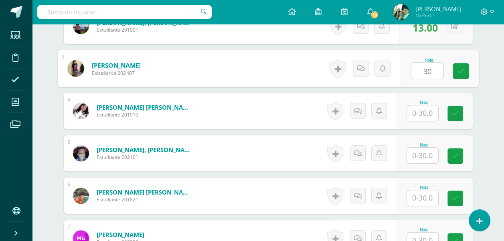
type input "30"
click at [427, 113] on input "text" at bounding box center [422, 113] width 31 height 16
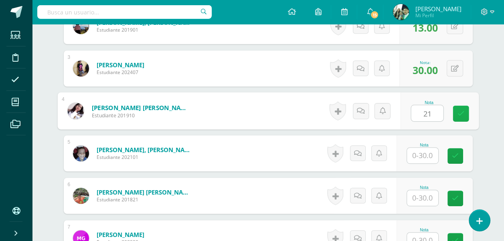
click at [459, 112] on icon at bounding box center [460, 113] width 7 height 7
type input "21"
click at [427, 158] on input "text" at bounding box center [422, 156] width 31 height 16
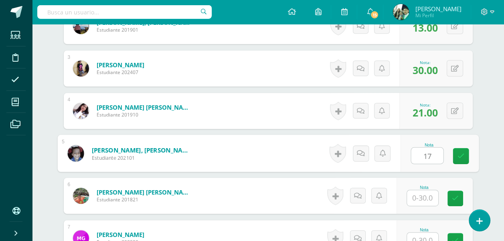
scroll to position [361, 0]
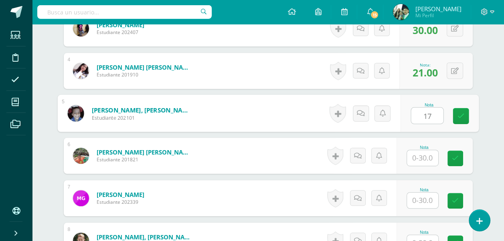
type input "17"
click at [427, 158] on input "text" at bounding box center [422, 158] width 31 height 16
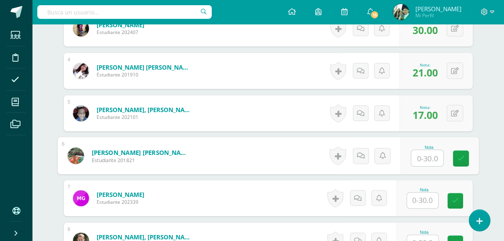
click at [427, 158] on input "text" at bounding box center [427, 158] width 32 height 16
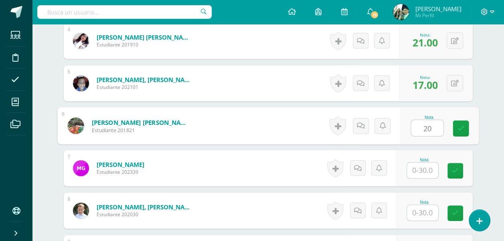
scroll to position [441, 0]
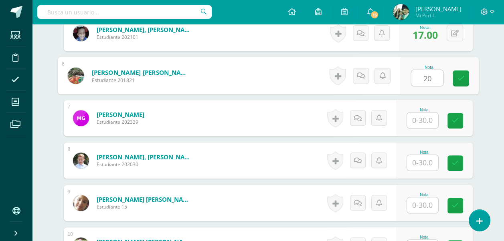
type input "20"
click at [426, 121] on input "text" at bounding box center [422, 121] width 31 height 16
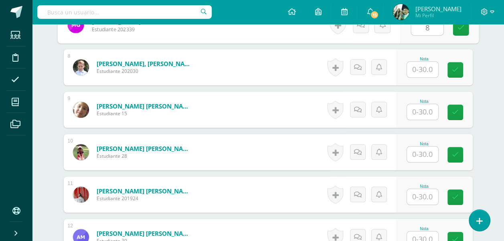
scroll to position [521, 0]
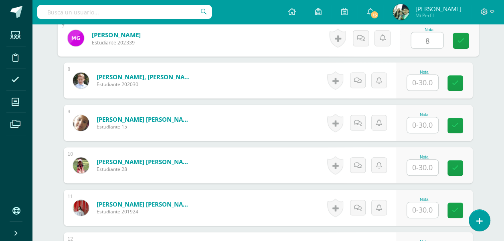
type input "8"
click at [424, 81] on input "text" at bounding box center [422, 83] width 31 height 16
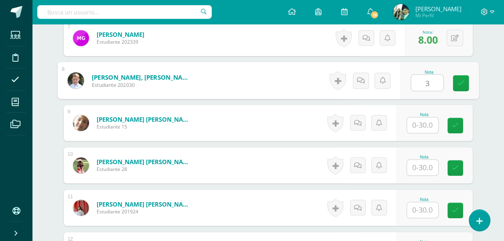
type input "30"
click at [464, 81] on link at bounding box center [460, 83] width 16 height 16
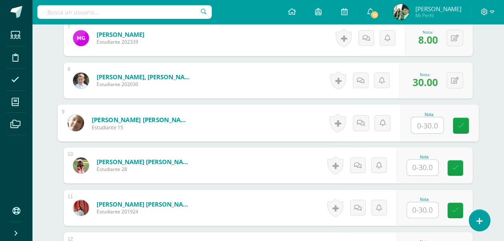
click at [418, 125] on input "text" at bounding box center [427, 125] width 32 height 16
type input "30"
click at [421, 169] on input "text" at bounding box center [422, 168] width 31 height 16
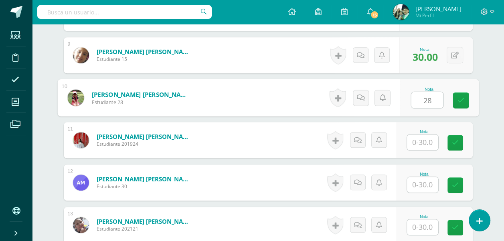
scroll to position [601, 0]
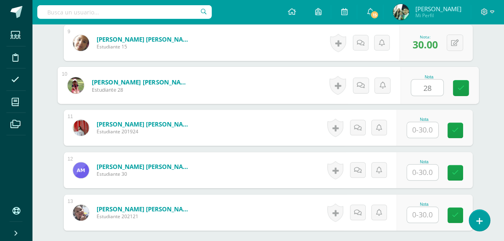
type input "28"
click at [420, 128] on input "text" at bounding box center [422, 130] width 31 height 16
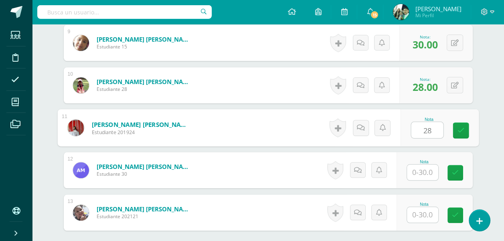
type input "28"
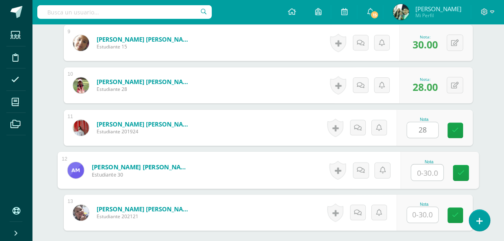
click at [424, 174] on input "text" at bounding box center [427, 173] width 32 height 16
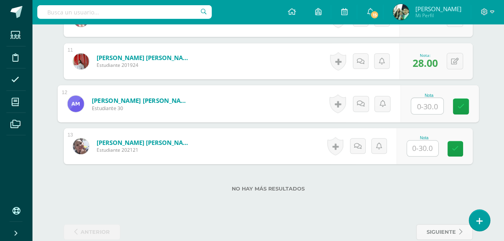
scroll to position [681, 0]
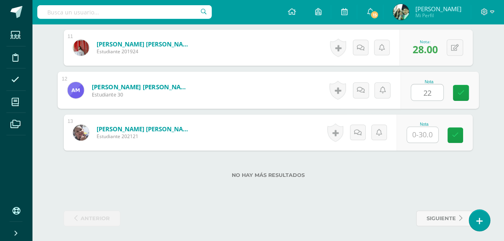
type input "22"
click at [427, 135] on input "text" at bounding box center [422, 135] width 31 height 16
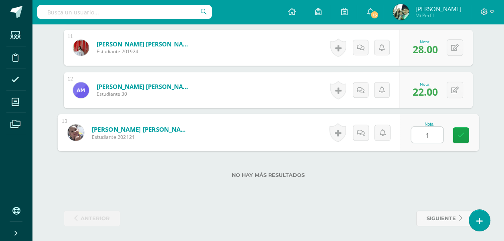
type input "17"
click at [462, 135] on icon at bounding box center [460, 135] width 7 height 7
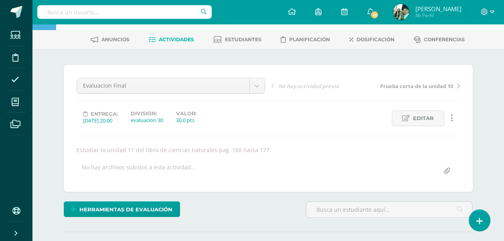
scroll to position [0, 0]
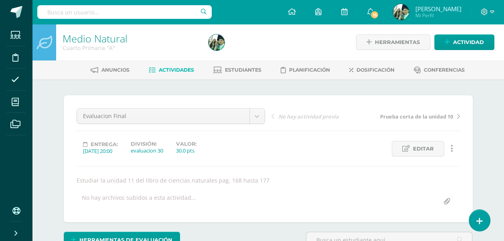
click at [170, 68] on span "Actividades" at bounding box center [176, 70] width 35 height 6
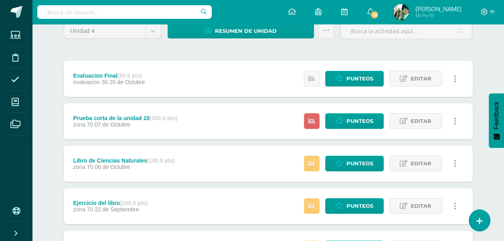
scroll to position [80, 0]
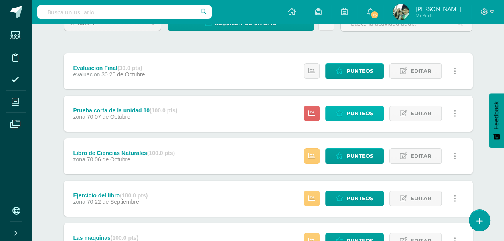
click at [363, 113] on span "Punteos" at bounding box center [359, 113] width 27 height 15
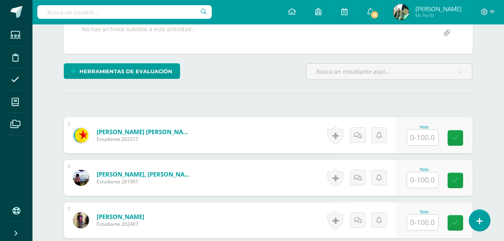
scroll to position [169, 0]
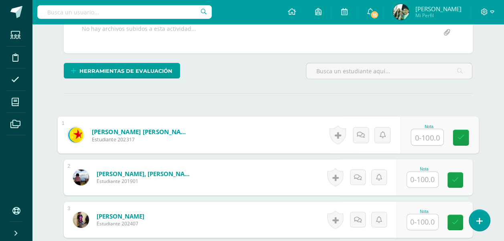
click at [422, 139] on input "text" at bounding box center [427, 137] width 32 height 16
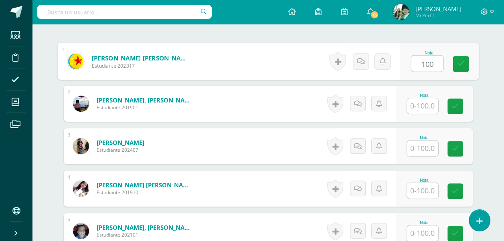
scroll to position [249, 0]
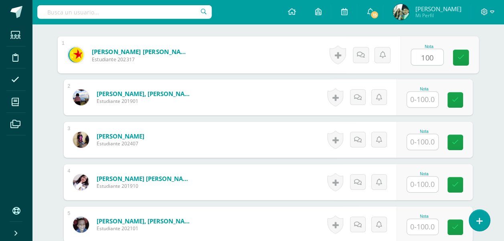
type input "100"
click at [420, 95] on input "text" at bounding box center [422, 100] width 31 height 16
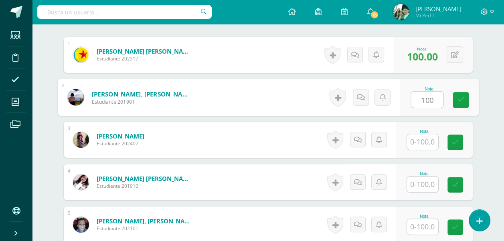
type input "100"
click at [420, 139] on input "text" at bounding box center [422, 142] width 31 height 16
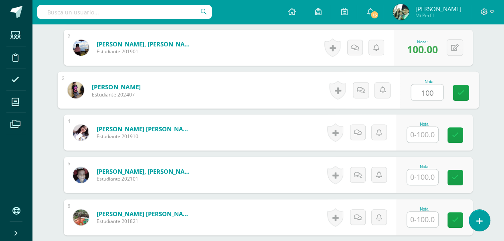
scroll to position [329, 0]
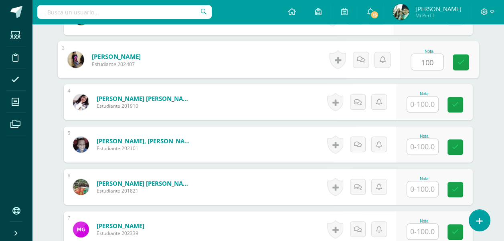
type input "100"
click at [421, 102] on input "text" at bounding box center [422, 105] width 31 height 16
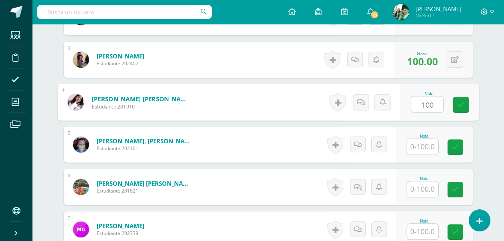
type input "100"
click at [421, 144] on input "text" at bounding box center [422, 147] width 31 height 16
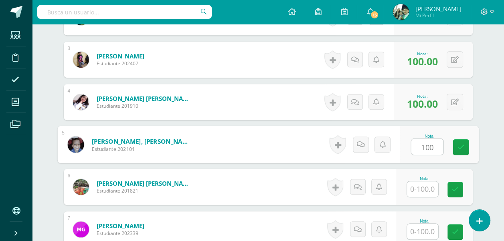
scroll to position [369, 0]
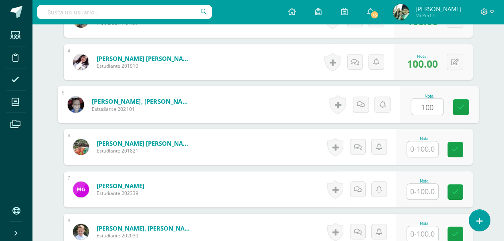
type input "100"
click at [421, 145] on input "text" at bounding box center [422, 149] width 31 height 16
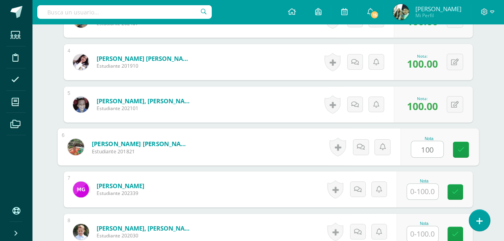
scroll to position [449, 0]
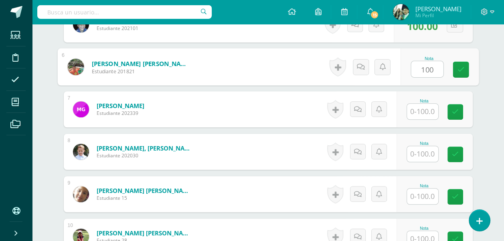
type input "100"
click at [415, 110] on input "text" at bounding box center [422, 112] width 31 height 16
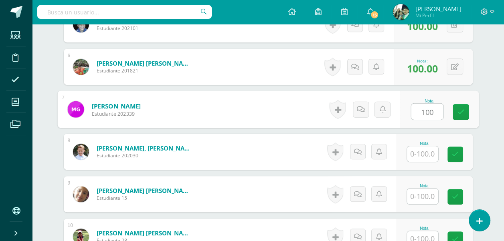
type input "100"
click at [421, 153] on input "text" at bounding box center [422, 154] width 31 height 16
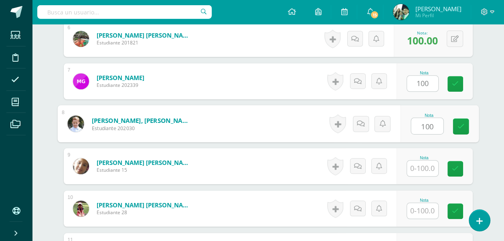
scroll to position [490, 0]
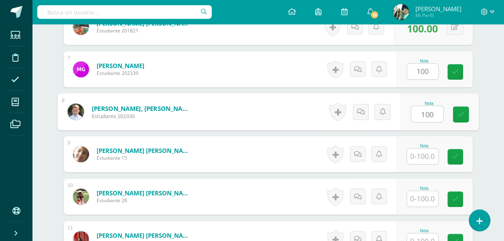
type input "100"
click at [421, 156] on input "text" at bounding box center [422, 157] width 31 height 16
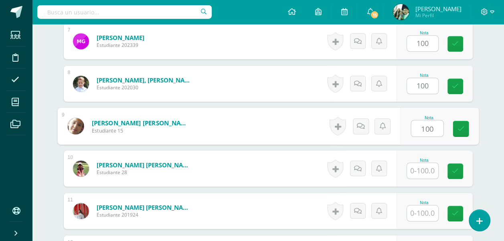
scroll to position [530, 0]
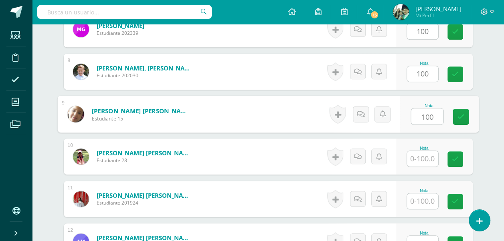
type input "100"
click at [424, 155] on input "text" at bounding box center [422, 159] width 31 height 16
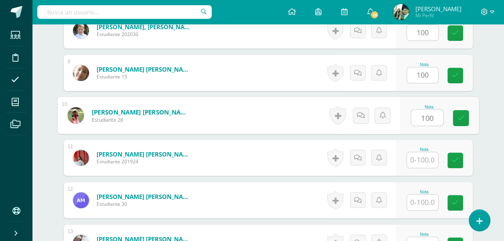
scroll to position [610, 0]
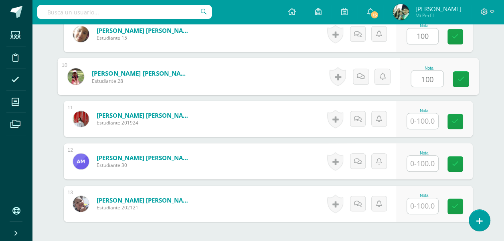
type input "100"
click at [425, 121] on input "text" at bounding box center [422, 121] width 31 height 16
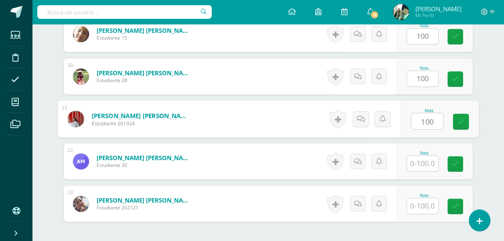
type input "100"
click at [425, 163] on input "text" at bounding box center [422, 164] width 31 height 16
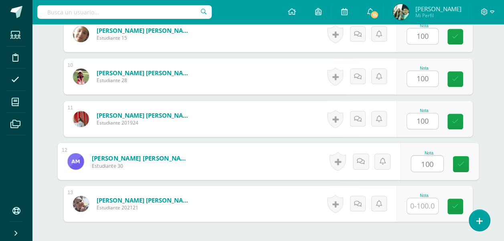
type input "100"
click at [423, 201] on input "text" at bounding box center [422, 206] width 31 height 16
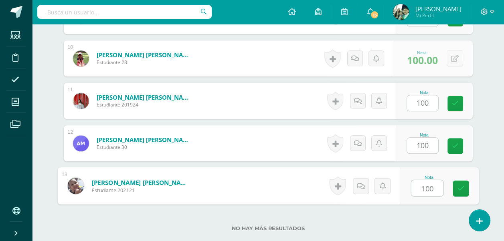
scroll to position [682, 0]
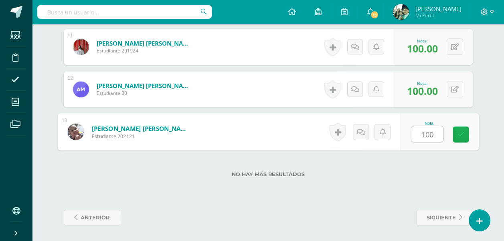
click at [459, 131] on icon at bounding box center [460, 134] width 7 height 7
type input "100.00"
click at [0, 0] on icon at bounding box center [0, 0] width 0 height 0
click at [439, 134] on icon at bounding box center [438, 134] width 7 height 7
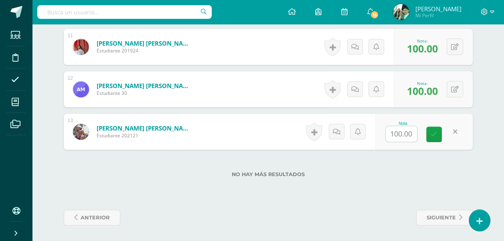
click at [405, 179] on div "No hay más resultados" at bounding box center [268, 168] width 409 height 37
click at [434, 131] on icon at bounding box center [433, 134] width 7 height 7
click at [398, 183] on div "No hay más resultados" at bounding box center [268, 168] width 409 height 37
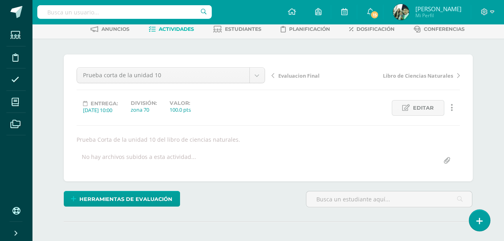
scroll to position [0, 0]
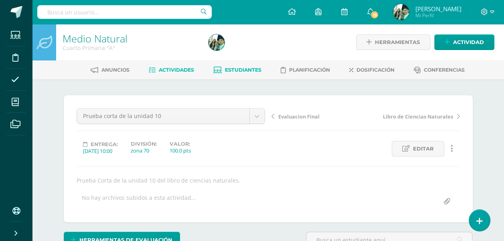
click at [244, 70] on span "Estudiantes" at bounding box center [243, 70] width 36 height 6
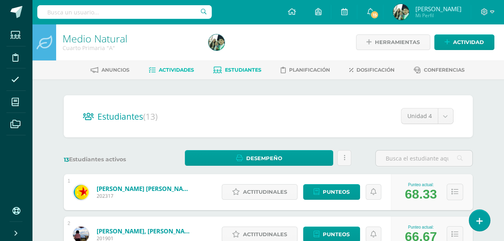
click at [173, 70] on span "Actividades" at bounding box center [176, 70] width 35 height 6
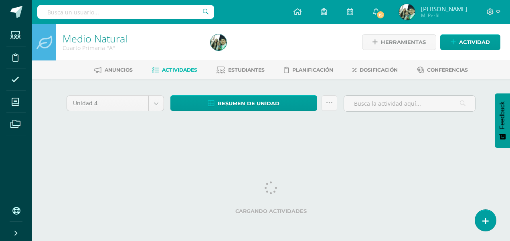
click at [169, 68] on span "Actividades" at bounding box center [179, 70] width 35 height 6
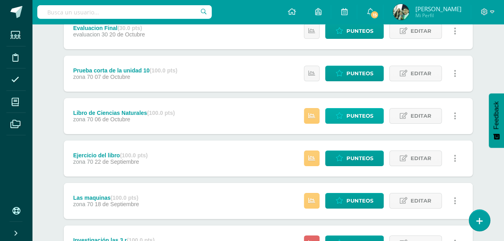
scroll to position [236, 0]
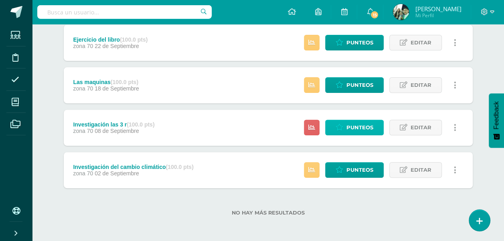
click at [354, 126] on span "Punteos" at bounding box center [359, 127] width 27 height 15
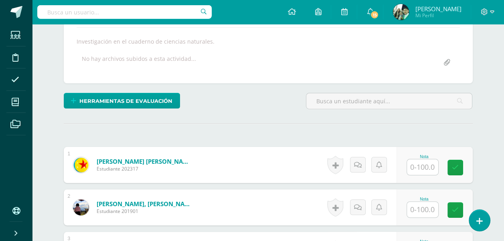
scroll to position [191, 0]
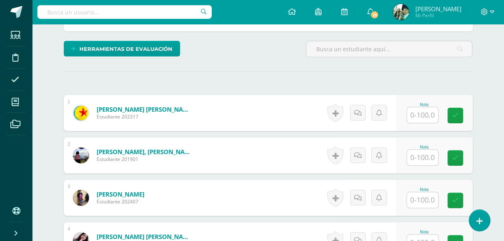
click at [420, 113] on input "text" at bounding box center [422, 115] width 31 height 16
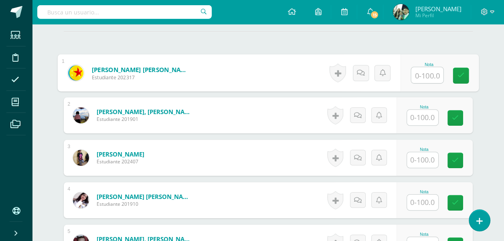
scroll to position [271, 0]
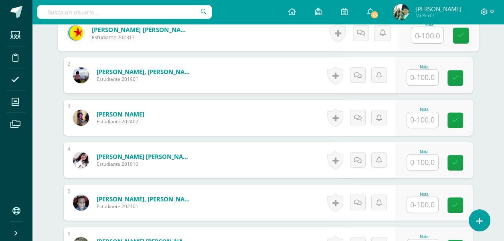
click at [413, 161] on input "text" at bounding box center [422, 163] width 31 height 16
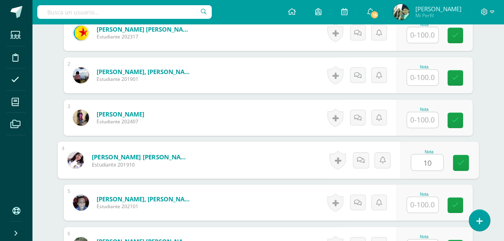
type input "100"
click at [462, 161] on icon at bounding box center [460, 162] width 7 height 7
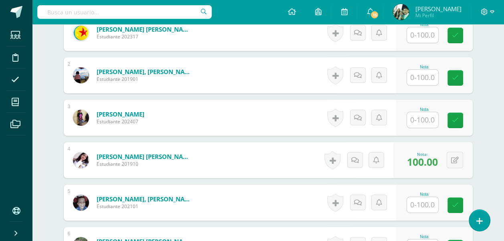
click at [421, 73] on input "text" at bounding box center [422, 78] width 31 height 16
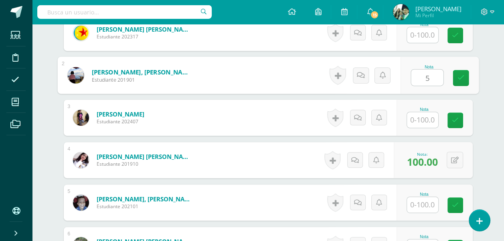
type input "50"
click at [459, 76] on icon at bounding box center [460, 78] width 7 height 7
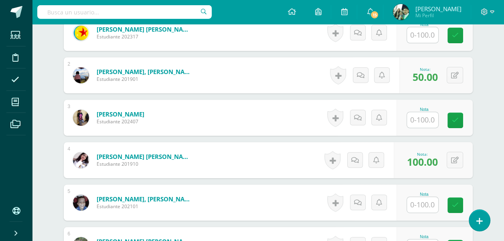
scroll to position [231, 0]
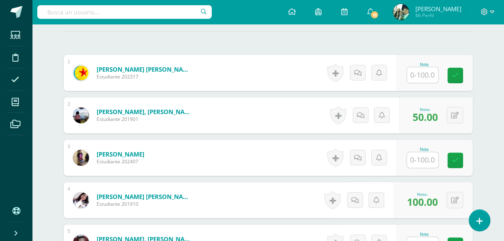
click at [421, 75] on input "text" at bounding box center [422, 75] width 31 height 16
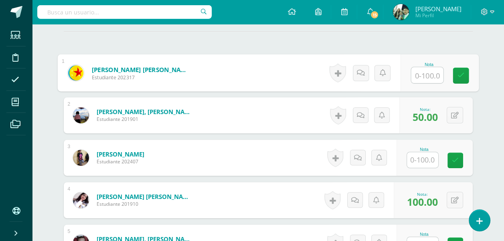
type input "6"
type input "50"
click at [456, 74] on link at bounding box center [460, 76] width 16 height 16
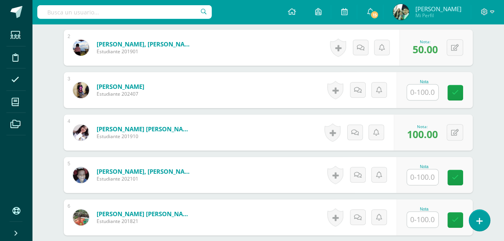
scroll to position [311, 0]
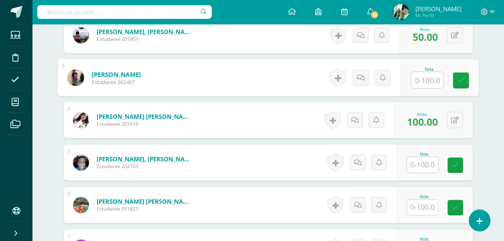
click at [423, 75] on input "text" at bounding box center [427, 80] width 32 height 16
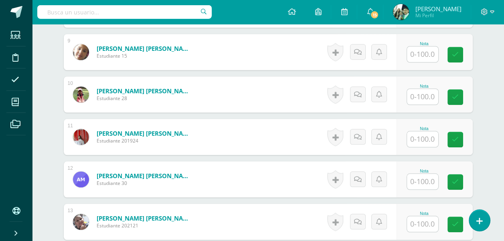
scroll to position [682, 0]
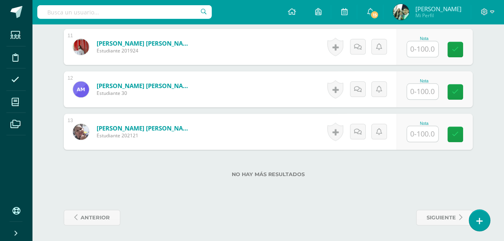
click at [423, 49] on input "text" at bounding box center [422, 49] width 31 height 16
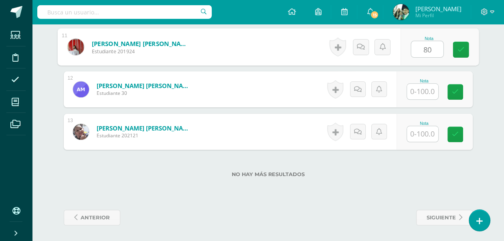
type input "80"
click at [425, 91] on input "text" at bounding box center [422, 92] width 31 height 16
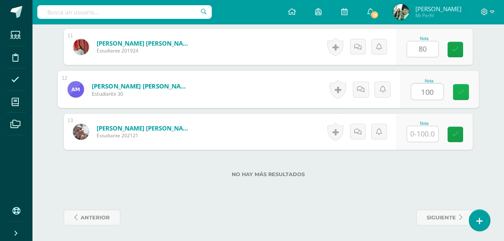
click at [457, 92] on icon at bounding box center [460, 92] width 7 height 7
click at [460, 89] on icon at bounding box center [460, 92] width 7 height 7
click at [460, 95] on link at bounding box center [460, 92] width 16 height 16
click at [460, 90] on icon at bounding box center [460, 92] width 7 height 7
type input "100"
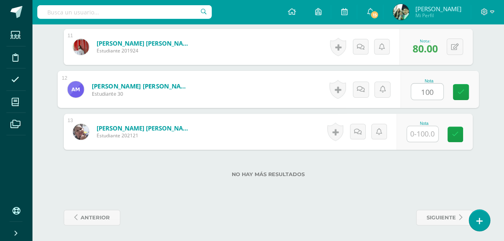
click at [425, 133] on input "text" at bounding box center [422, 134] width 31 height 16
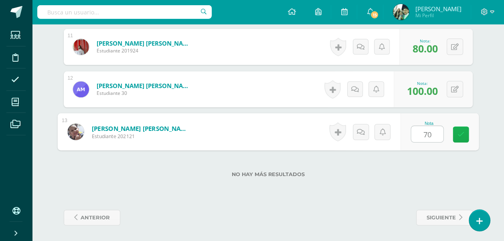
click at [462, 134] on icon at bounding box center [460, 134] width 7 height 7
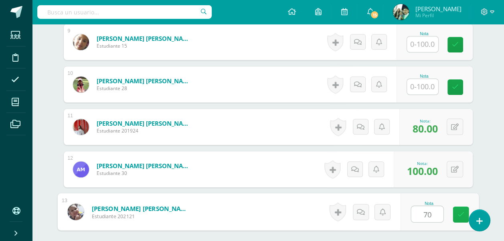
scroll to position [642, 0]
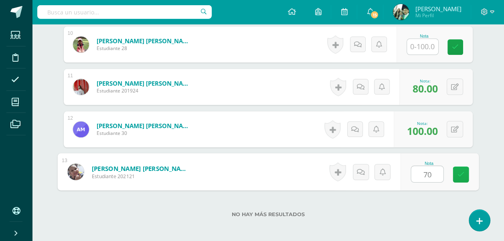
click at [460, 172] on icon at bounding box center [460, 174] width 7 height 7
click at [461, 175] on icon at bounding box center [460, 174] width 7 height 7
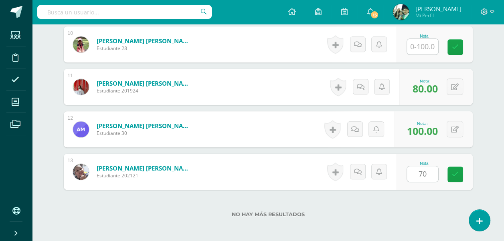
click at [455, 175] on icon at bounding box center [454, 174] width 7 height 7
click at [454, 174] on icon at bounding box center [454, 174] width 7 height 7
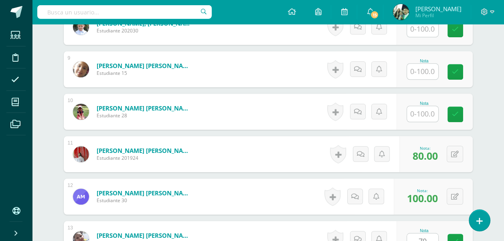
scroll to position [562, 0]
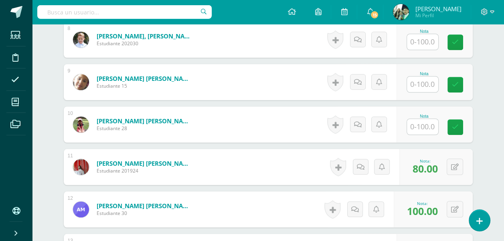
drag, startPoint x: 421, startPoint y: 114, endPoint x: 423, endPoint y: 133, distance: 18.9
click at [420, 133] on div "Nota" at bounding box center [423, 124] width 35 height 21
click at [420, 133] on input "text" at bounding box center [422, 127] width 31 height 16
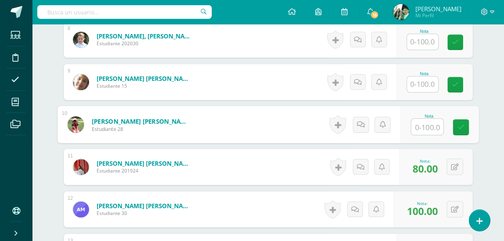
click at [424, 128] on input "text" at bounding box center [427, 127] width 32 height 16
type input "0"
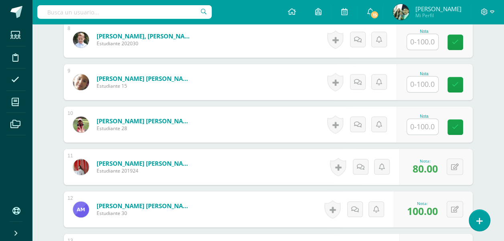
click at [424, 128] on input "text" at bounding box center [422, 127] width 31 height 16
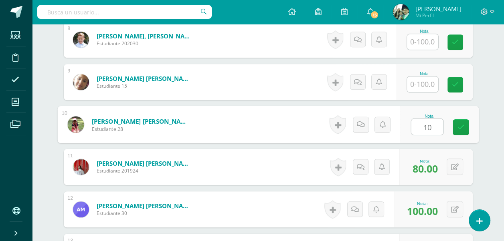
type input "100"
click at [459, 126] on icon at bounding box center [460, 127] width 7 height 7
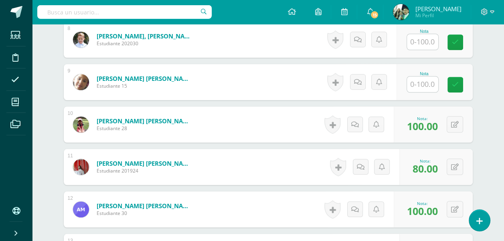
click at [425, 86] on input "text" at bounding box center [422, 85] width 31 height 16
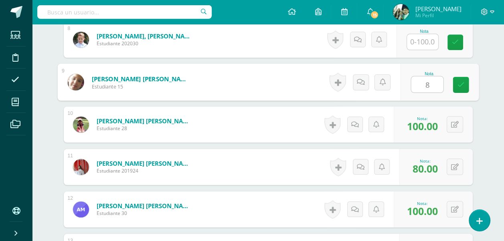
type input "80"
click at [458, 85] on icon at bounding box center [460, 84] width 7 height 7
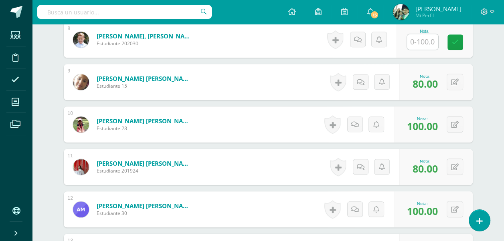
scroll to position [522, 0]
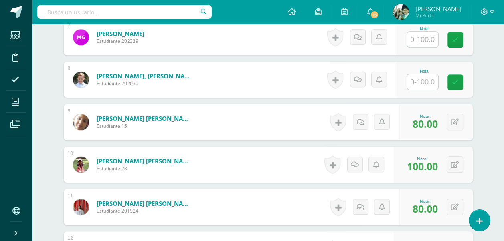
click at [427, 83] on input "text" at bounding box center [422, 82] width 31 height 16
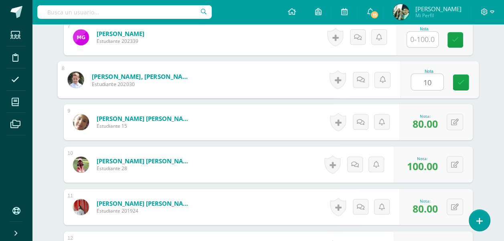
type input "100"
click at [459, 82] on icon at bounding box center [460, 82] width 7 height 7
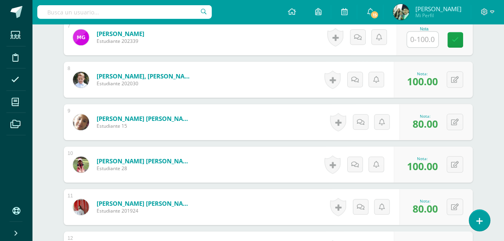
click at [423, 37] on input "text" at bounding box center [422, 40] width 31 height 16
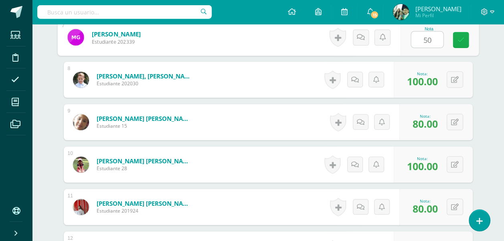
click at [465, 38] on link at bounding box center [460, 40] width 16 height 16
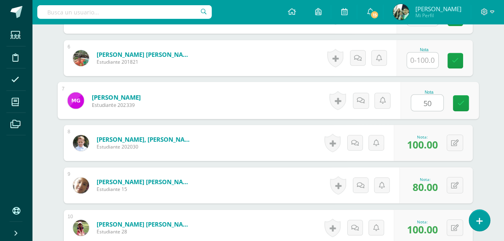
scroll to position [441, 0]
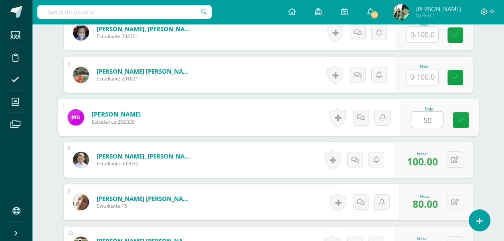
click at [427, 75] on input "text" at bounding box center [422, 77] width 31 height 16
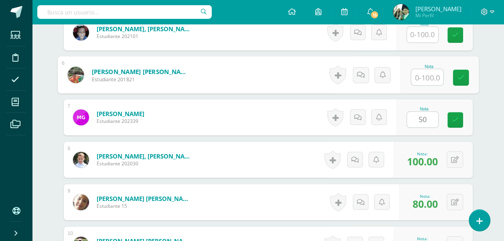
type input "0"
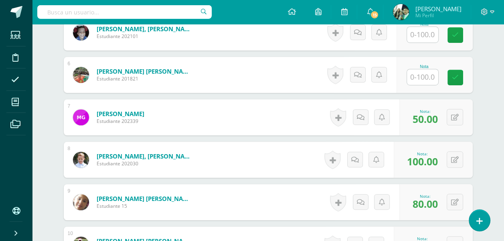
click at [427, 75] on input "text" at bounding box center [422, 77] width 31 height 16
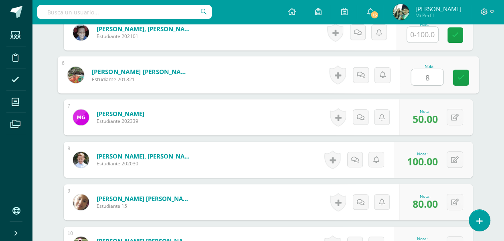
type input "80"
click at [459, 74] on icon at bounding box center [460, 77] width 7 height 7
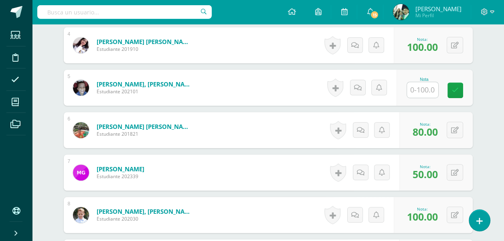
scroll to position [361, 0]
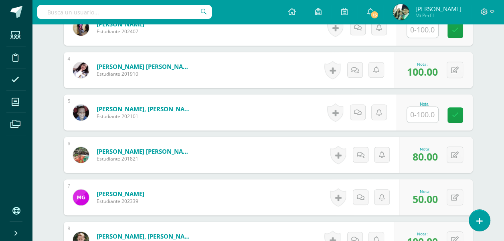
click at [424, 113] on input "text" at bounding box center [422, 115] width 31 height 16
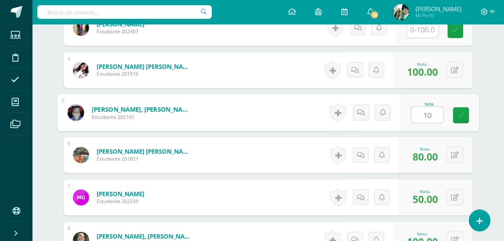
type input "100"
click at [459, 113] on icon at bounding box center [460, 115] width 7 height 7
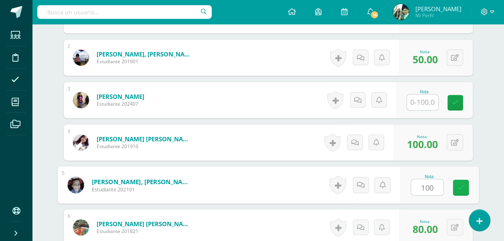
scroll to position [281, 0]
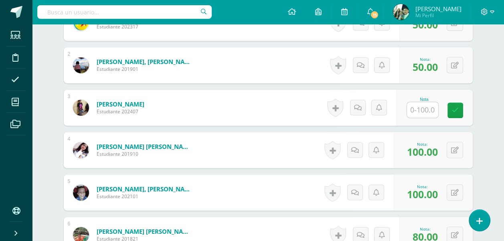
click at [421, 106] on input "text" at bounding box center [422, 110] width 31 height 16
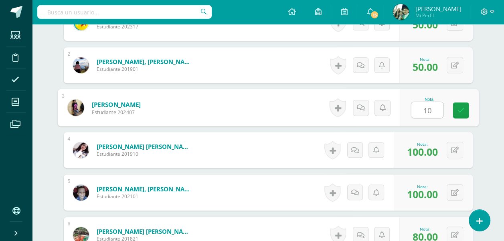
type input "100"
click at [462, 113] on icon at bounding box center [460, 110] width 7 height 7
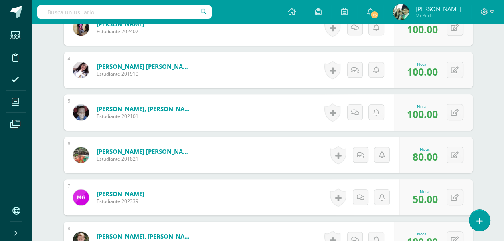
scroll to position [161, 0]
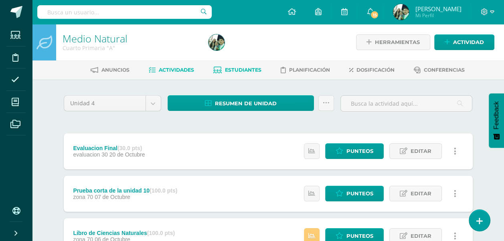
click at [239, 71] on span "Estudiantes" at bounding box center [243, 70] width 36 height 6
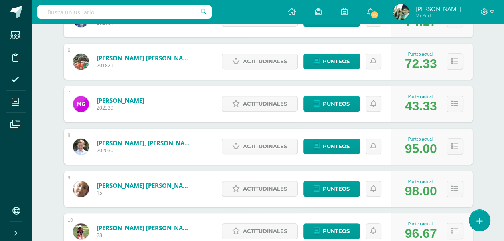
scroll to position [331, 0]
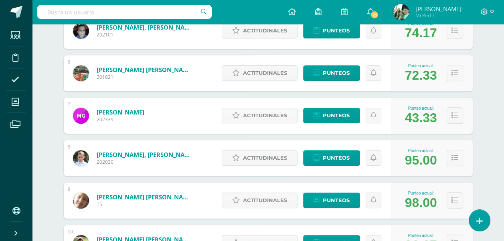
click at [445, 114] on div "Punteo actual: 43.33" at bounding box center [432, 116] width 82 height 36
click at [455, 114] on icon at bounding box center [454, 115] width 7 height 7
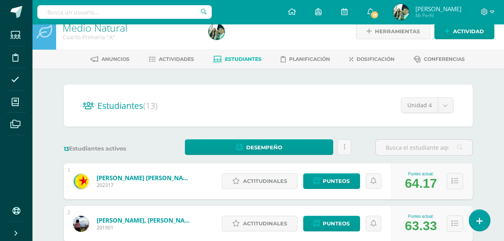
scroll to position [0, 0]
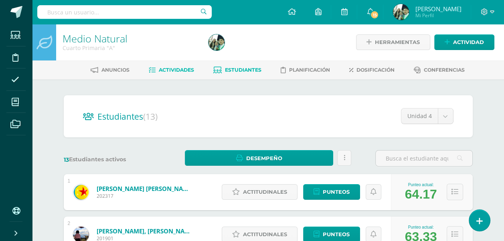
click at [176, 69] on span "Actividades" at bounding box center [176, 70] width 35 height 6
click at [173, 69] on span "Actividades" at bounding box center [176, 70] width 35 height 6
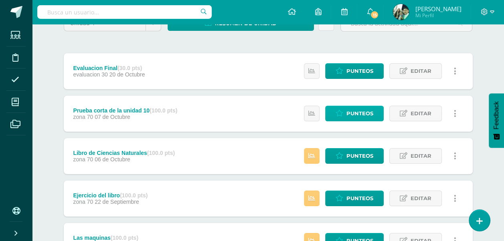
scroll to position [120, 0]
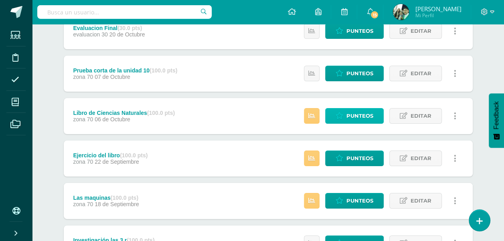
click at [360, 110] on span "Punteos" at bounding box center [359, 116] width 27 height 15
click at [351, 115] on span "Punteos" at bounding box center [359, 116] width 27 height 15
